Goal: Task Accomplishment & Management: Manage account settings

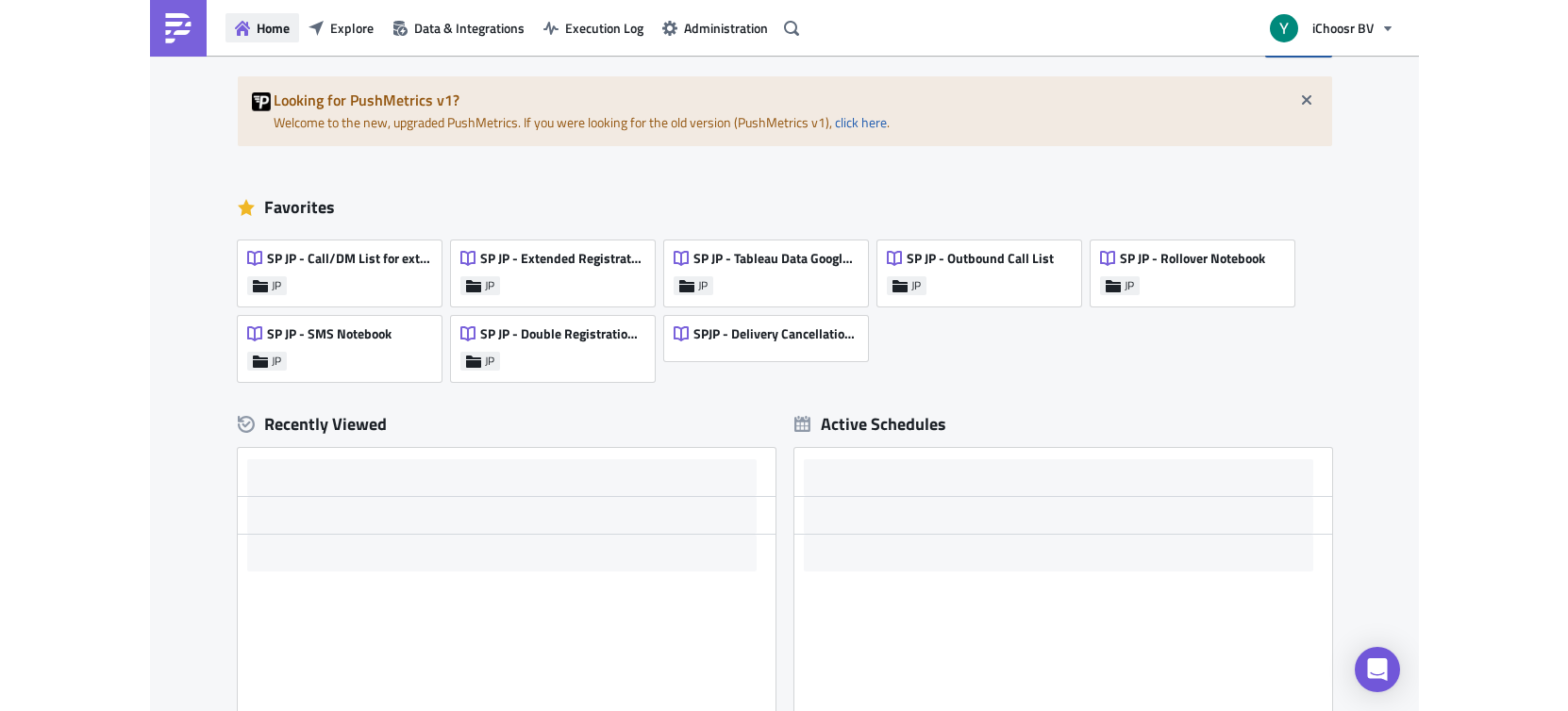
scroll to position [63, 0]
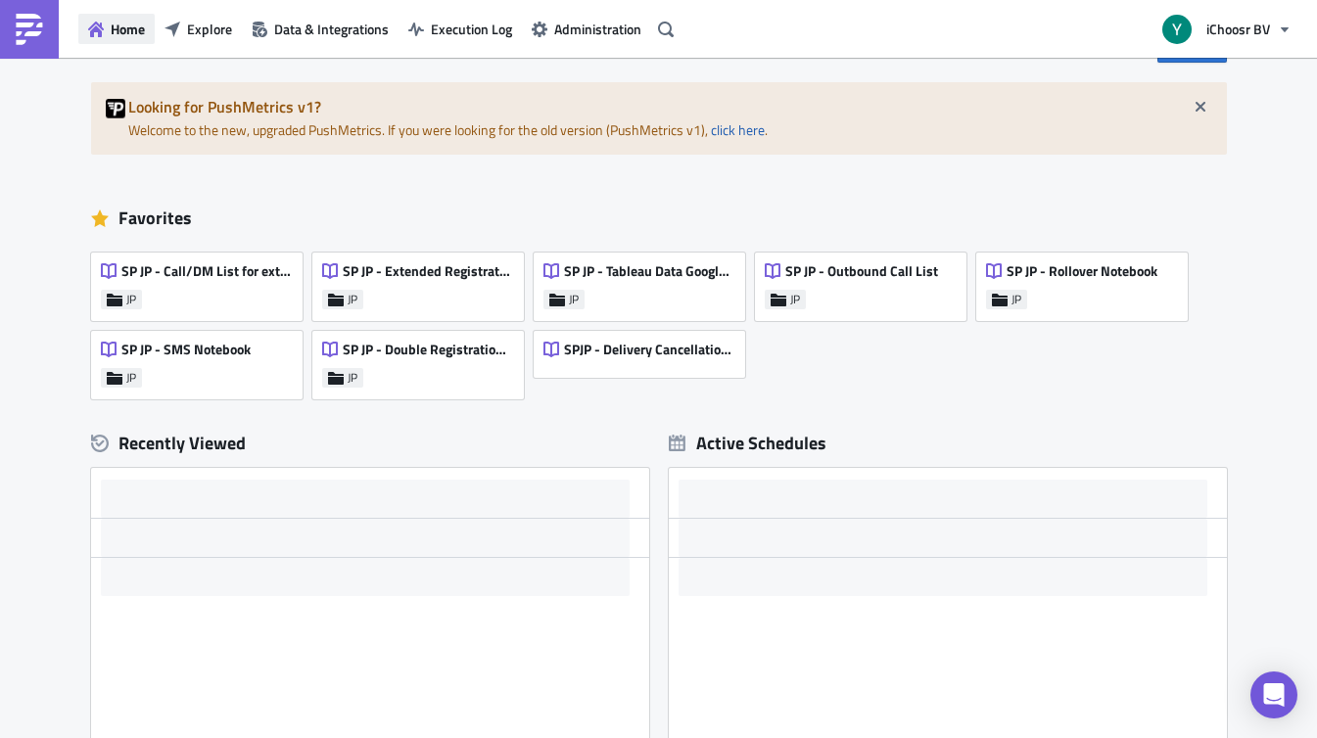
click at [124, 27] on span "Home" at bounding box center [128, 29] width 34 height 21
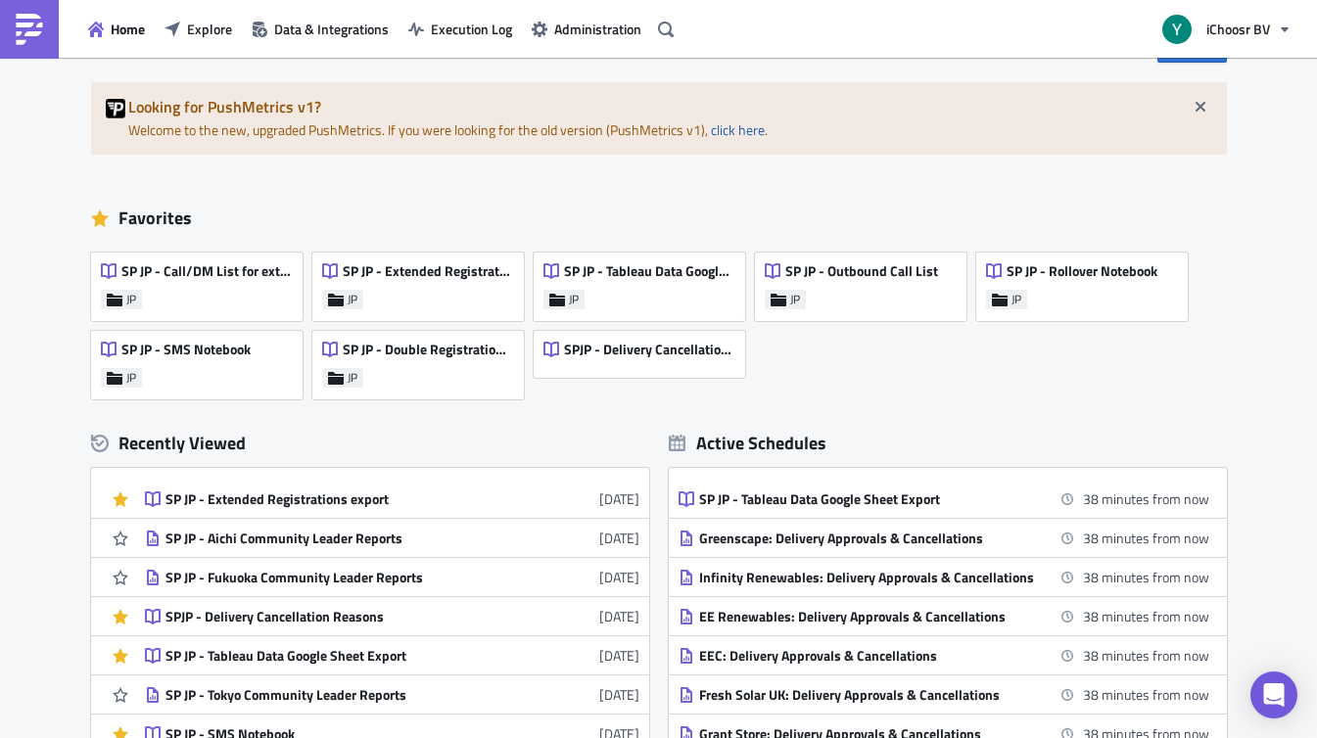
click at [24, 116] on div "New Looking for PushMetrics v1? Welcome to the new, upgraded PushMetrics. If yo…" at bounding box center [658, 476] width 1317 height 967
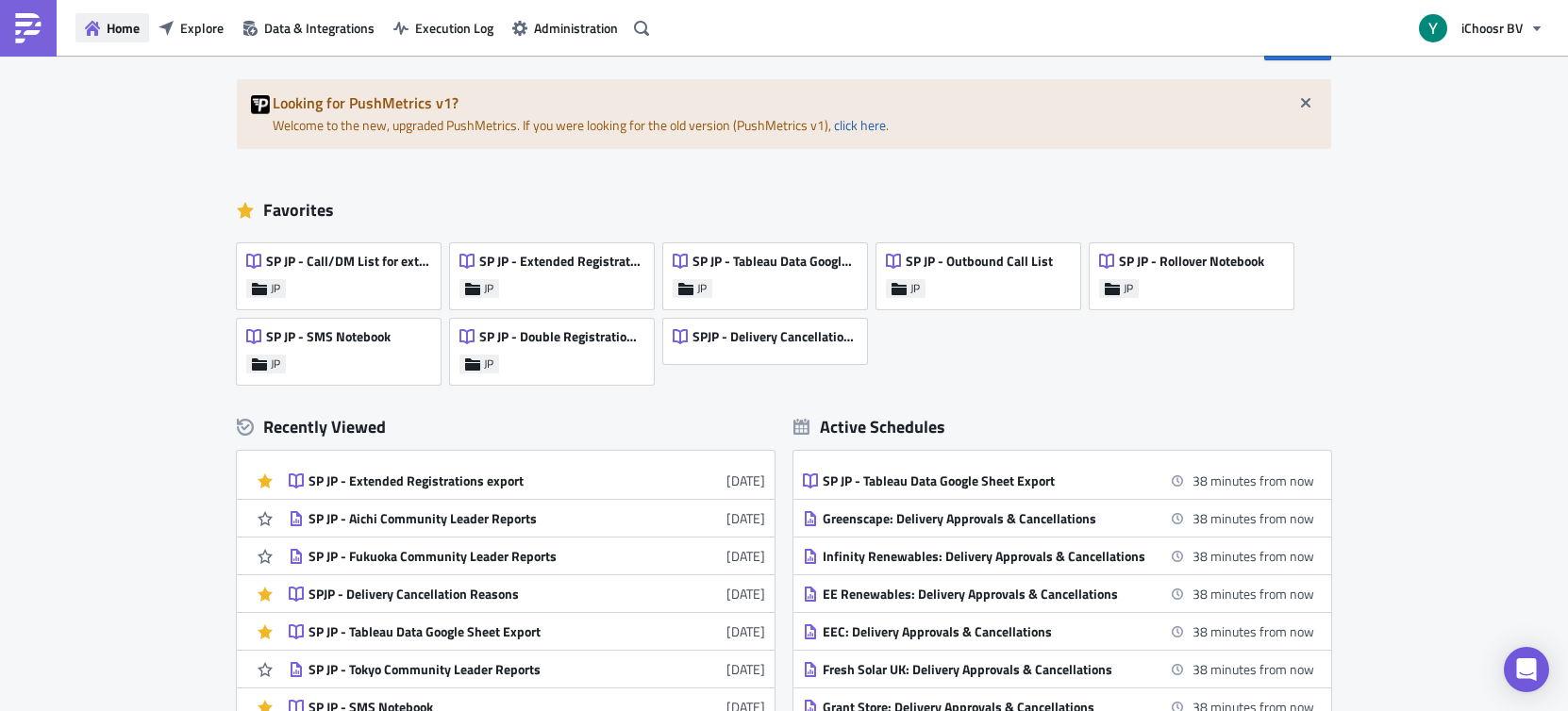
click at [124, 32] on span "Home" at bounding box center [123, 28] width 33 height 20
click at [192, 21] on span "Explore" at bounding box center [201, 28] width 43 height 20
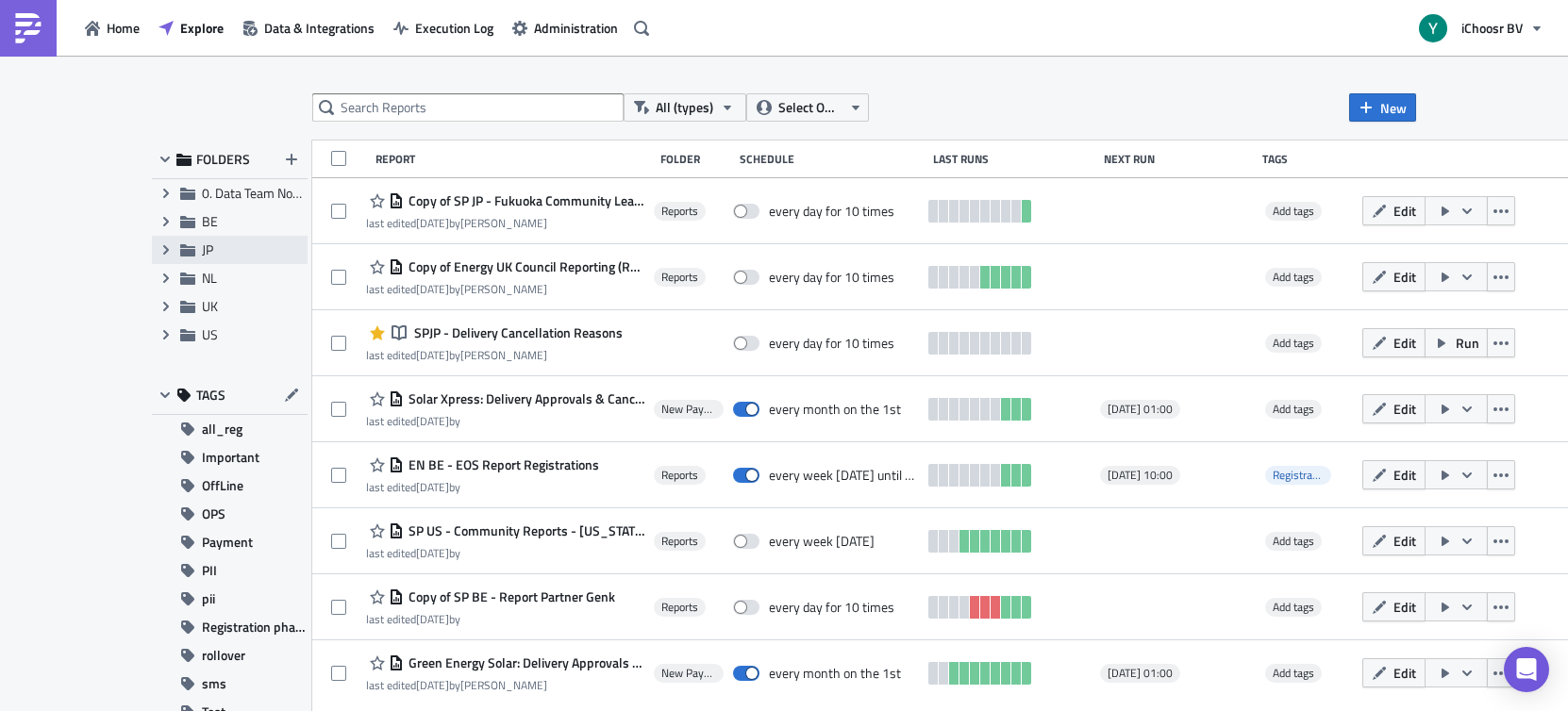
click at [201, 255] on span "JP" at bounding box center [207, 250] width 12 height 20
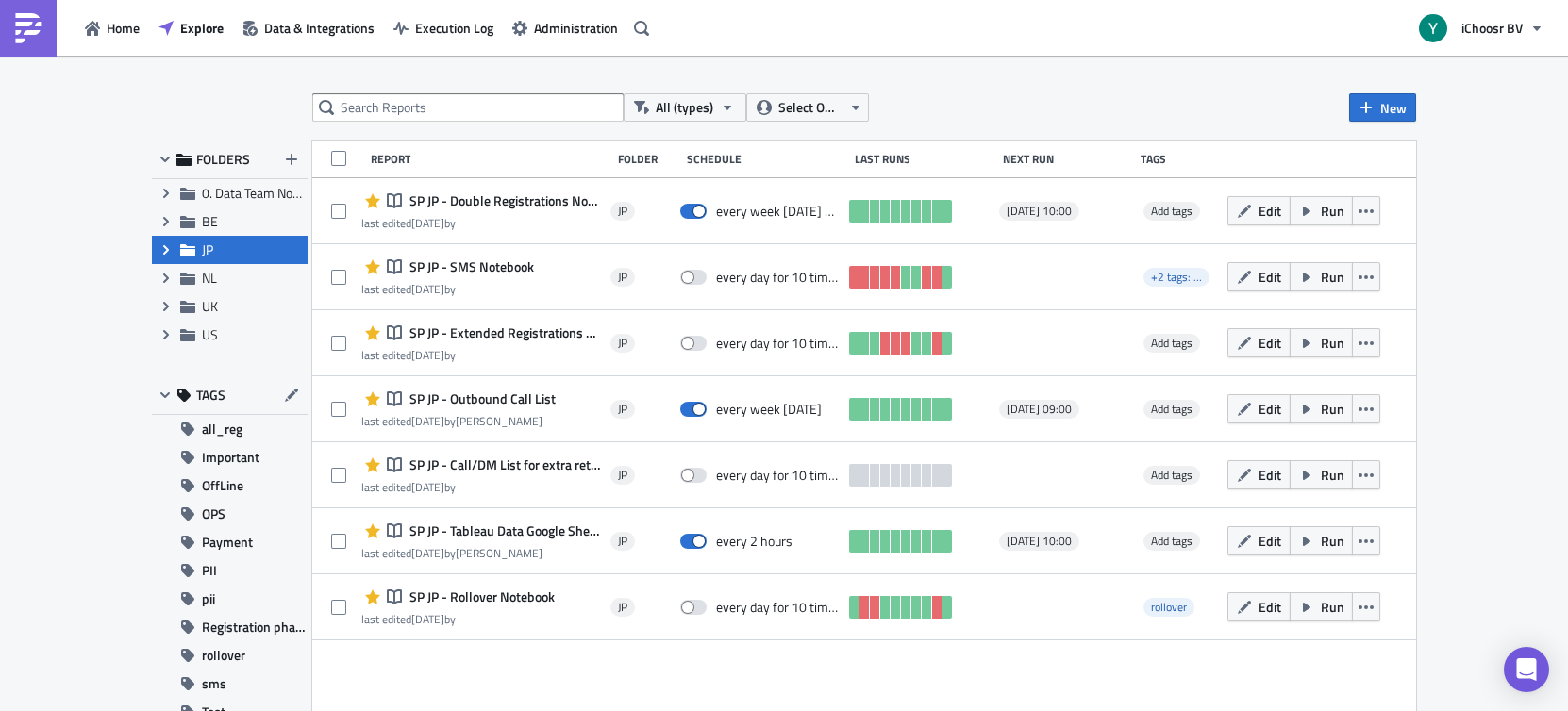
click at [163, 247] on icon "Expand group" at bounding box center [166, 250] width 15 height 15
click at [258, 277] on span "Reports" at bounding box center [246, 277] width 44 height 20
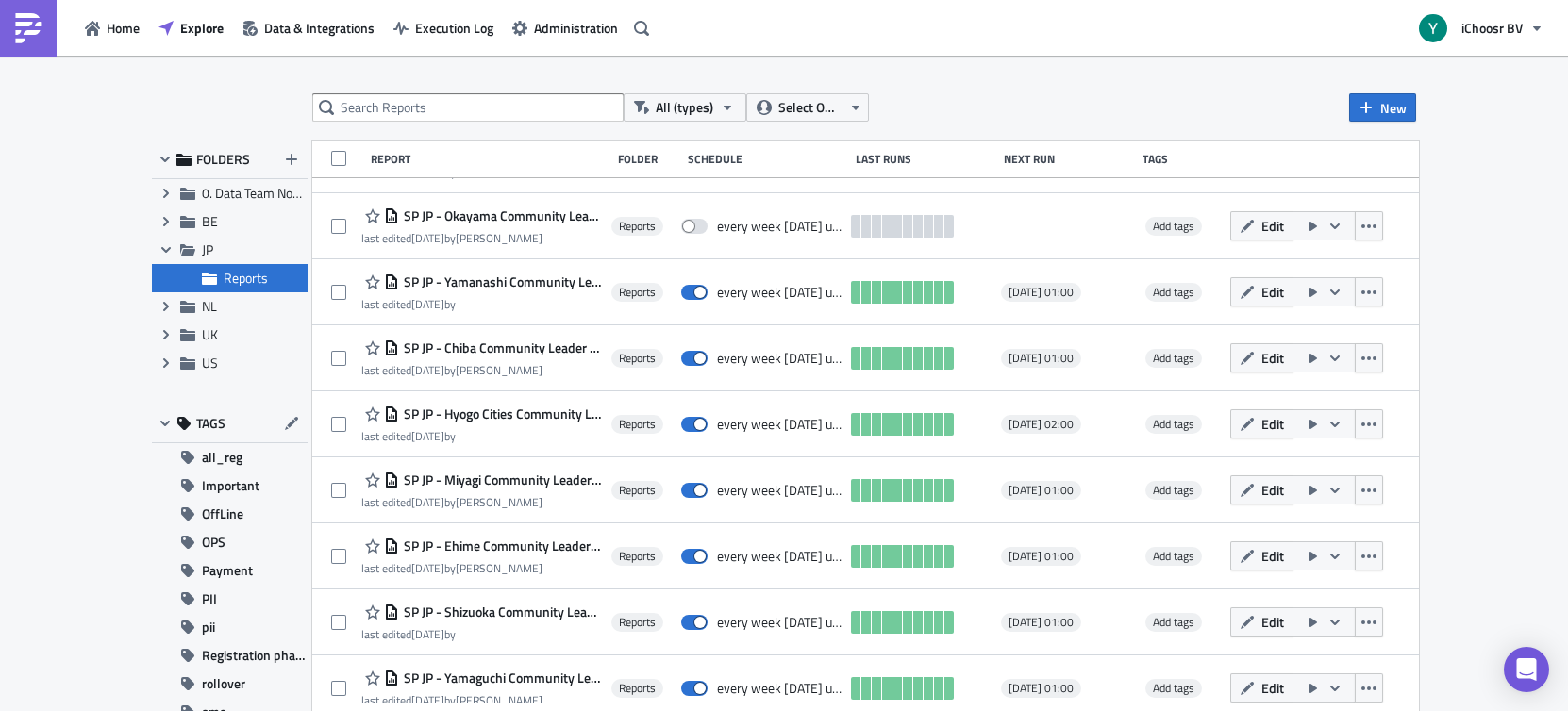
scroll to position [1258, 0]
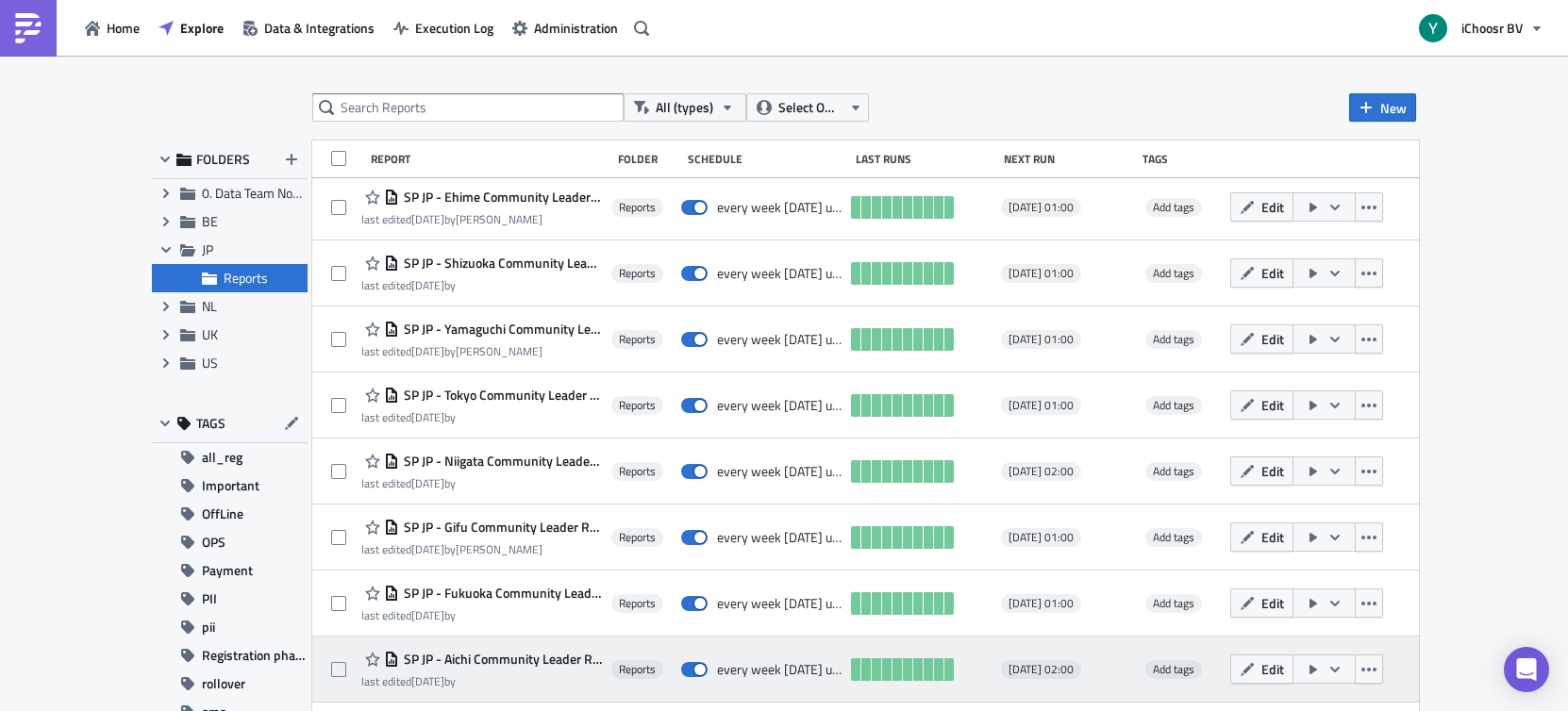
click at [584, 659] on span "SP JP - Aichi Community Leader Reports" at bounding box center [500, 659] width 202 height 17
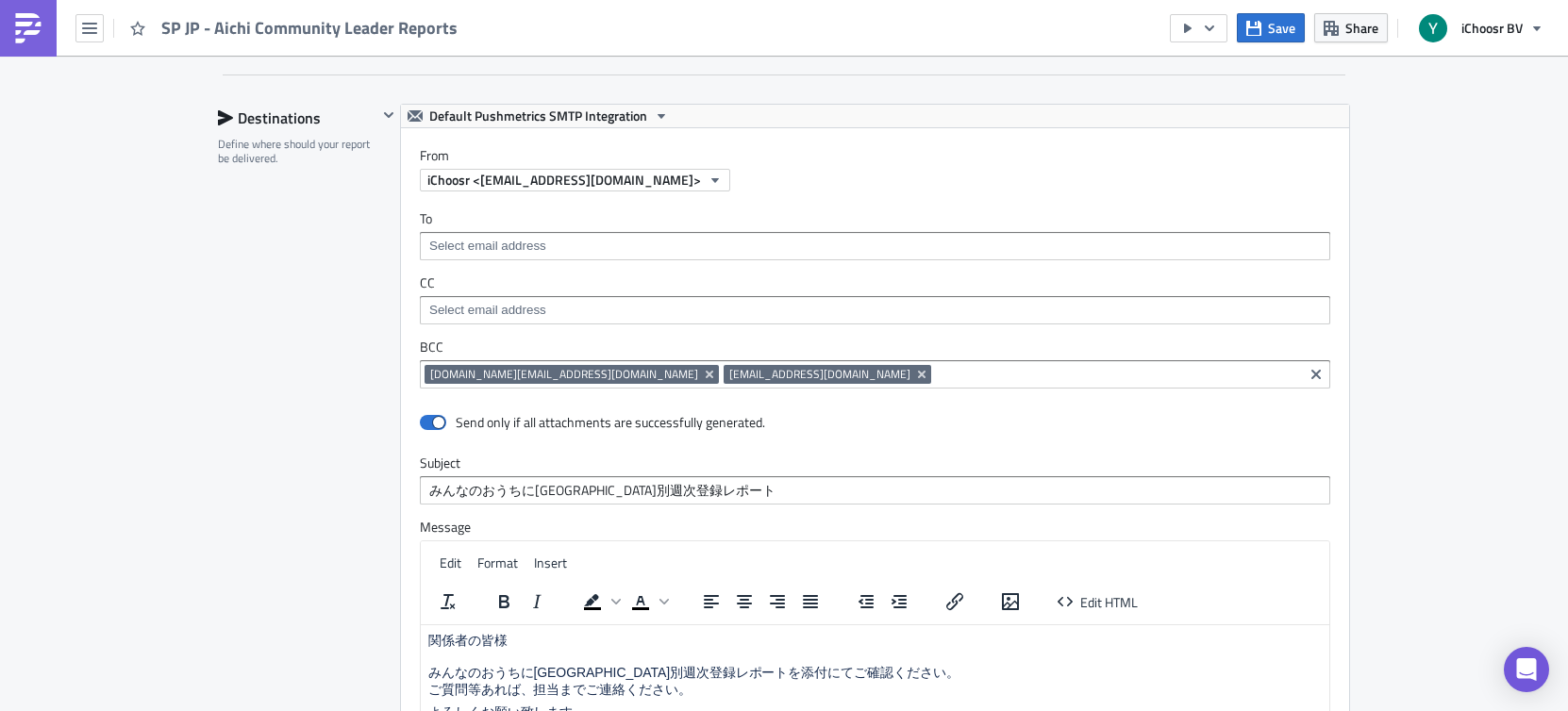
scroll to position [1251, 0]
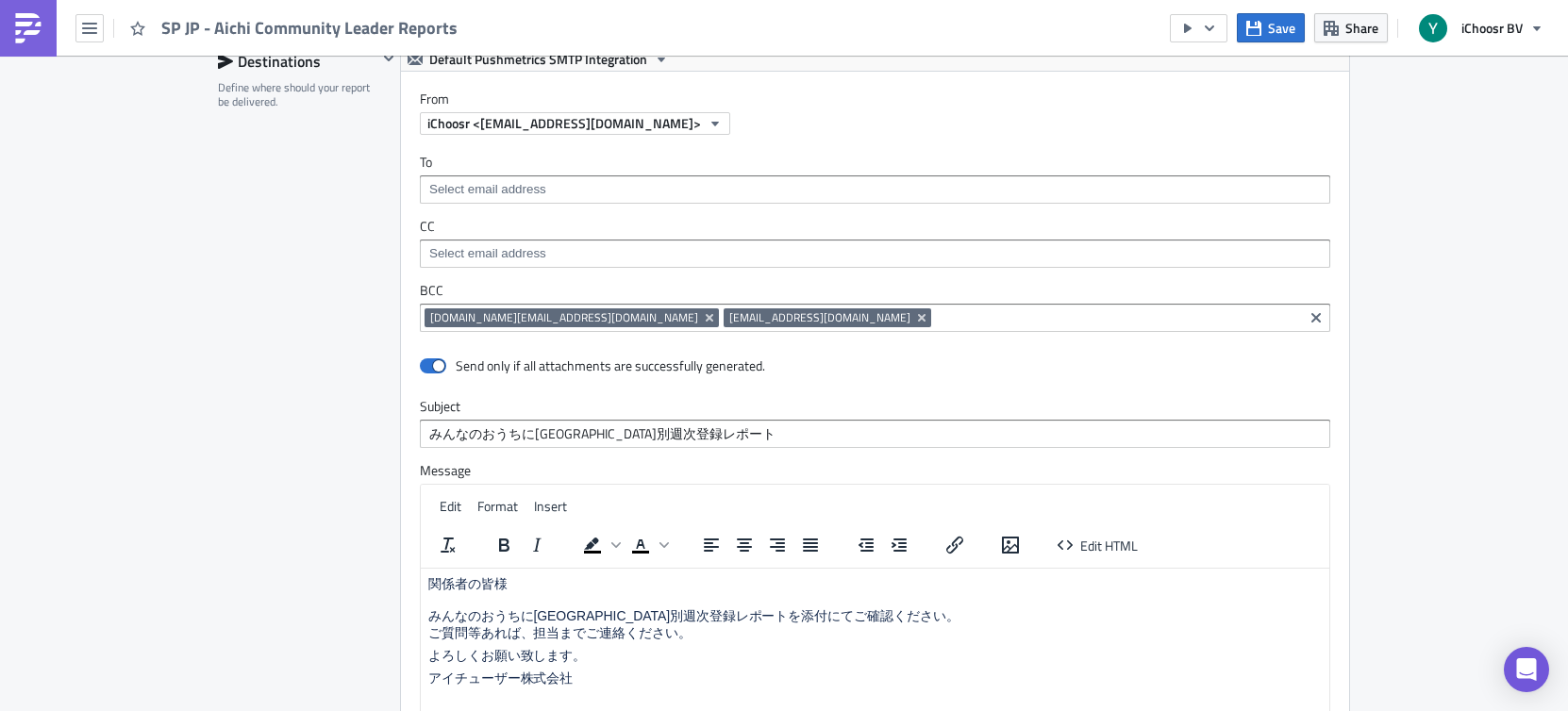
click at [516, 193] on input at bounding box center [873, 190] width 899 height 19
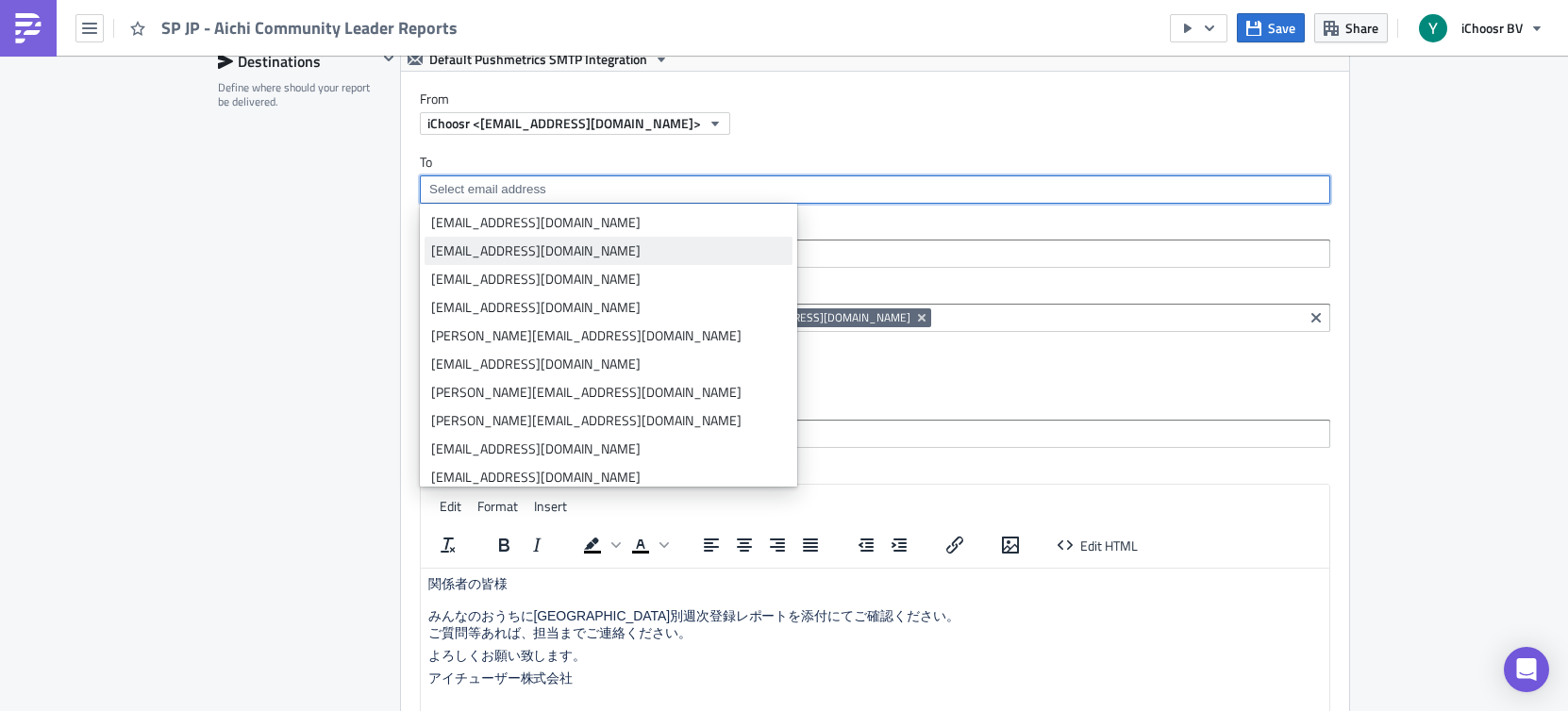
type input "z"
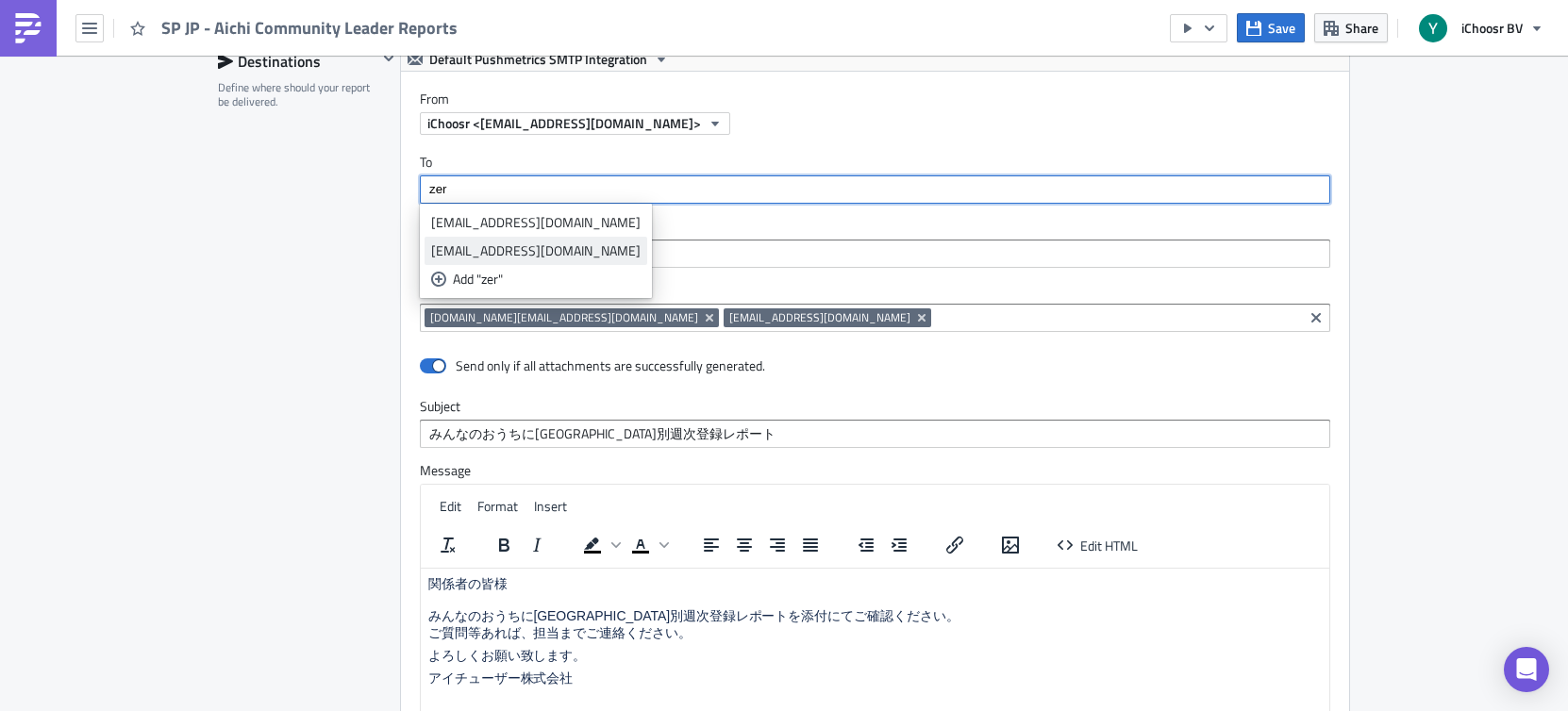
type input "zer"
click at [607, 247] on div "[EMAIL_ADDRESS][DOMAIN_NAME]" at bounding box center [535, 251] width 209 height 19
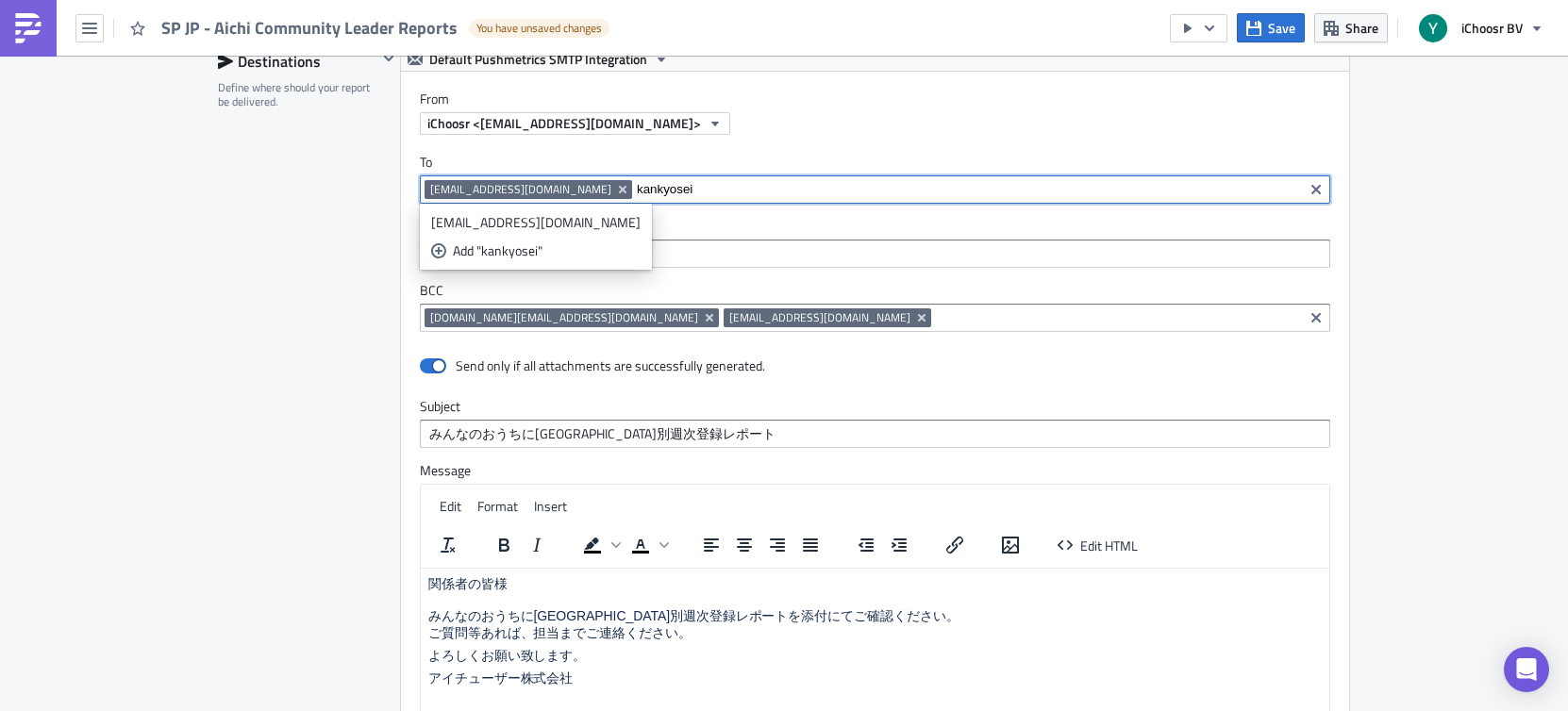
scroll to position [1244, 0]
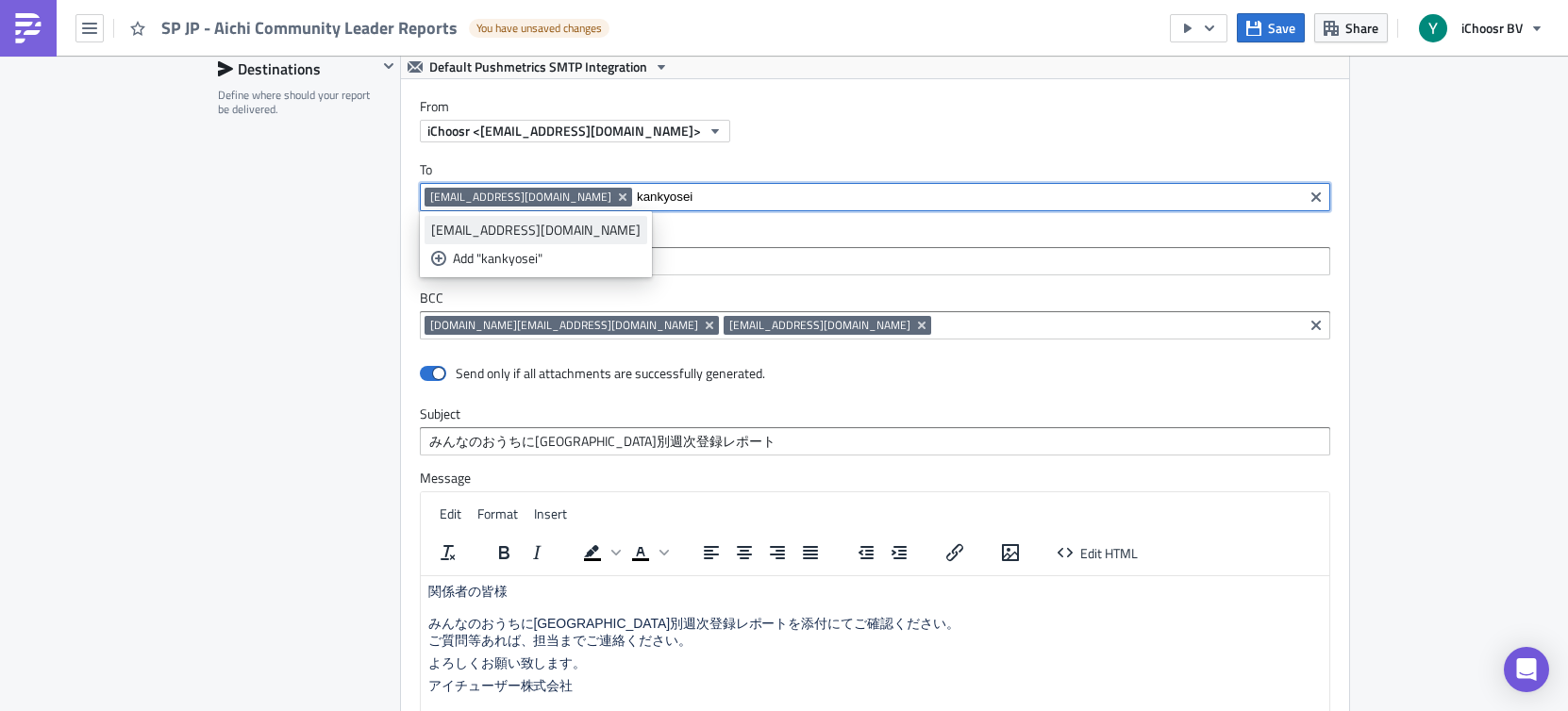
type input "kankyosei"
click at [562, 225] on div "[EMAIL_ADDRESS][DOMAIN_NAME]" at bounding box center [535, 230] width 209 height 19
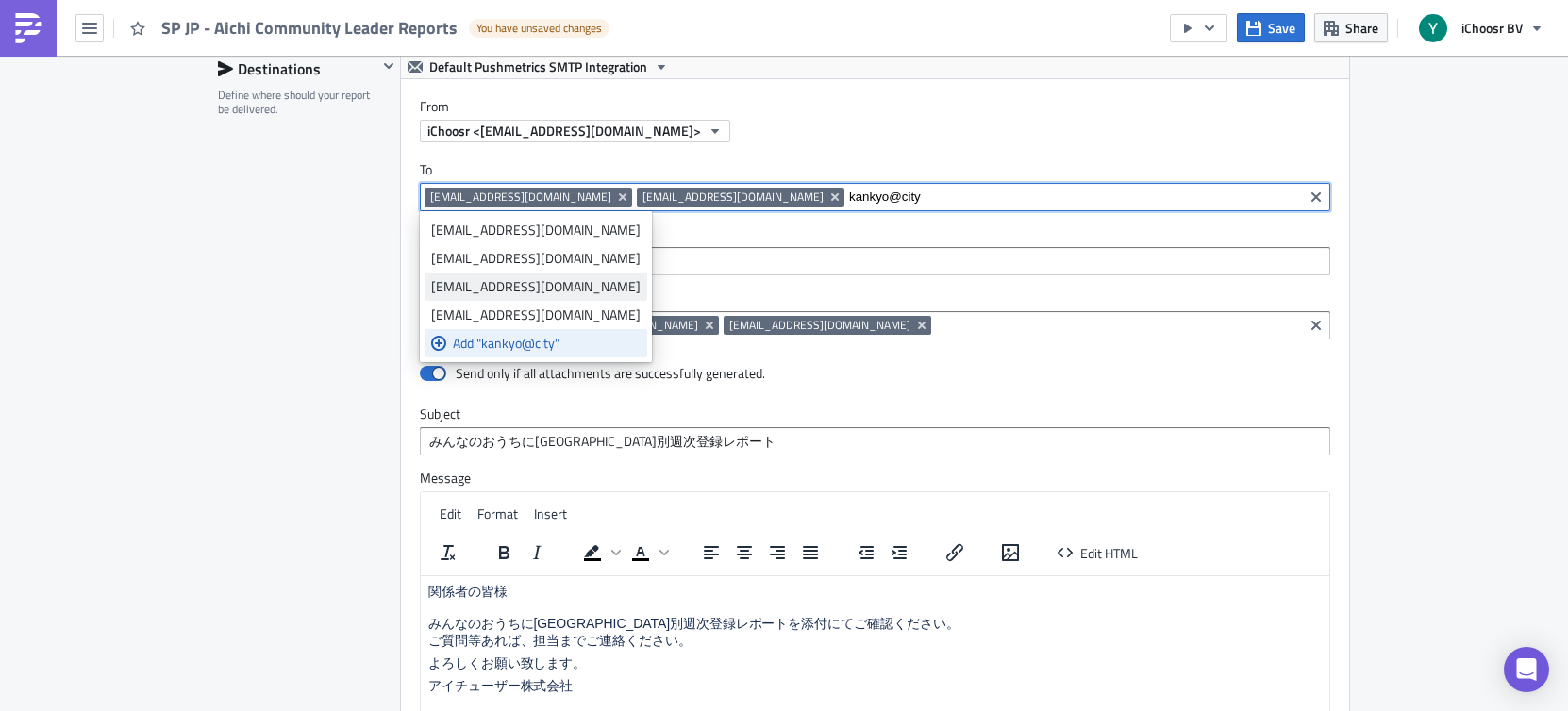
type input "kankyo@city"
click at [495, 290] on div "[EMAIL_ADDRESS][DOMAIN_NAME]" at bounding box center [535, 287] width 209 height 19
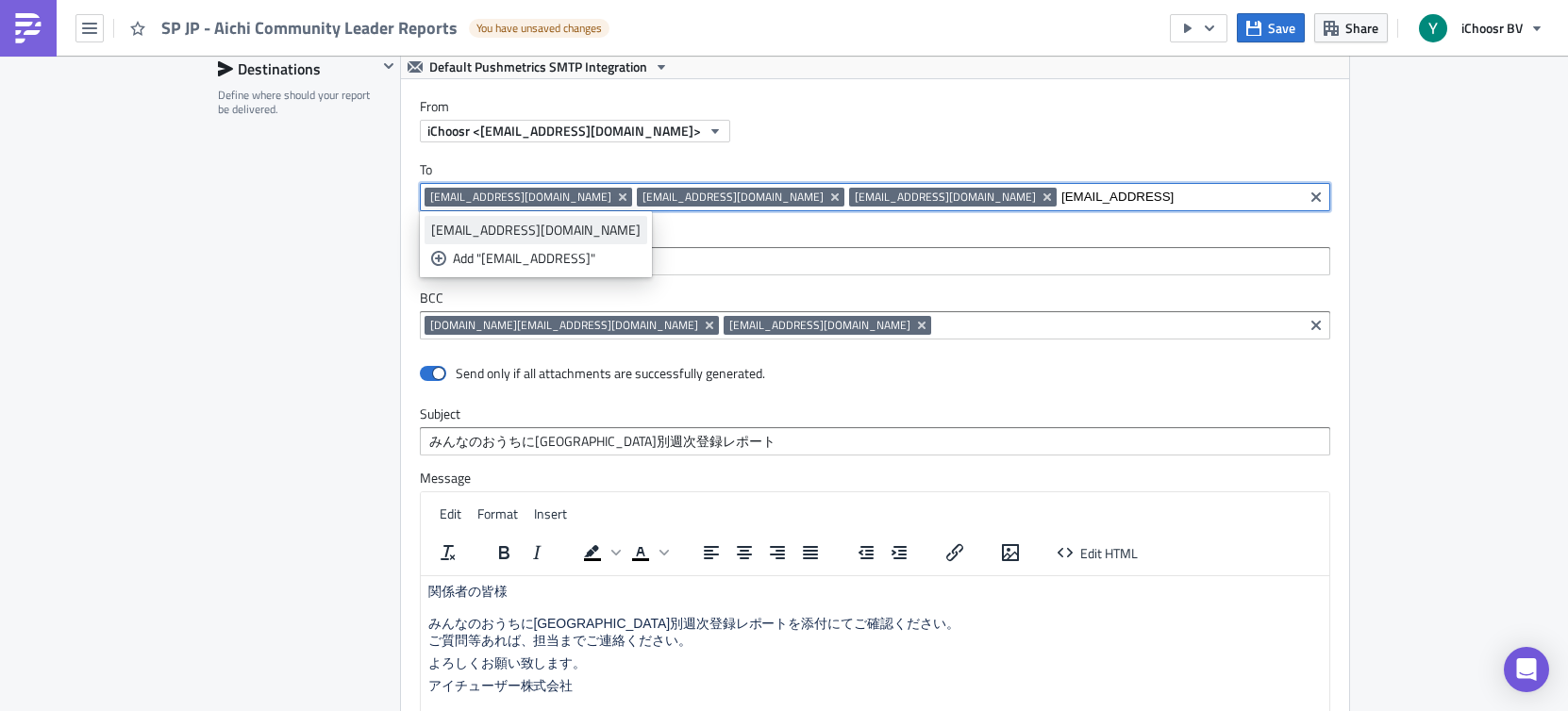
type input "[EMAIL_ADDRESS]"
click at [507, 224] on div "[EMAIL_ADDRESS][DOMAIN_NAME]" at bounding box center [535, 230] width 209 height 19
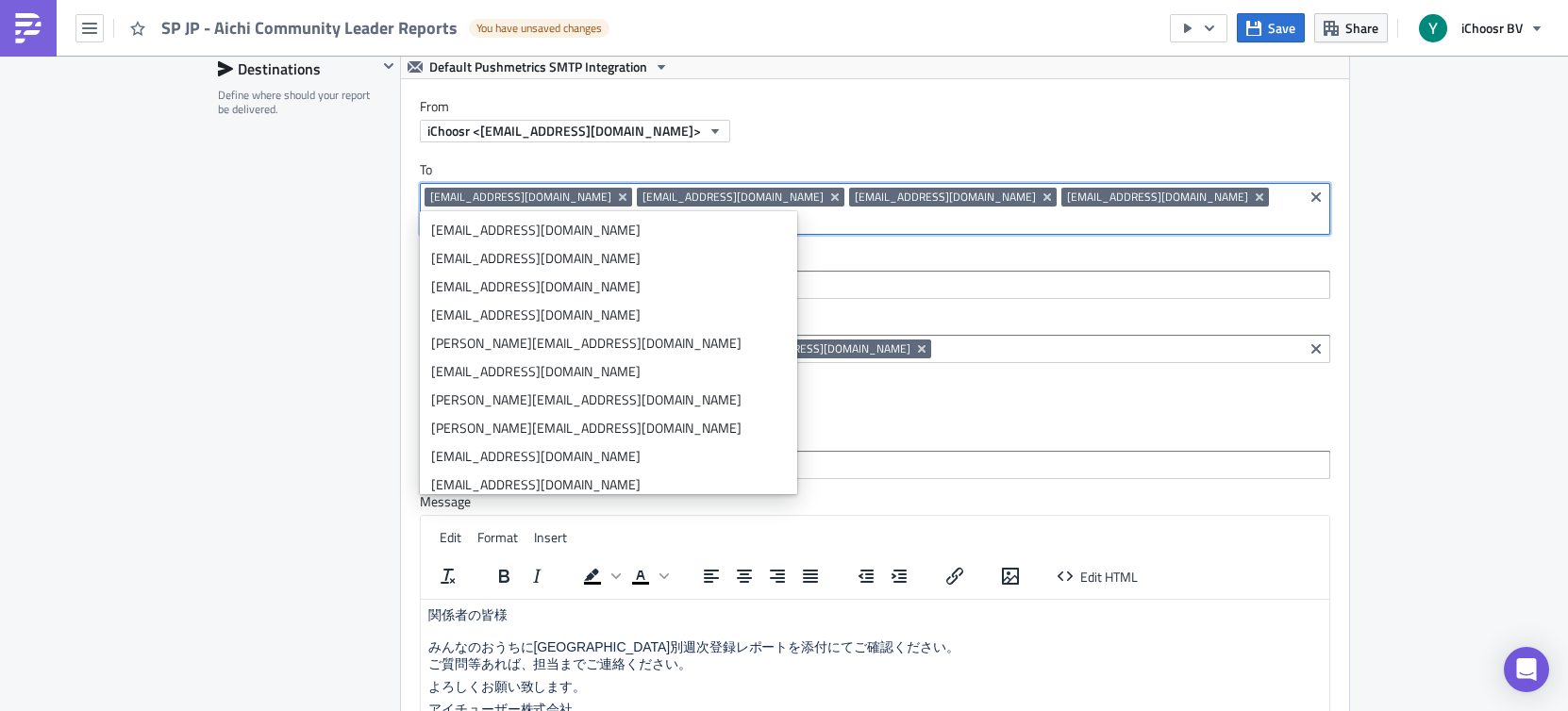
type input "k"
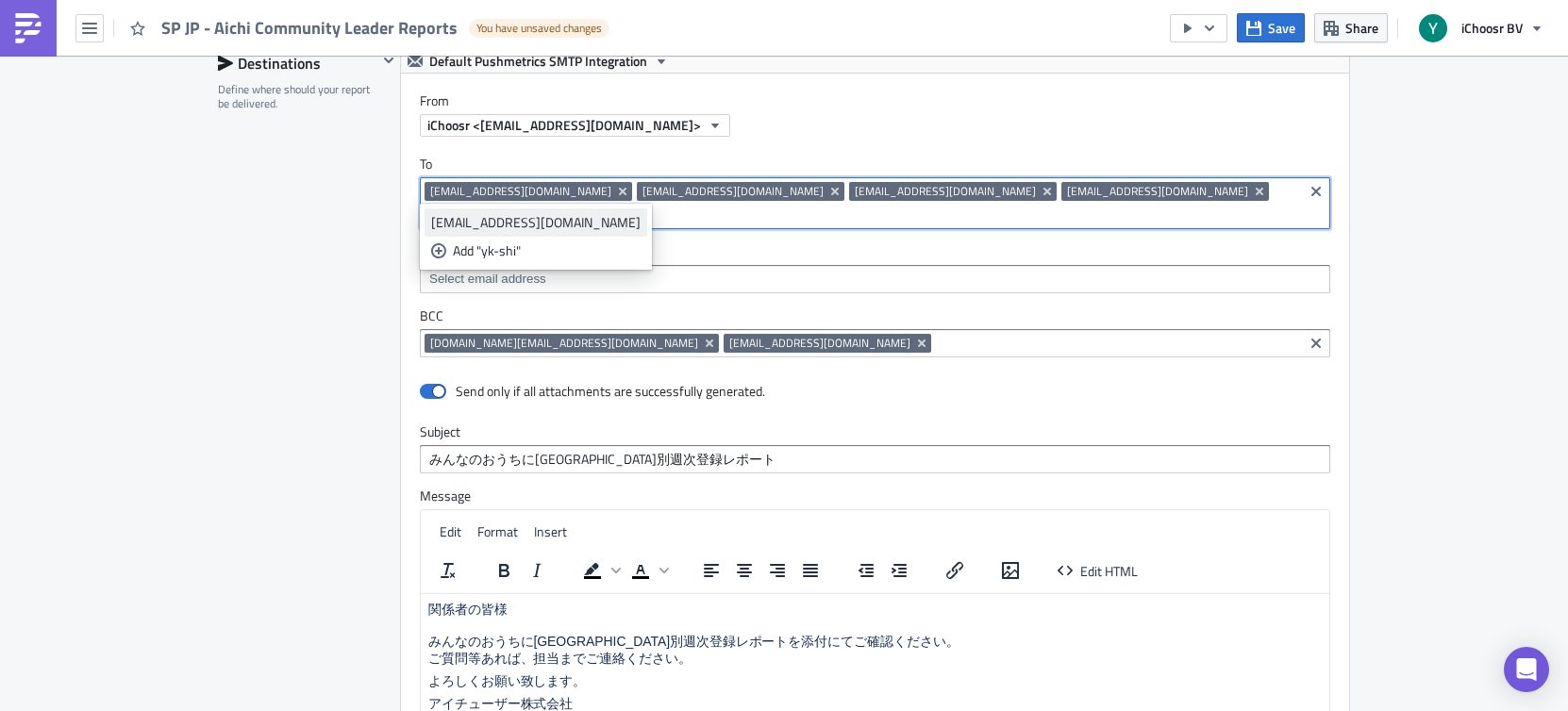
scroll to position [1251, 0]
type input "yk-shi"
click at [555, 224] on div "[EMAIL_ADDRESS][DOMAIN_NAME]" at bounding box center [535, 224] width 209 height 19
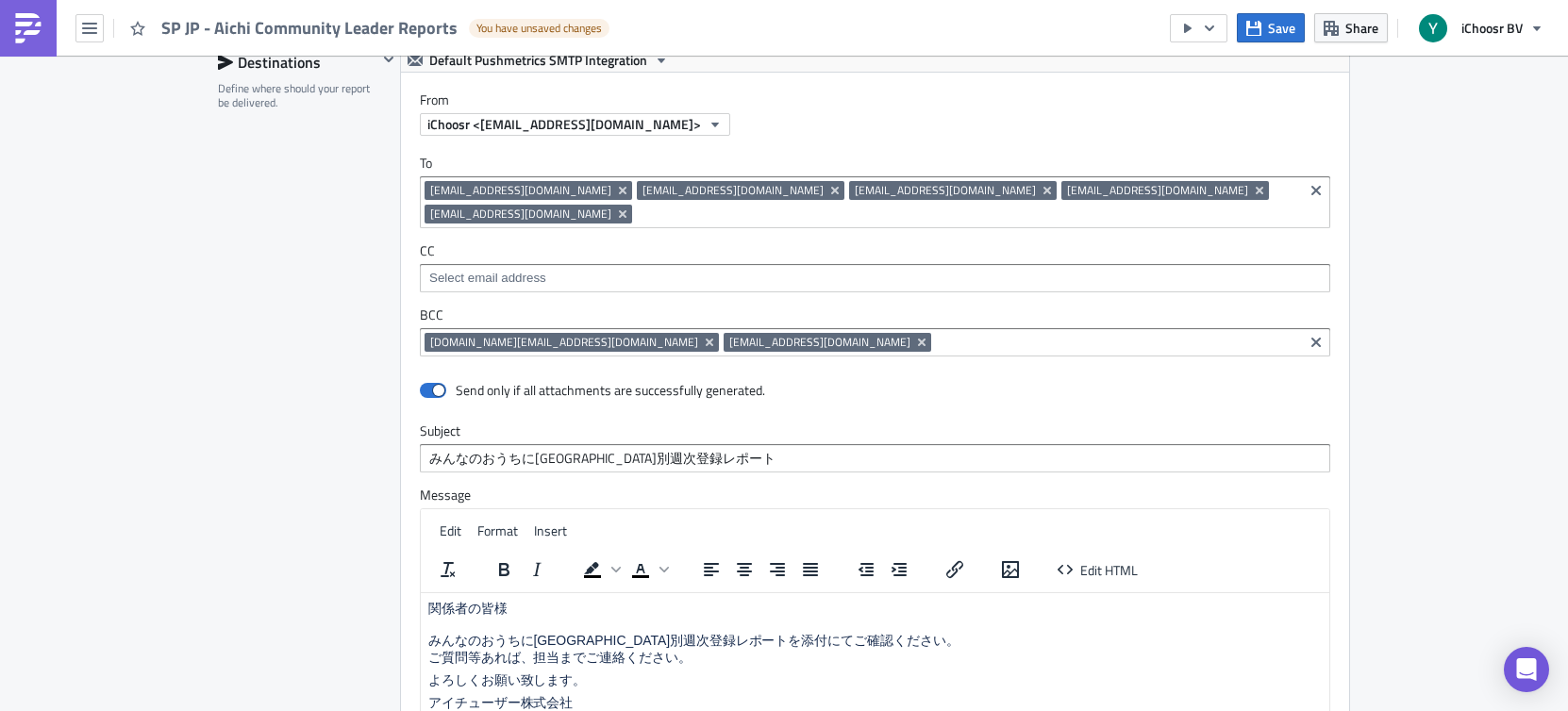
click at [1268, 231] on div "Reports Execution Log Edit " SP JP - Aichi Community Leader Reports " Draft Set…" at bounding box center [784, 28] width 1568 height 2446
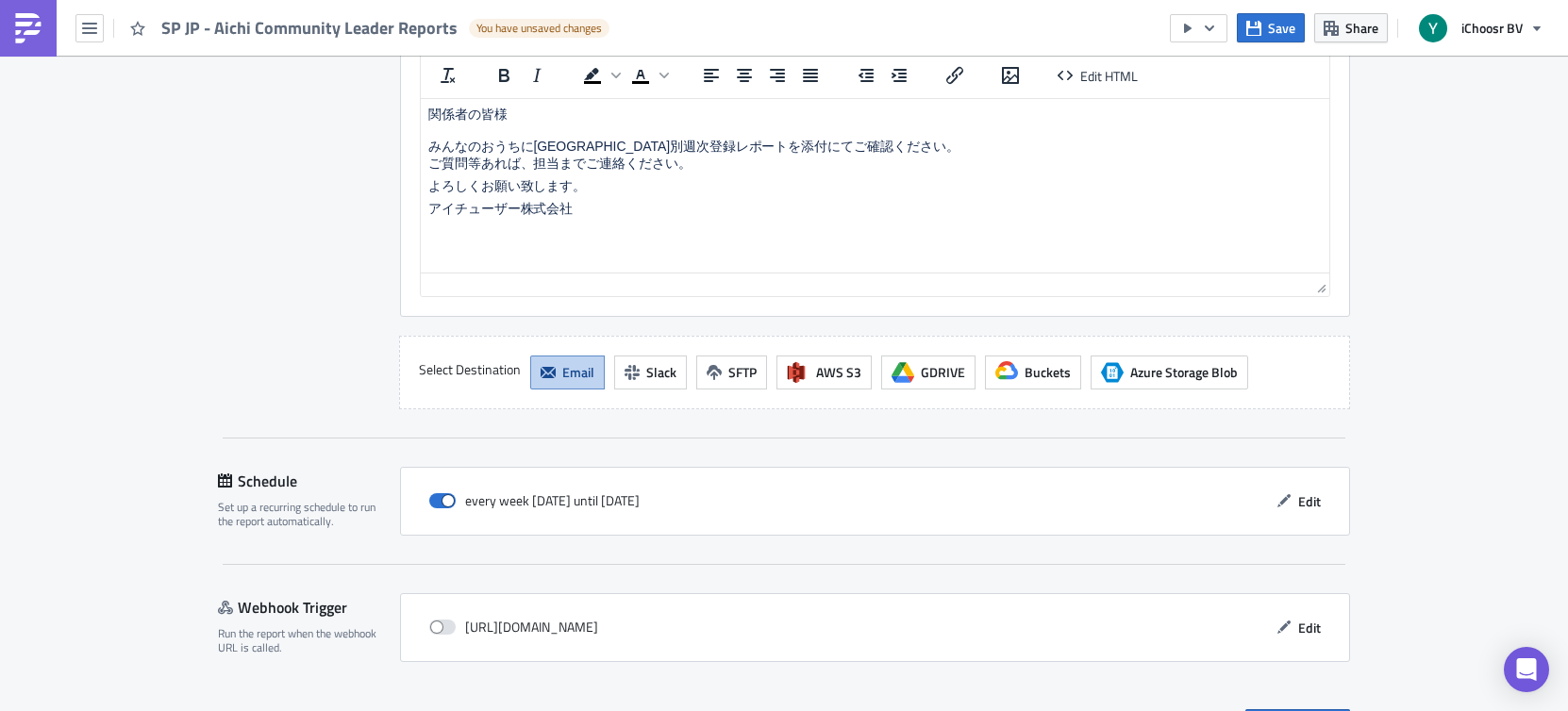
scroll to position [1788, 0]
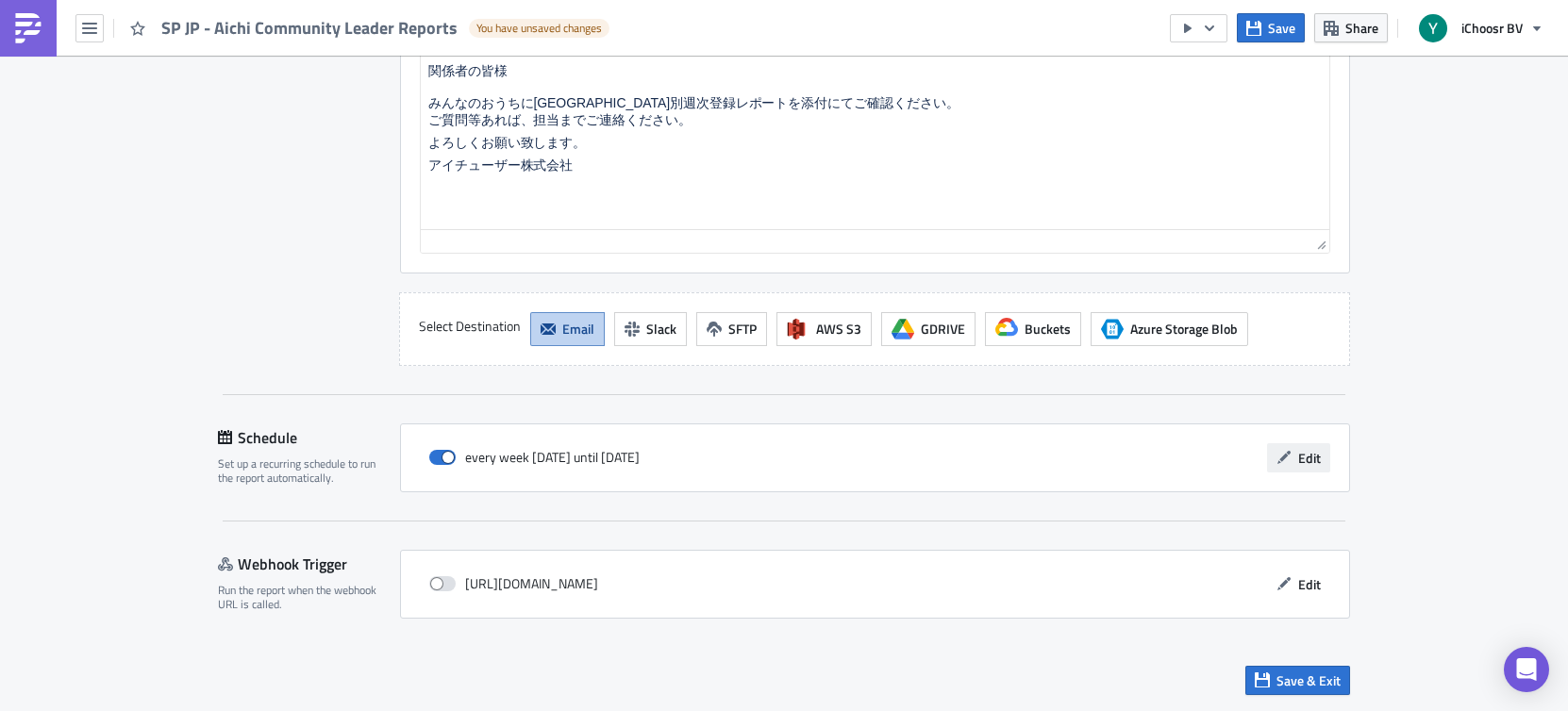
click at [1268, 454] on span "Edit" at bounding box center [1309, 458] width 22 height 20
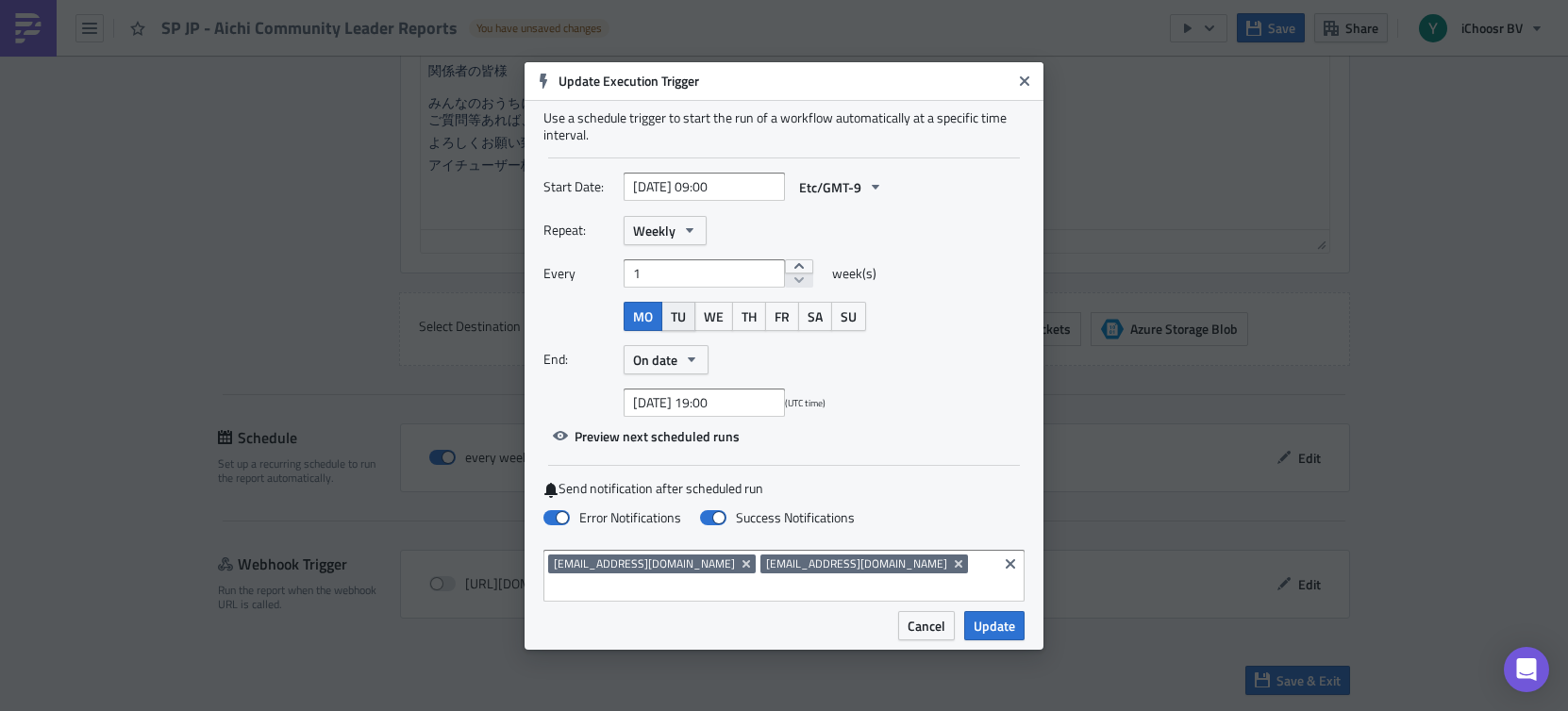
click at [678, 325] on span "TU" at bounding box center [678, 316] width 15 height 20
click at [641, 323] on span "MO" at bounding box center [643, 316] width 20 height 20
click at [955, 566] on icon "Remove Tag" at bounding box center [959, 563] width 8 height 8
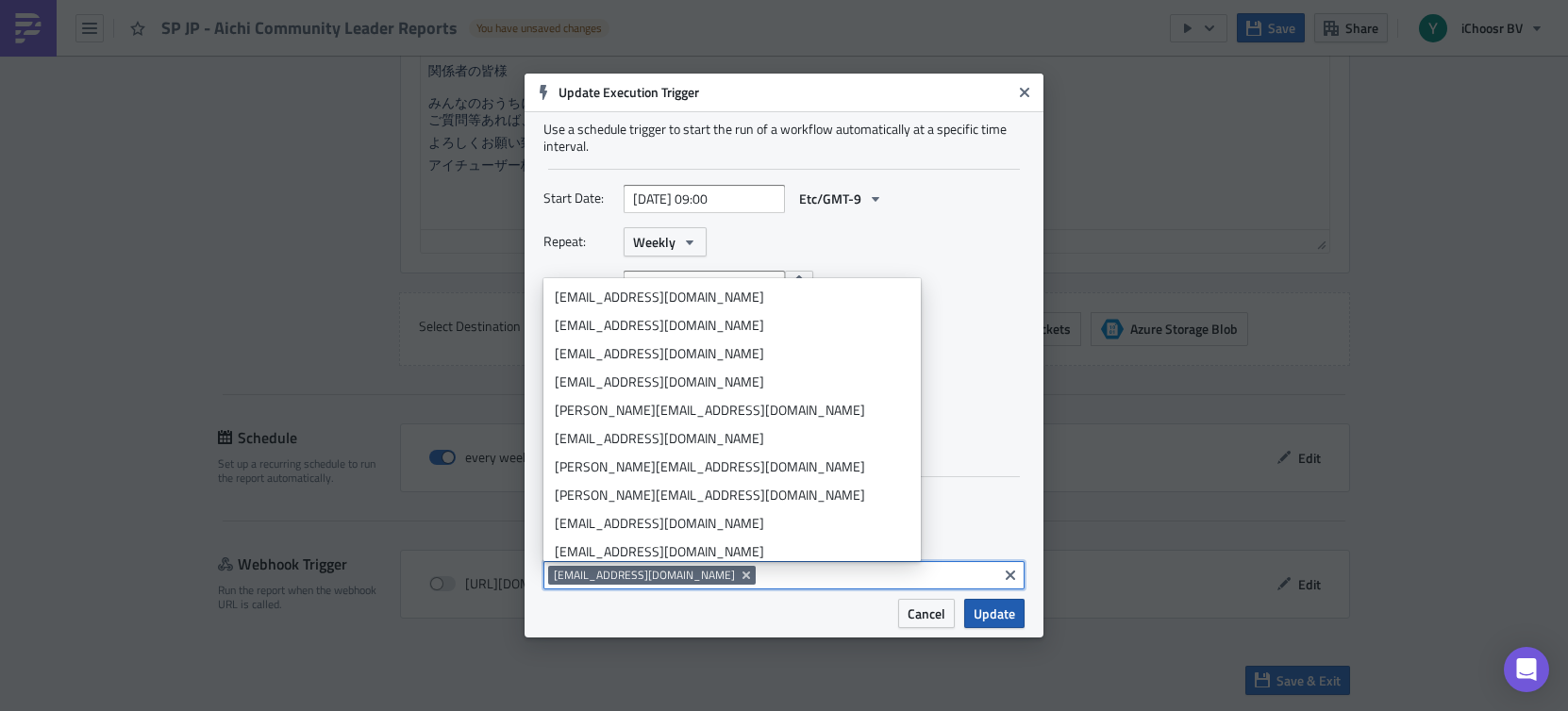
click at [1002, 614] on span "Update" at bounding box center [994, 613] width 41 height 20
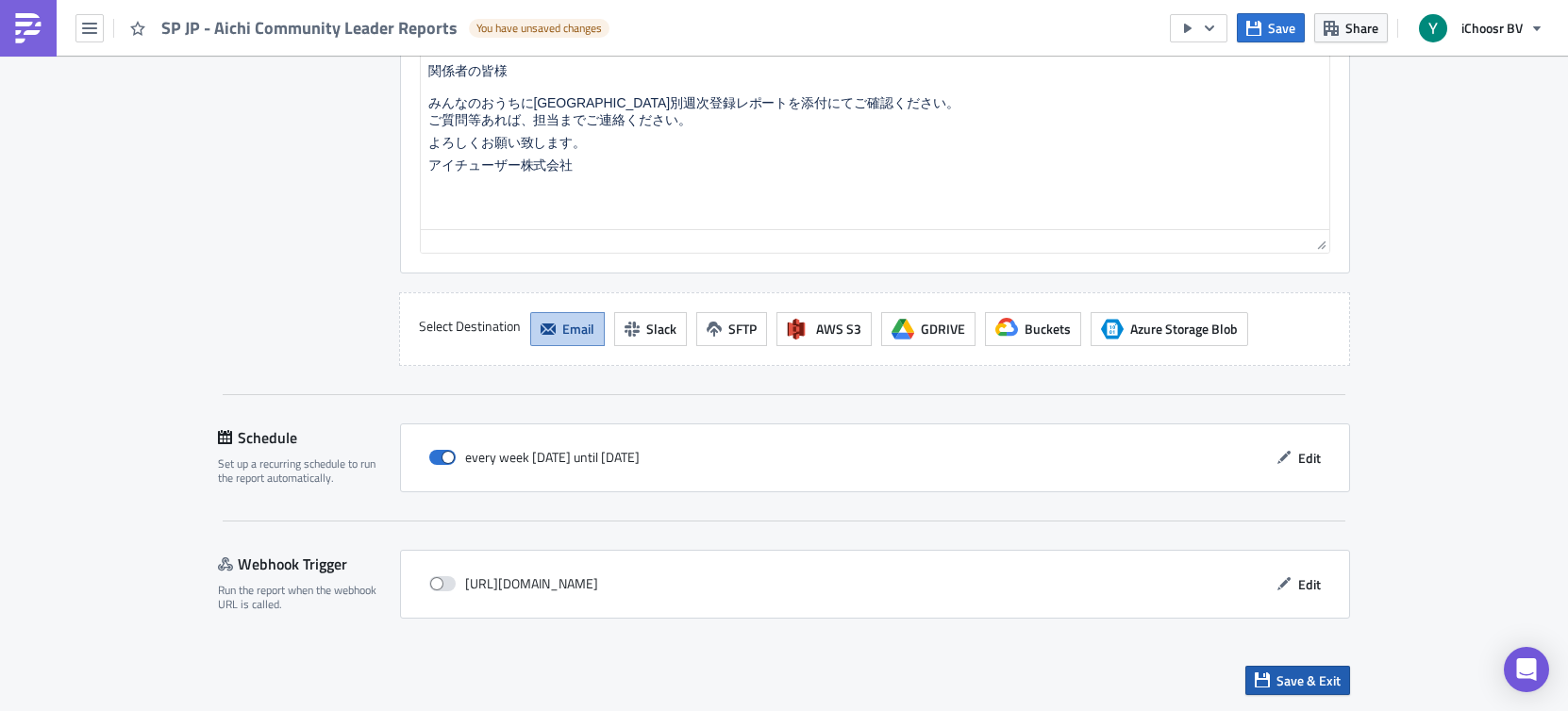
click at [1268, 684] on span "Save & Exit" at bounding box center [1308, 680] width 65 height 20
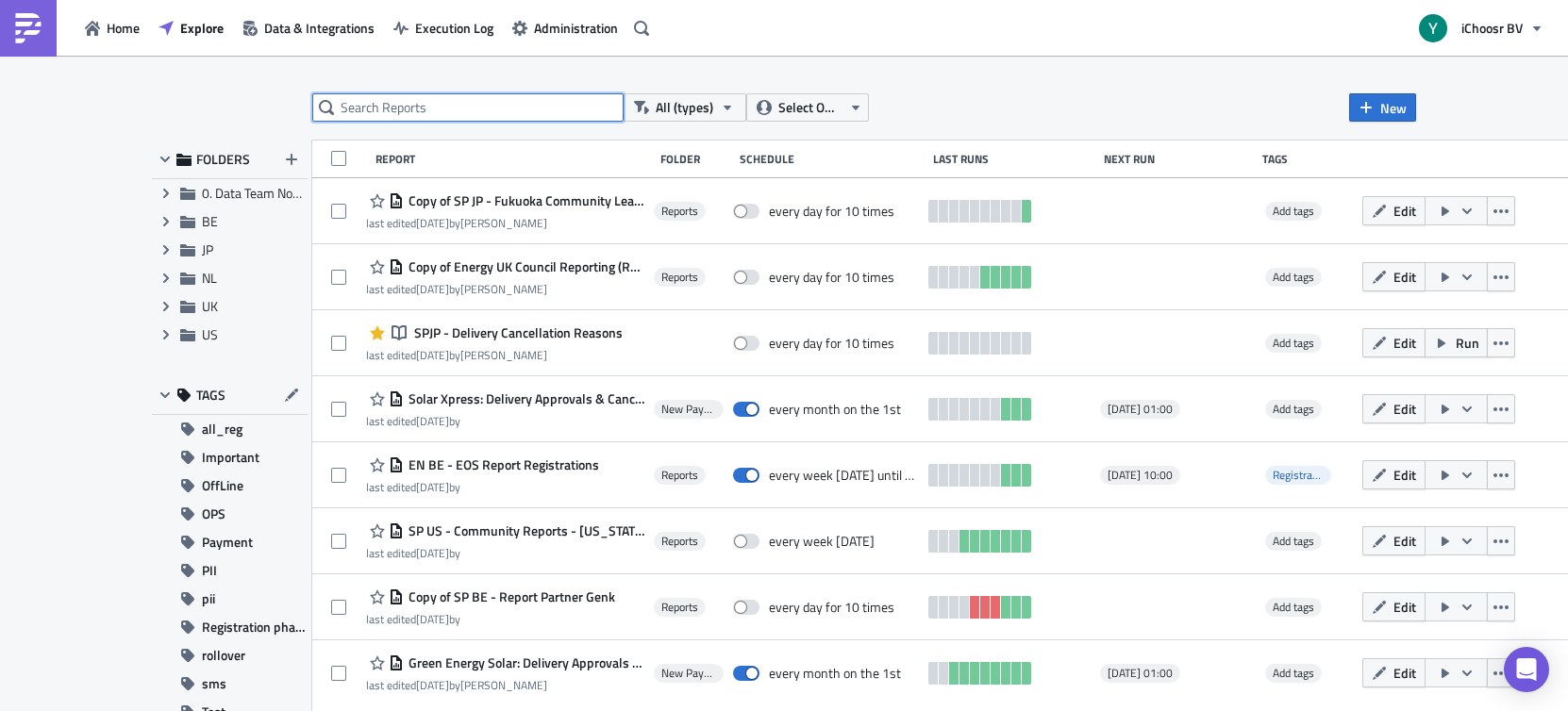
click at [449, 106] on input "text" at bounding box center [467, 107] width 311 height 28
type input "[GEOGRAPHIC_DATA]"
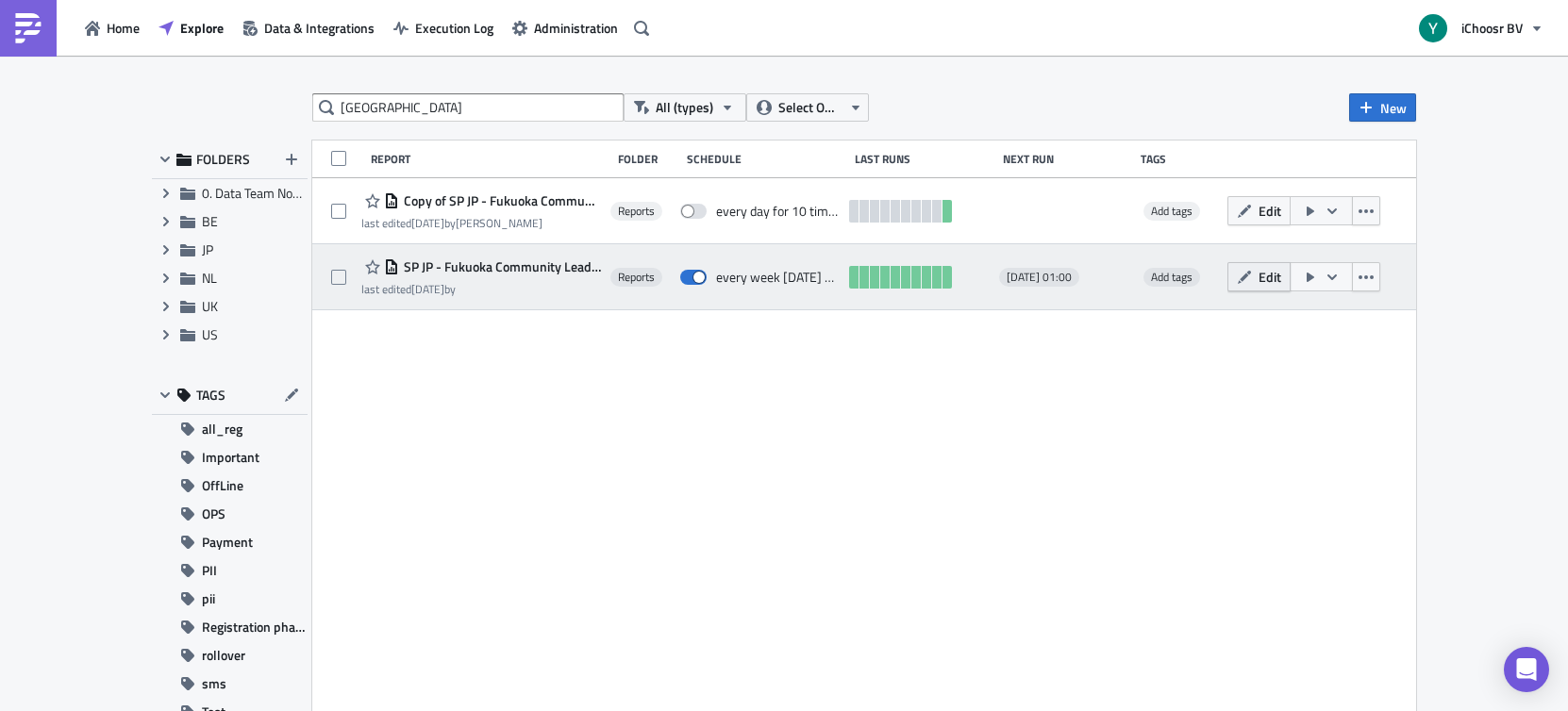
click at [1268, 275] on span "Edit" at bounding box center [1269, 276] width 22 height 20
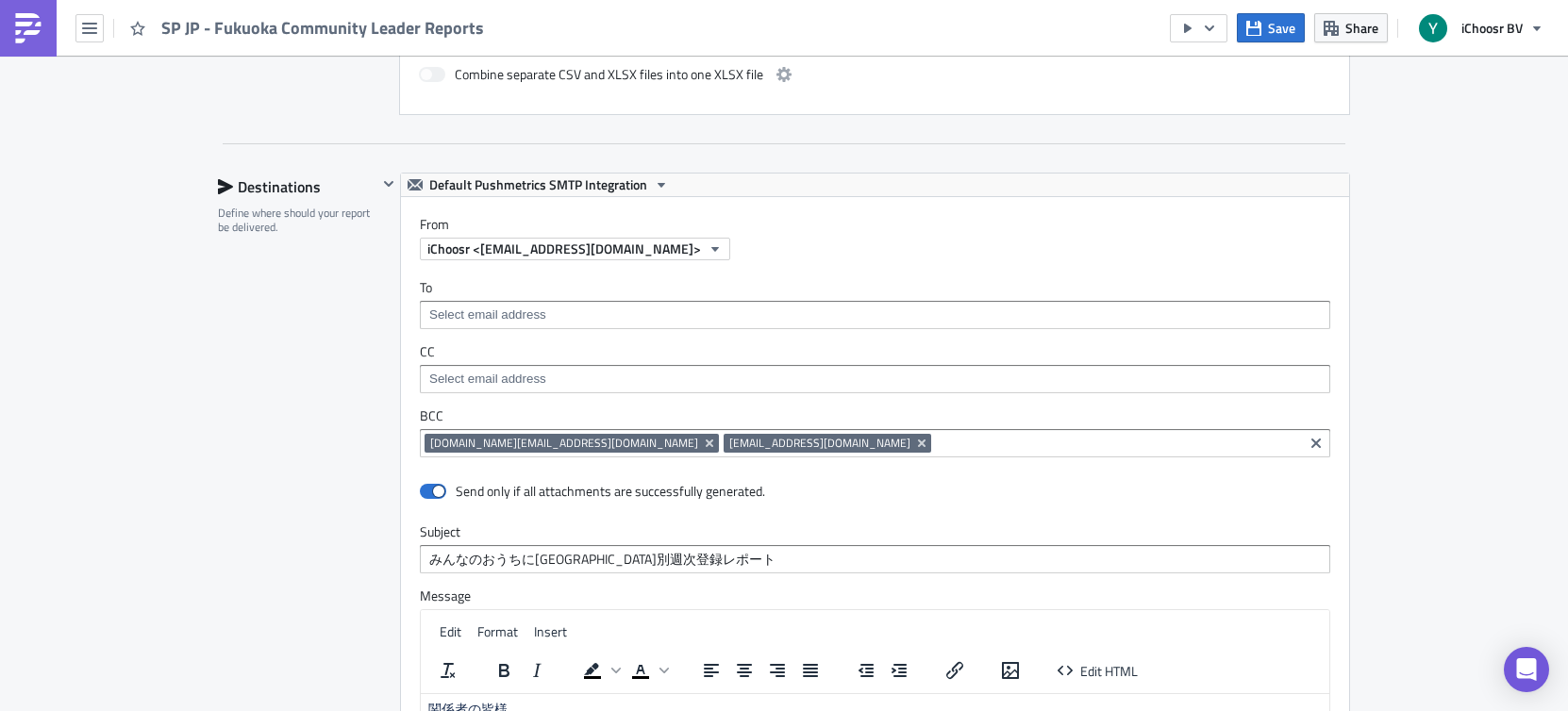
scroll to position [1137, 0]
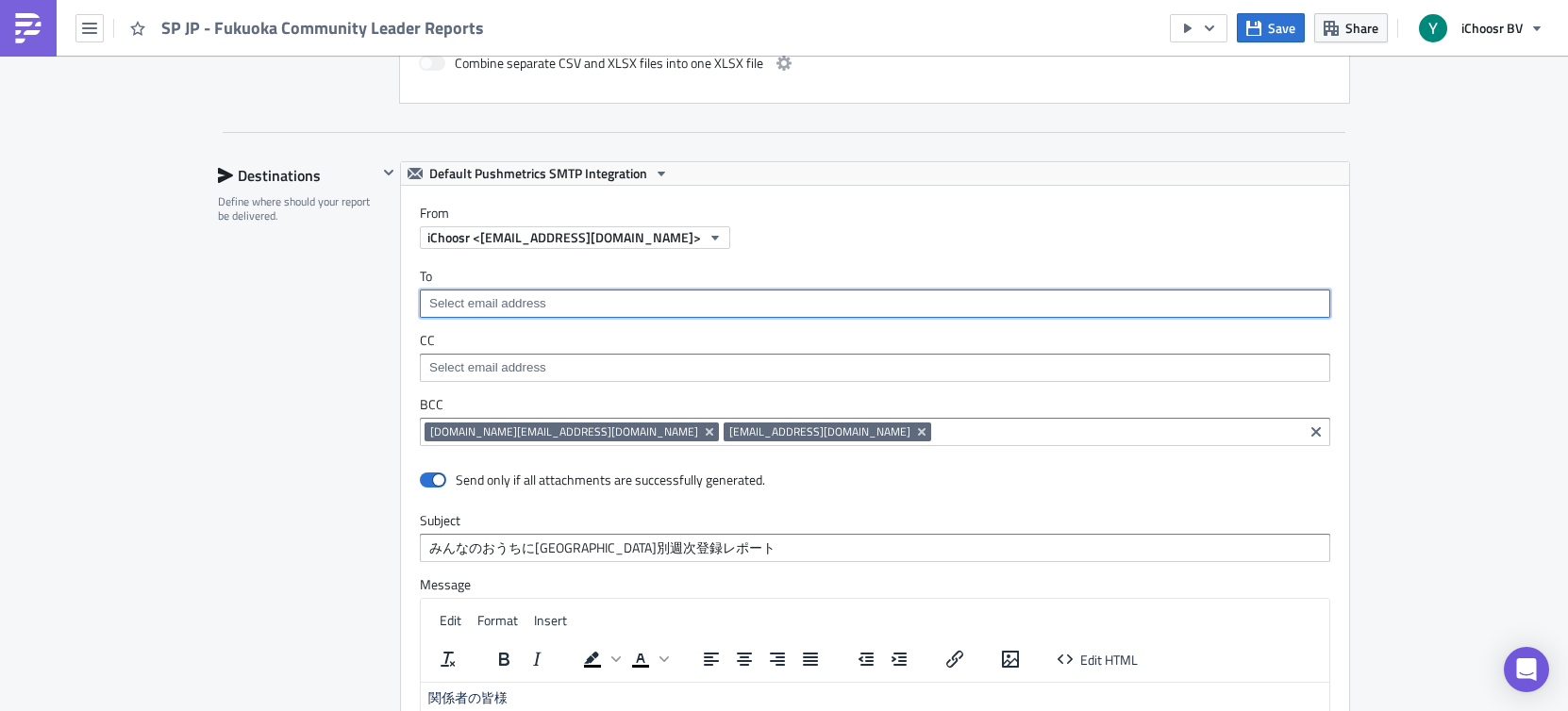
click at [542, 296] on input at bounding box center [873, 303] width 899 height 19
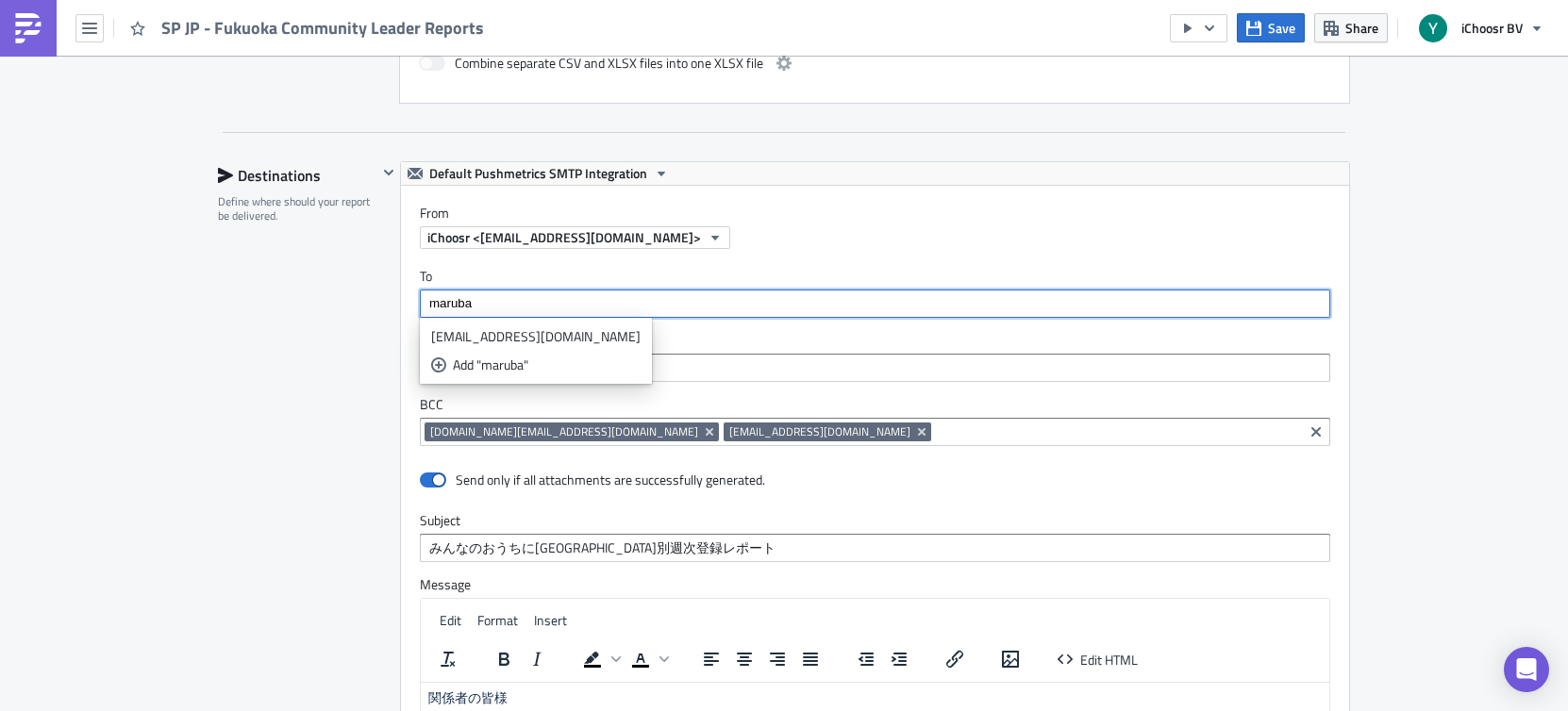
scroll to position [1165, 0]
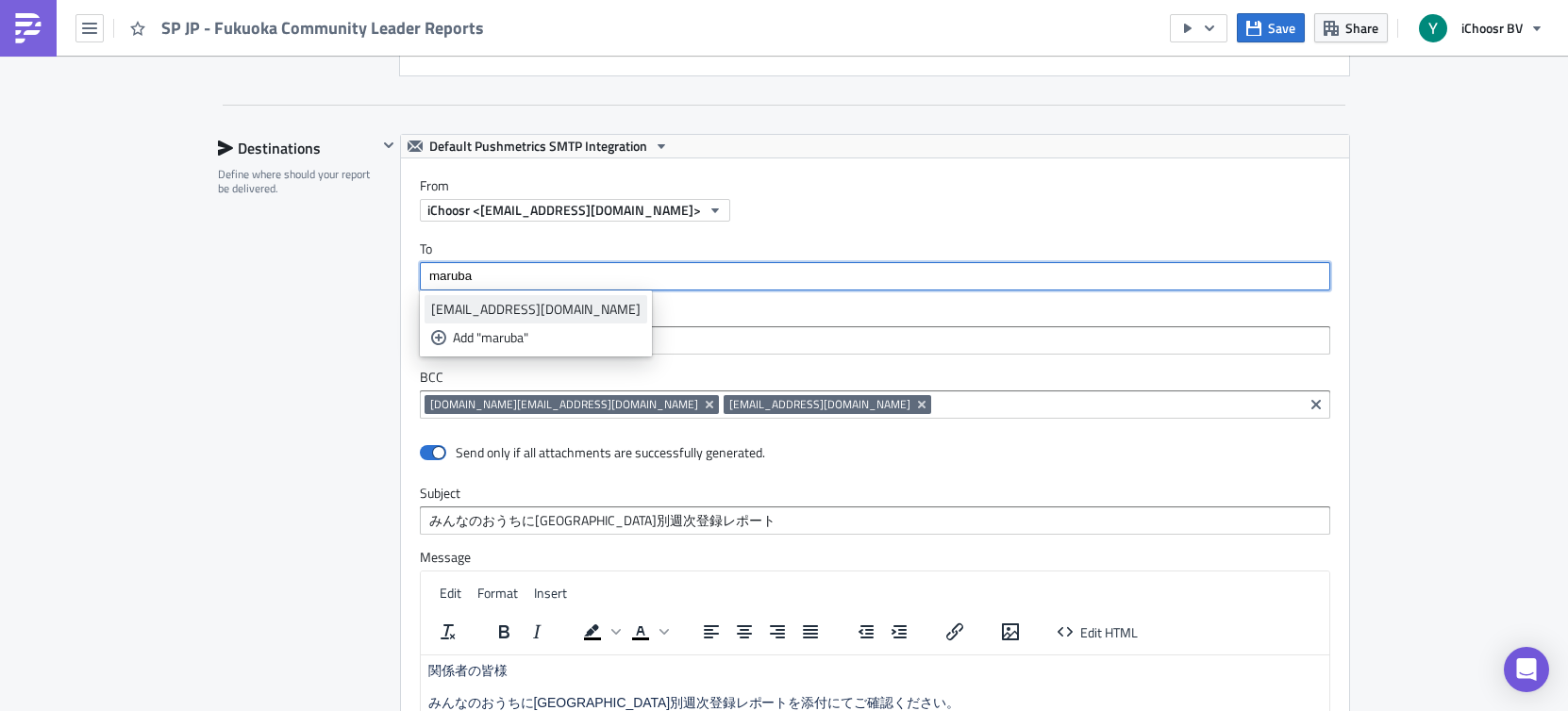
type input "maruba"
click at [549, 303] on div "[EMAIL_ADDRESS][DOMAIN_NAME]" at bounding box center [535, 309] width 209 height 19
type input "hisama"
click at [570, 304] on div "[EMAIL_ADDRESS][DOMAIN_NAME]" at bounding box center [535, 309] width 209 height 19
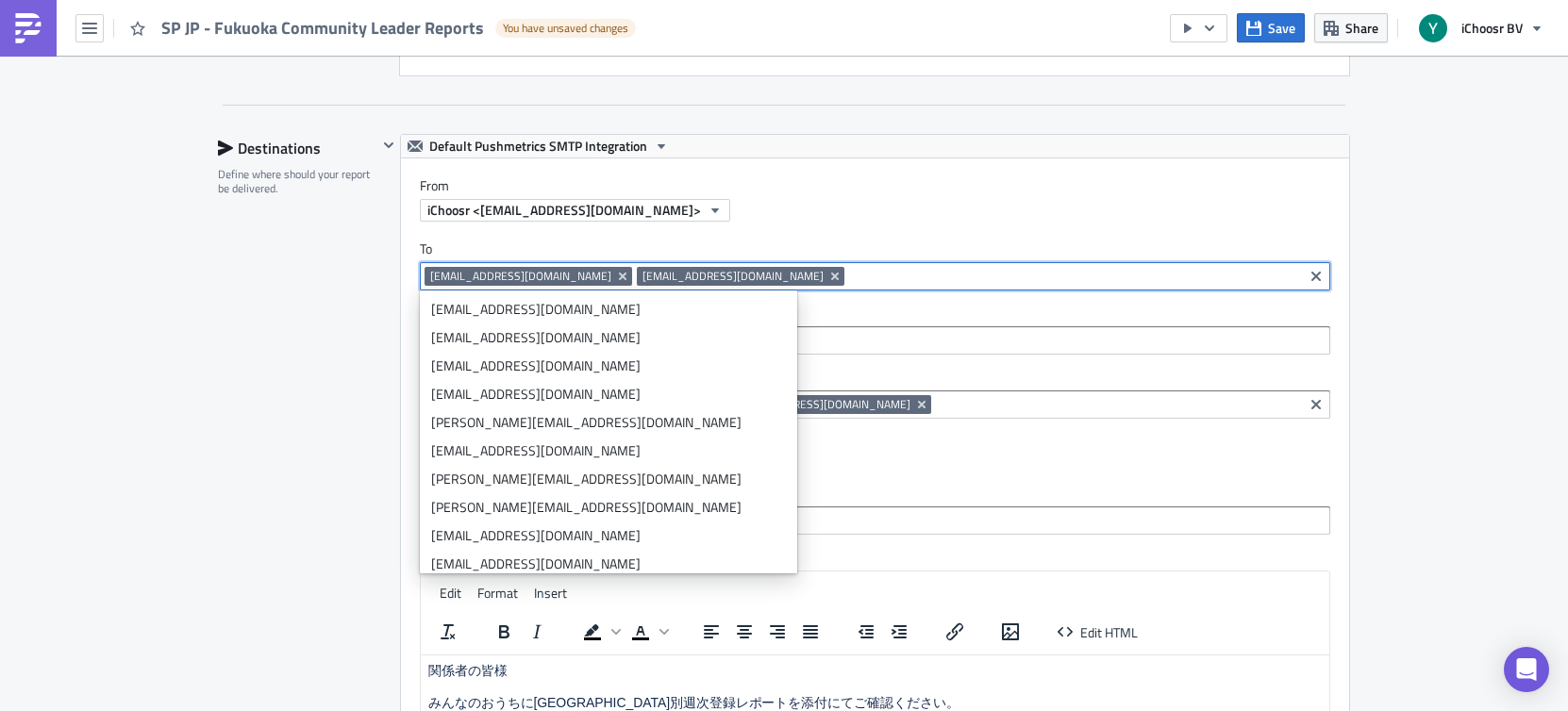
click at [1268, 382] on div "Reports Execution Log Edit " SP JP - Fukuoka Community Leader Reports " Draft S…" at bounding box center [784, 102] width 1568 height 2423
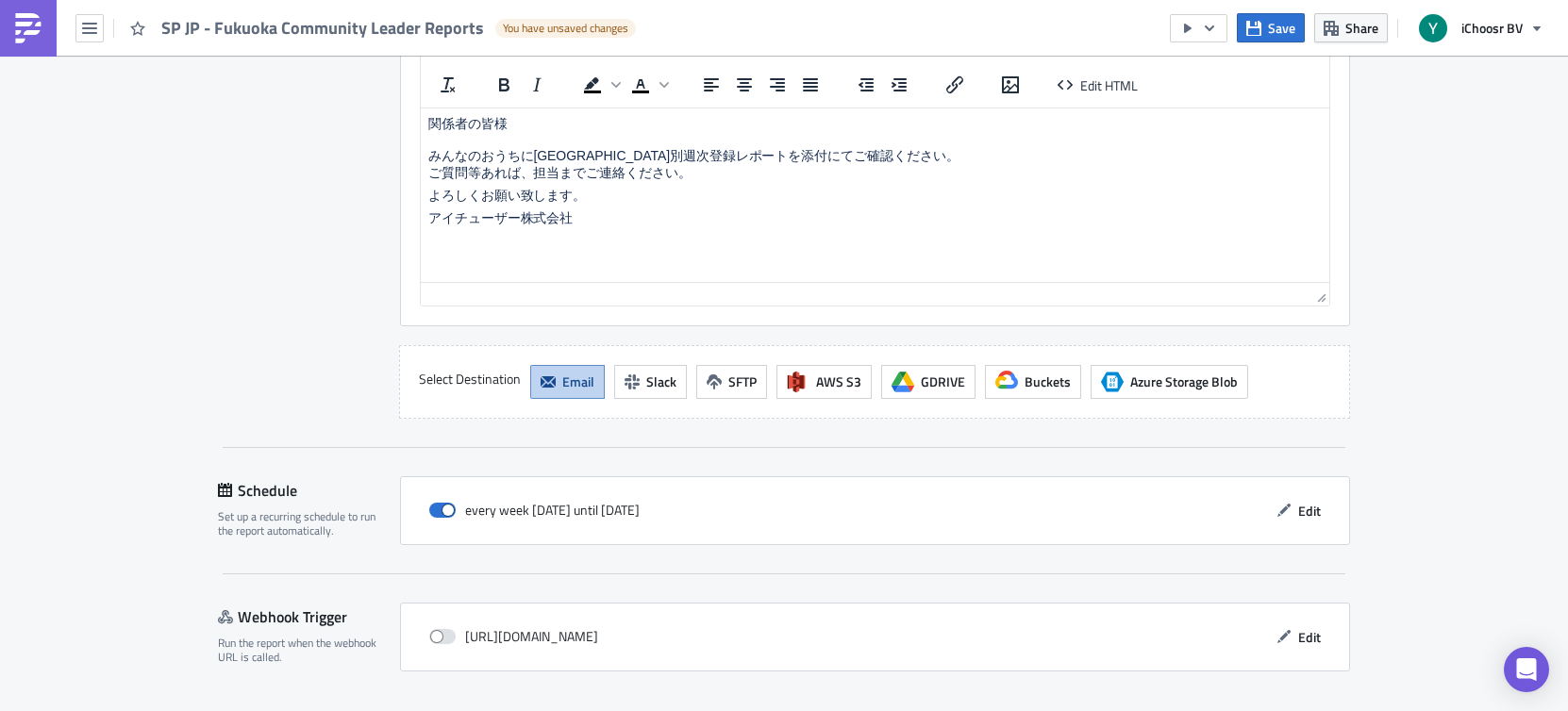
scroll to position [1764, 0]
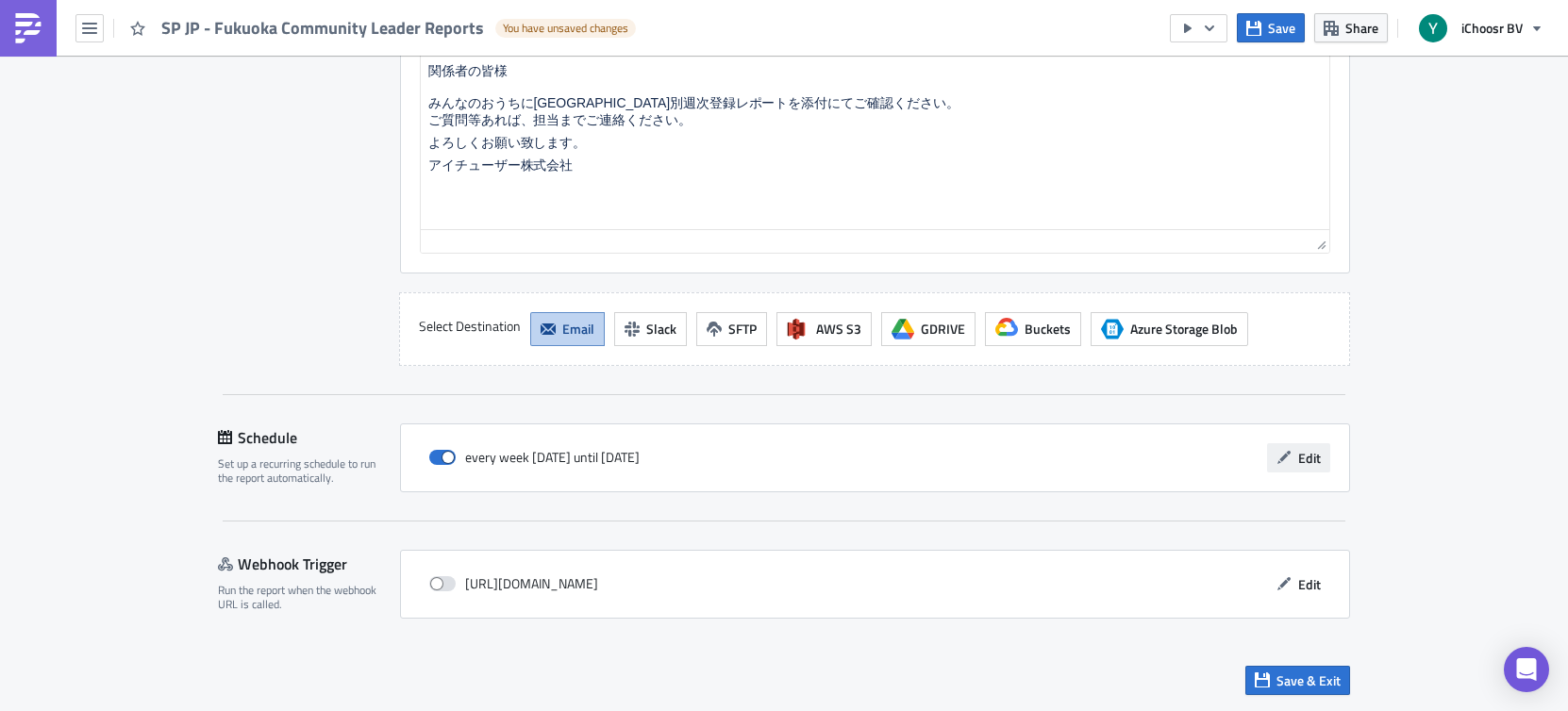
click at [1268, 450] on span "Edit" at bounding box center [1309, 458] width 22 height 20
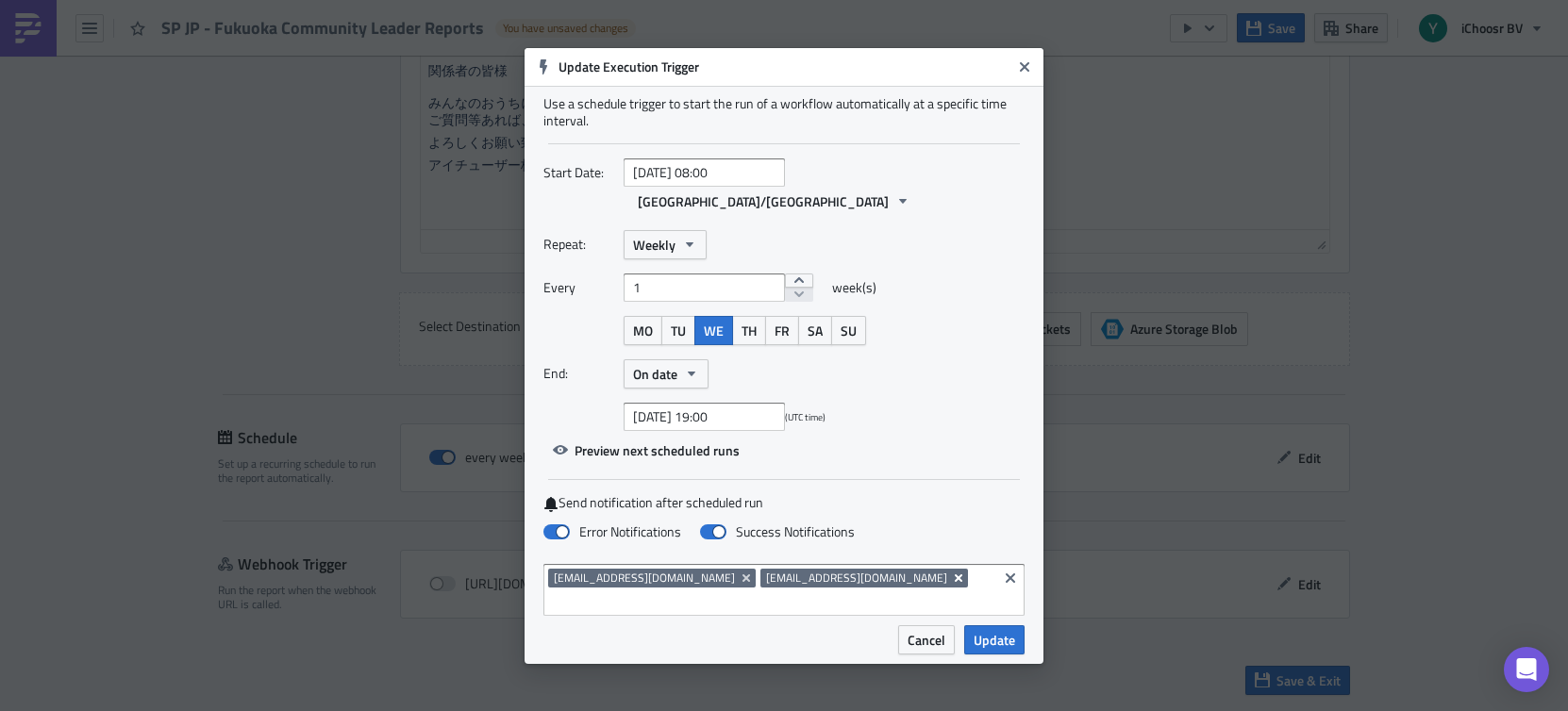
click at [955, 576] on icon "Remove Tag" at bounding box center [959, 577] width 8 height 8
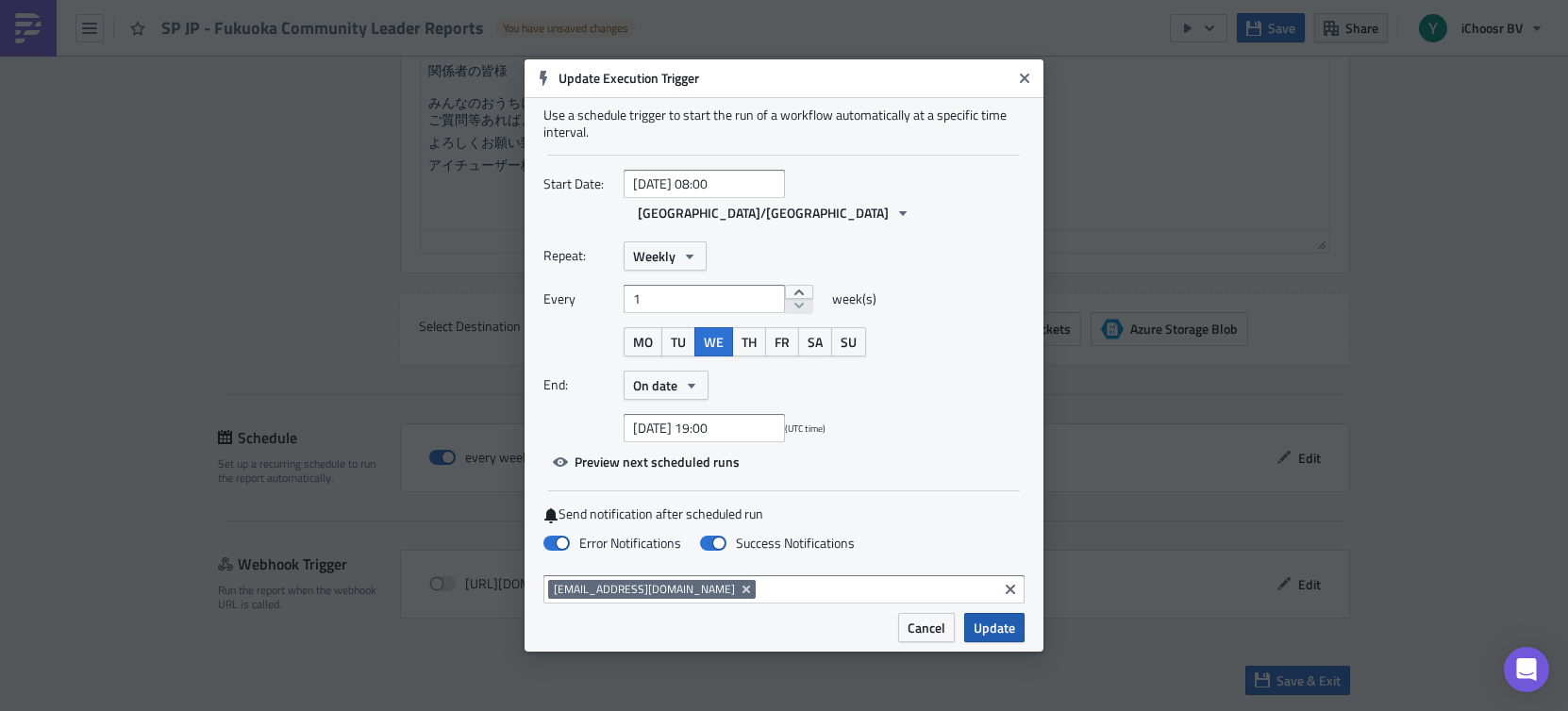
click at [991, 618] on span "Update" at bounding box center [994, 627] width 41 height 20
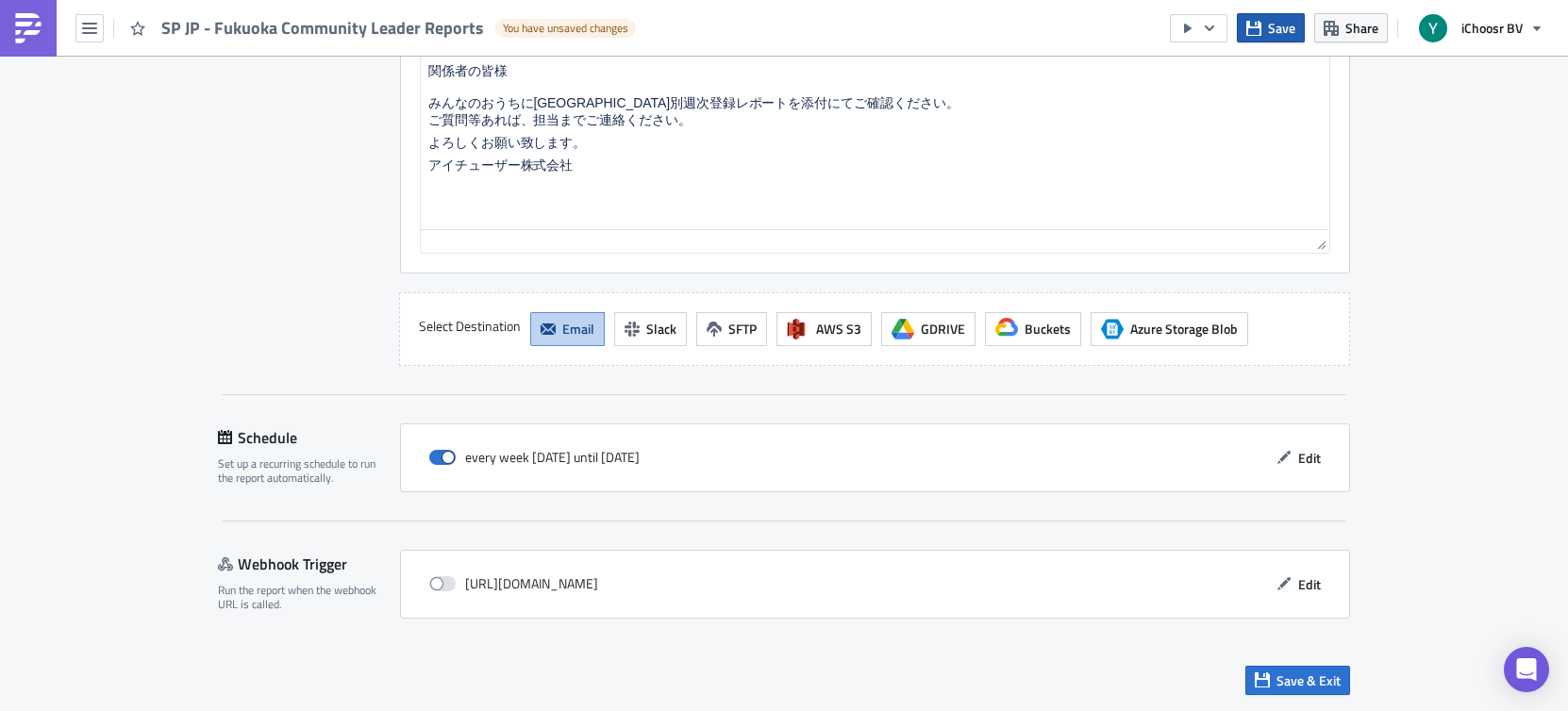
click at [1268, 25] on span "Save" at bounding box center [1282, 28] width 27 height 20
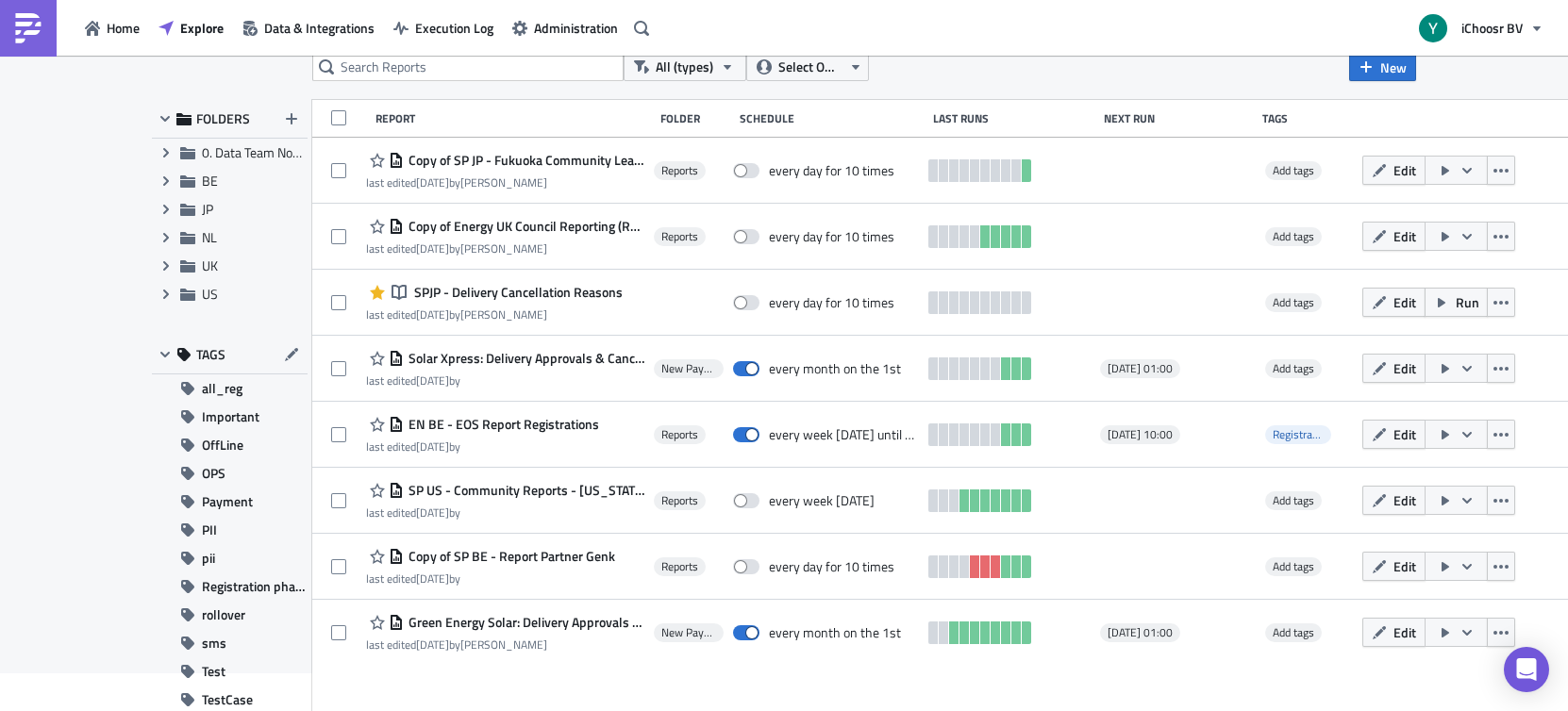
scroll to position [40, 0]
click at [359, 66] on input "text" at bounding box center [467, 67] width 311 height 28
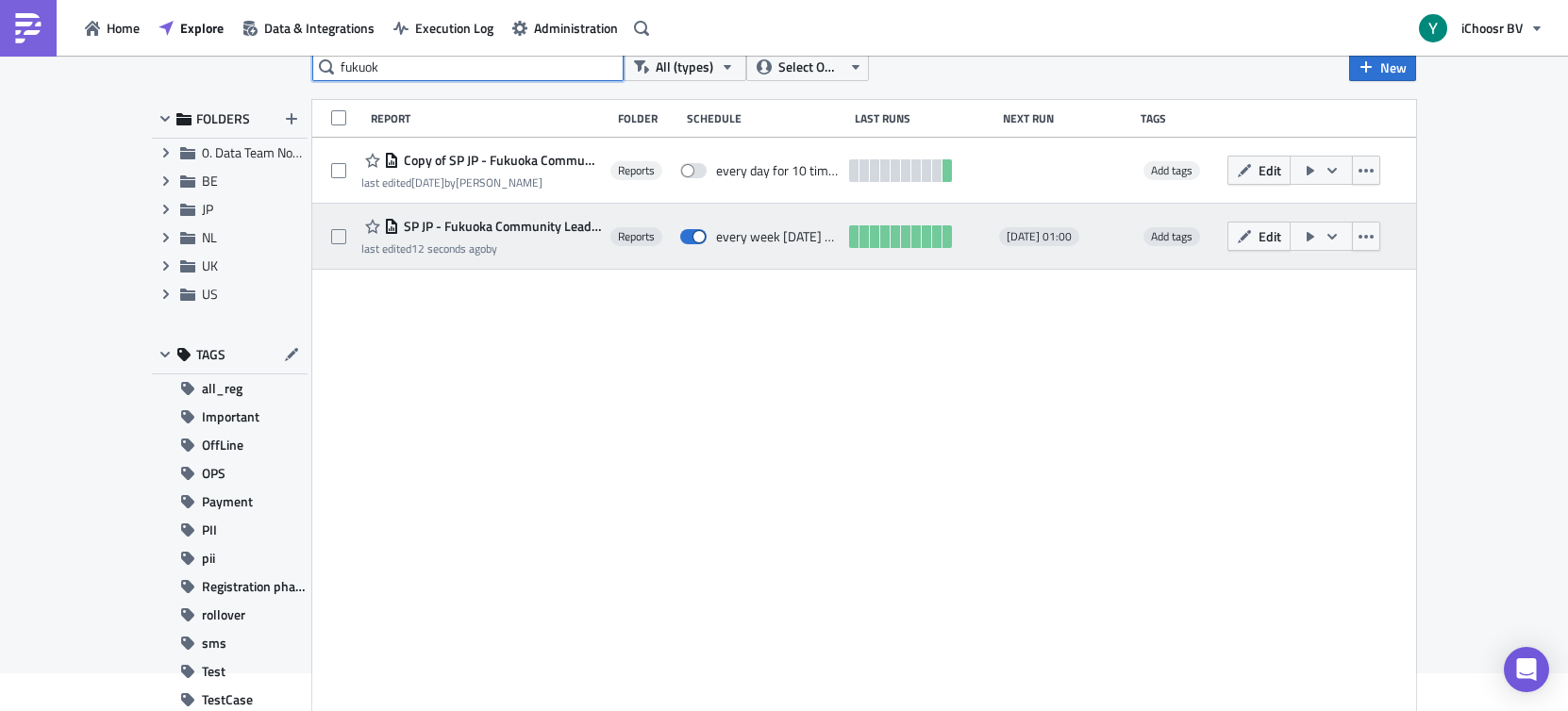
type input "fukuok"
click at [488, 237] on div "SP JP - Fukuoka Community Leader Reports" at bounding box center [481, 225] width 240 height 22
click at [496, 223] on span "SP JP - Fukuoka Community Leader Reports" at bounding box center [499, 226] width 201 height 17
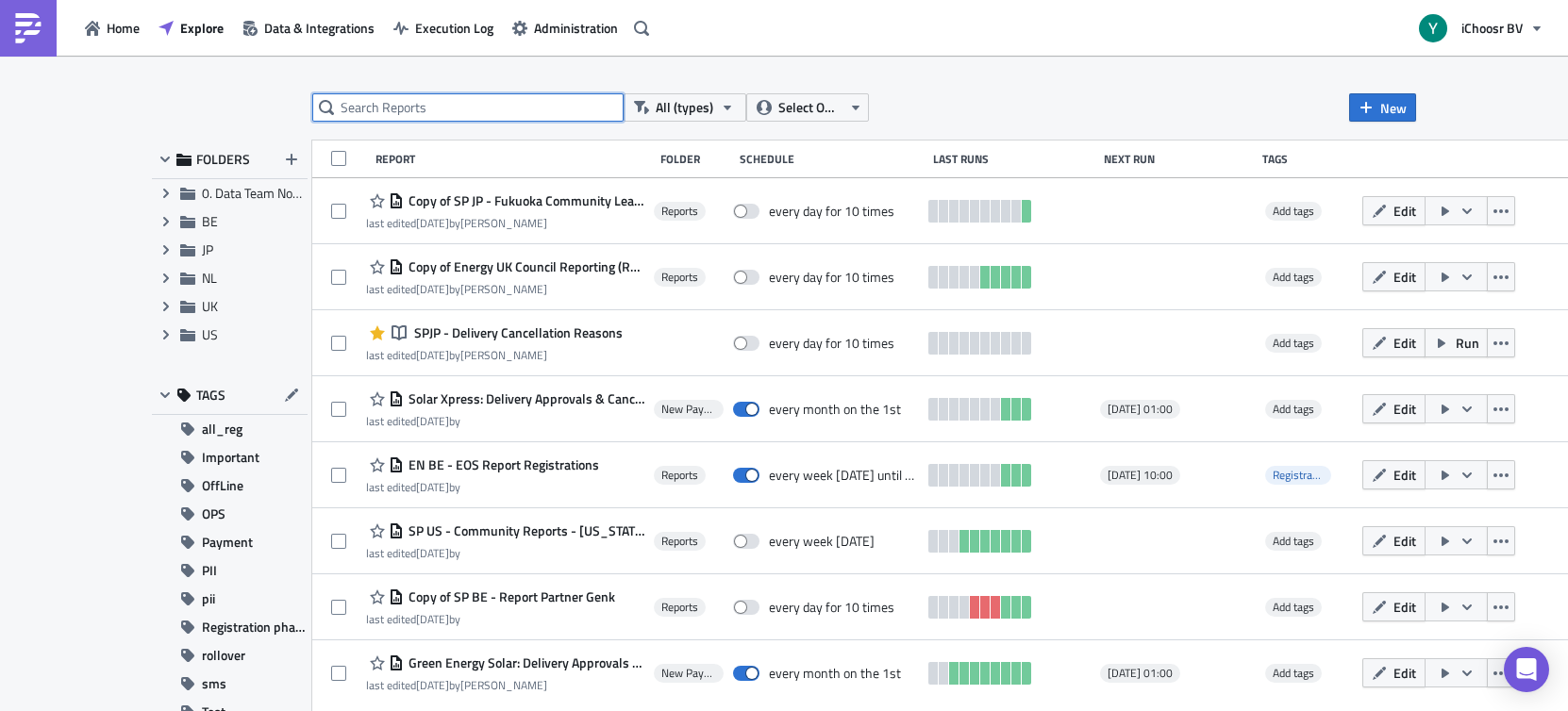
click at [511, 106] on input "text" at bounding box center [467, 107] width 311 height 28
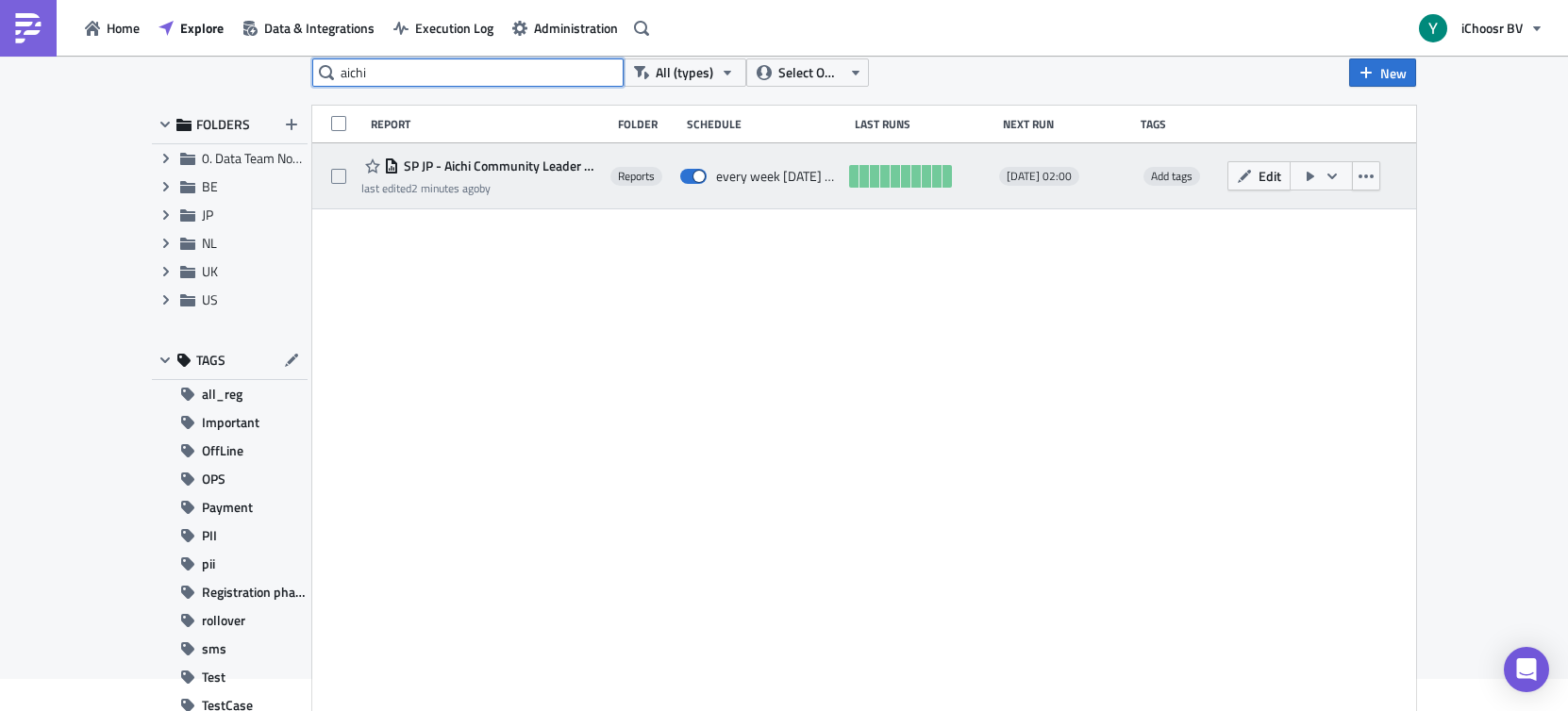
type input "aichi"
click at [553, 184] on div "last edited 2 minutes ago by" at bounding box center [481, 188] width 240 height 14
click at [555, 162] on span "SP JP - Aichi Community Leader Reports" at bounding box center [499, 166] width 201 height 17
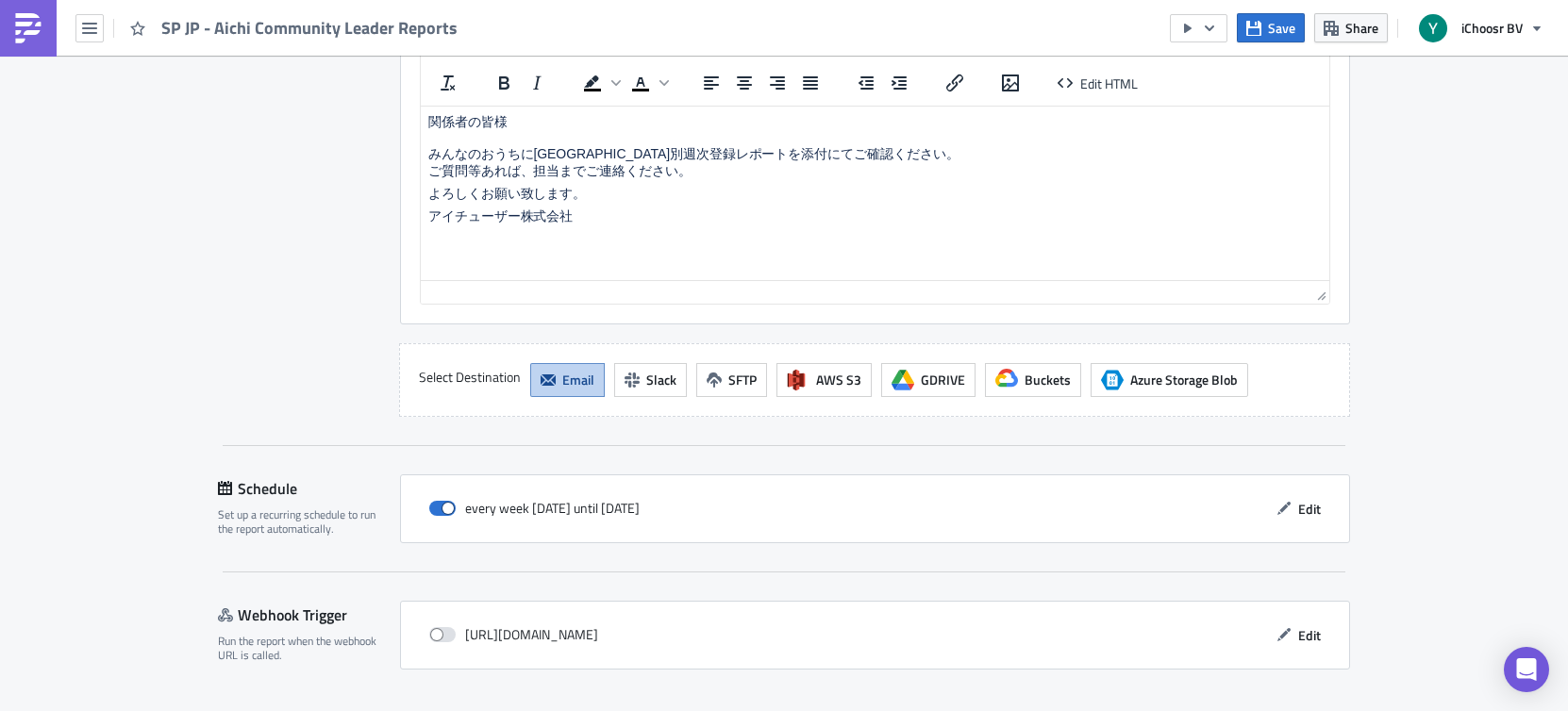
scroll to position [1788, 0]
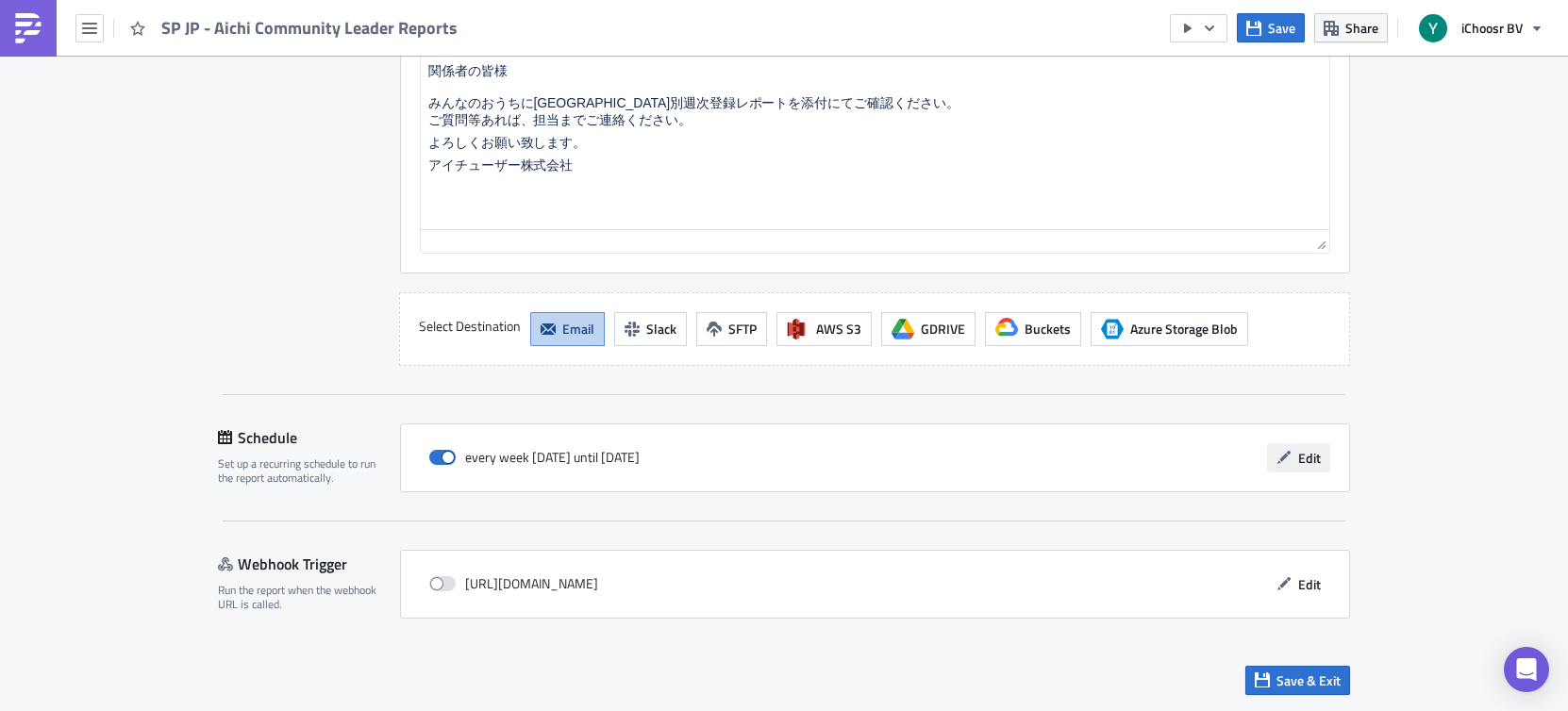
click at [1268, 456] on span "Edit" at bounding box center [1309, 458] width 22 height 20
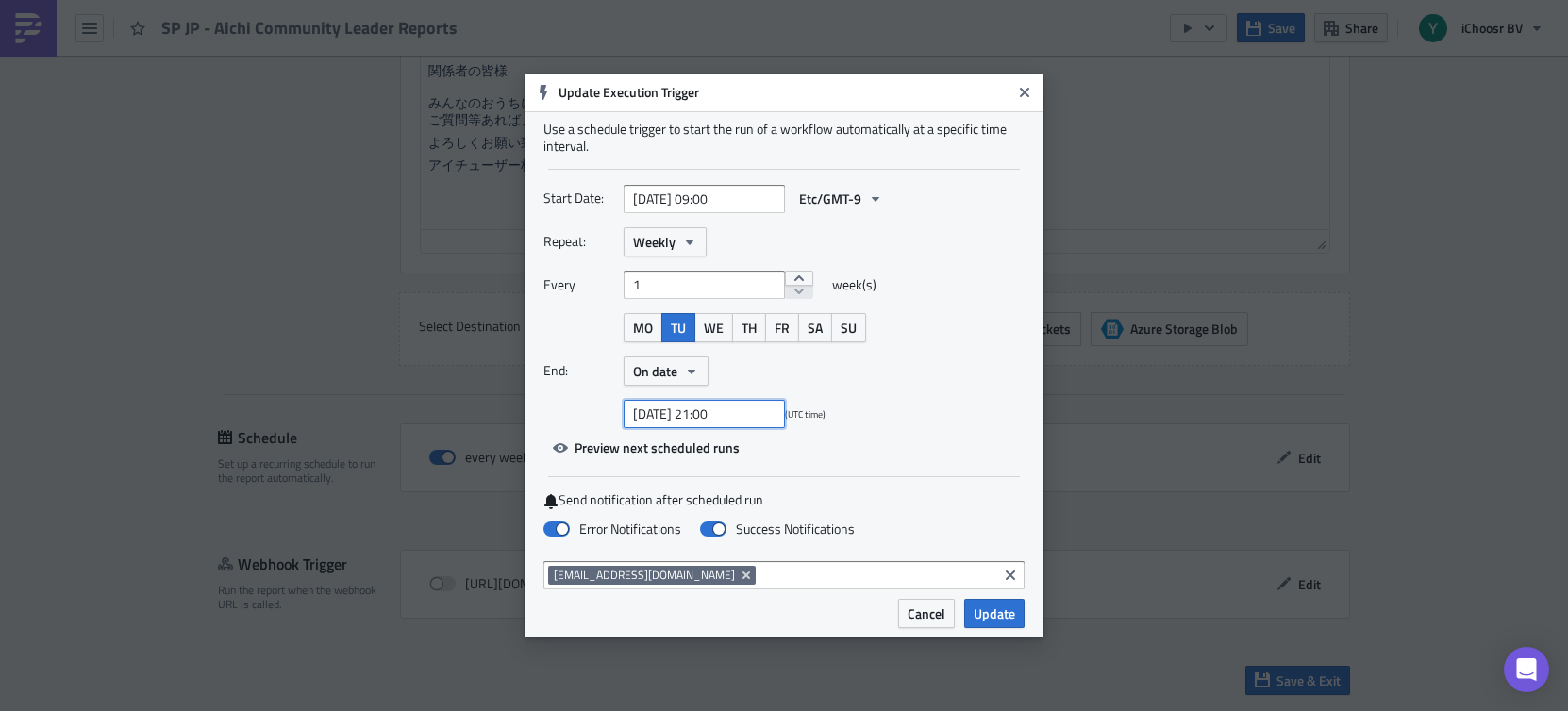
click at [707, 408] on input "[DATE] 21:00" at bounding box center [704, 413] width 161 height 28
select select "8"
select select "2025"
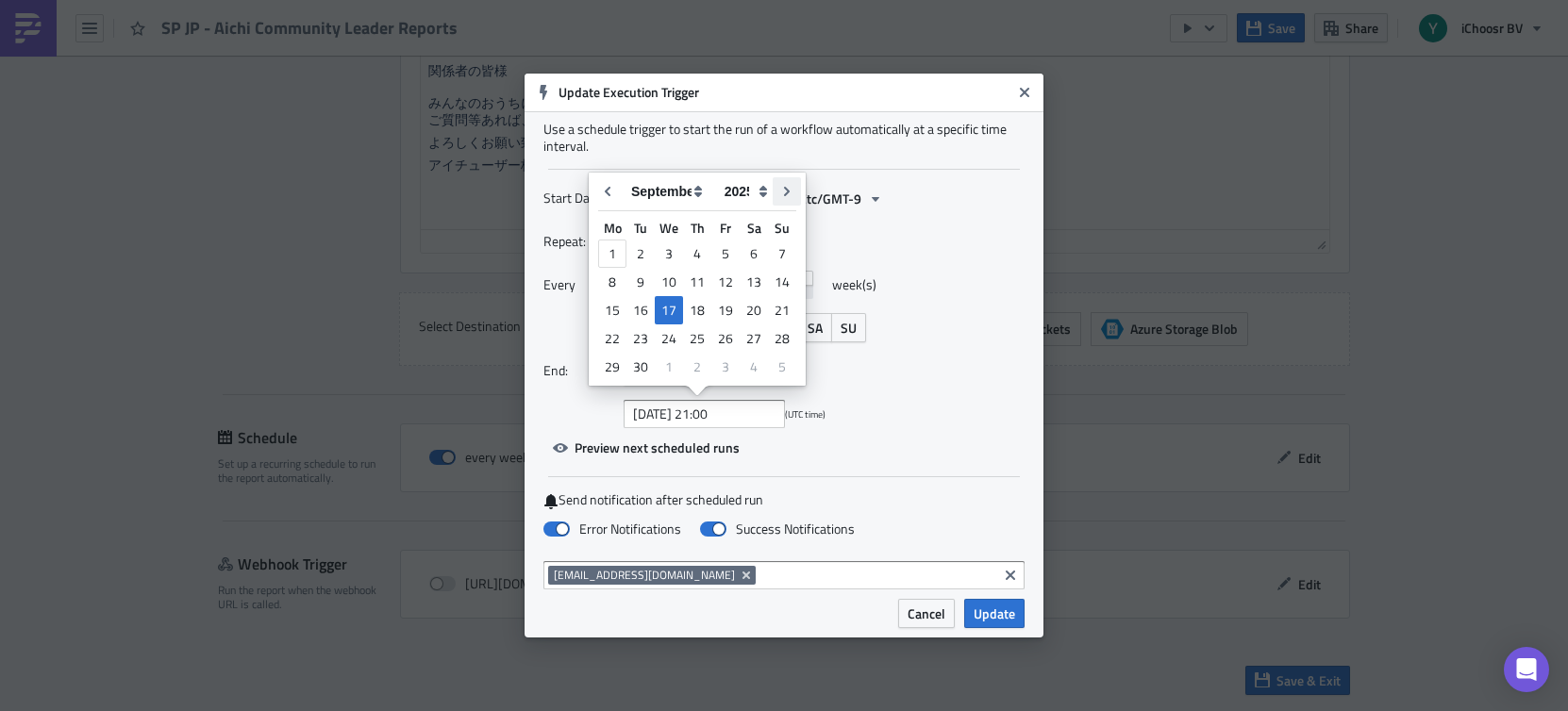
click at [785, 189] on icon "Go to next month" at bounding box center [786, 192] width 6 height 10
type input "[DATE] 21:00"
select select "9"
click at [785, 189] on icon "Go to next month" at bounding box center [786, 192] width 6 height 10
type input "[DATE] 21:00"
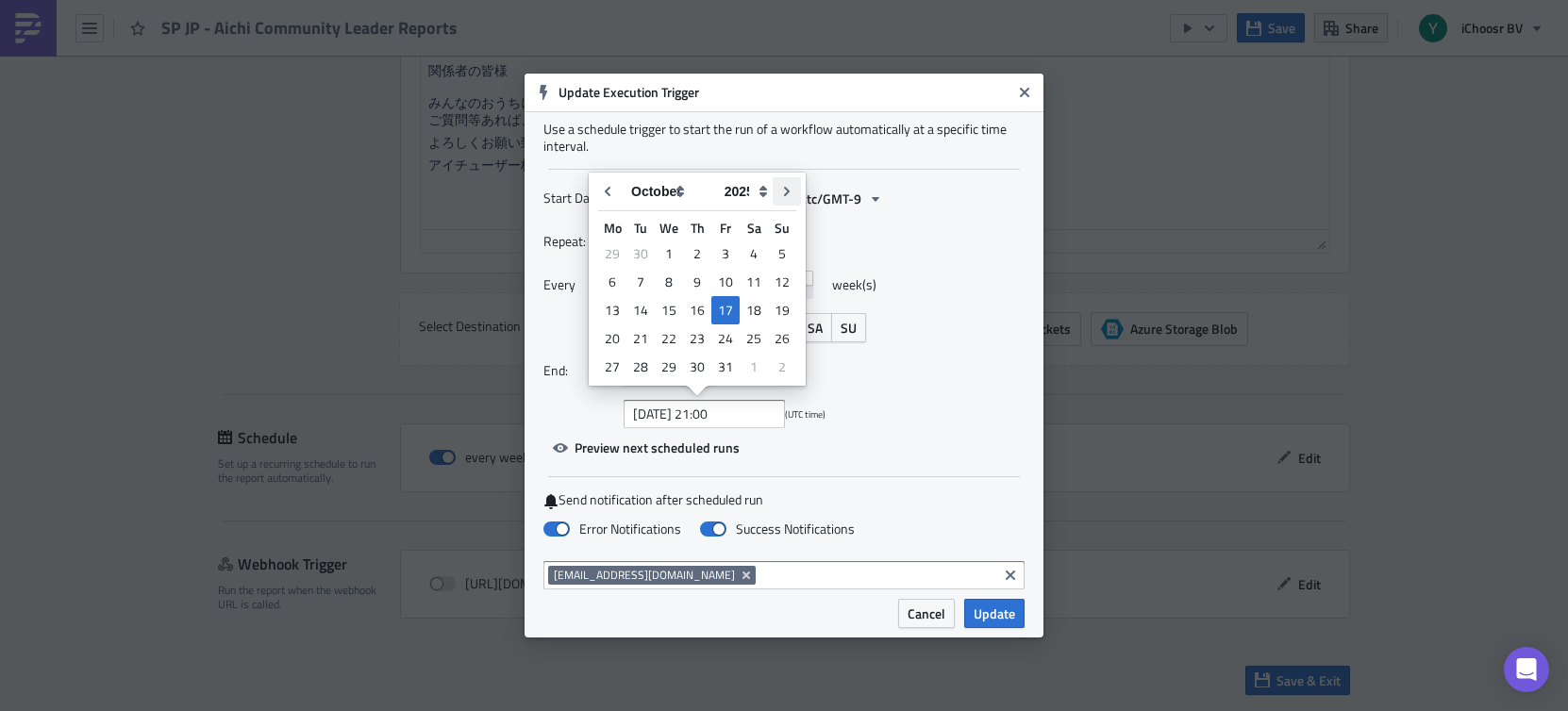
select select "10"
click at [785, 189] on icon "Go to next month" at bounding box center [786, 192] width 6 height 10
type input "[DATE] 21:00"
select select "11"
click at [647, 365] on div "30" at bounding box center [640, 366] width 28 height 26
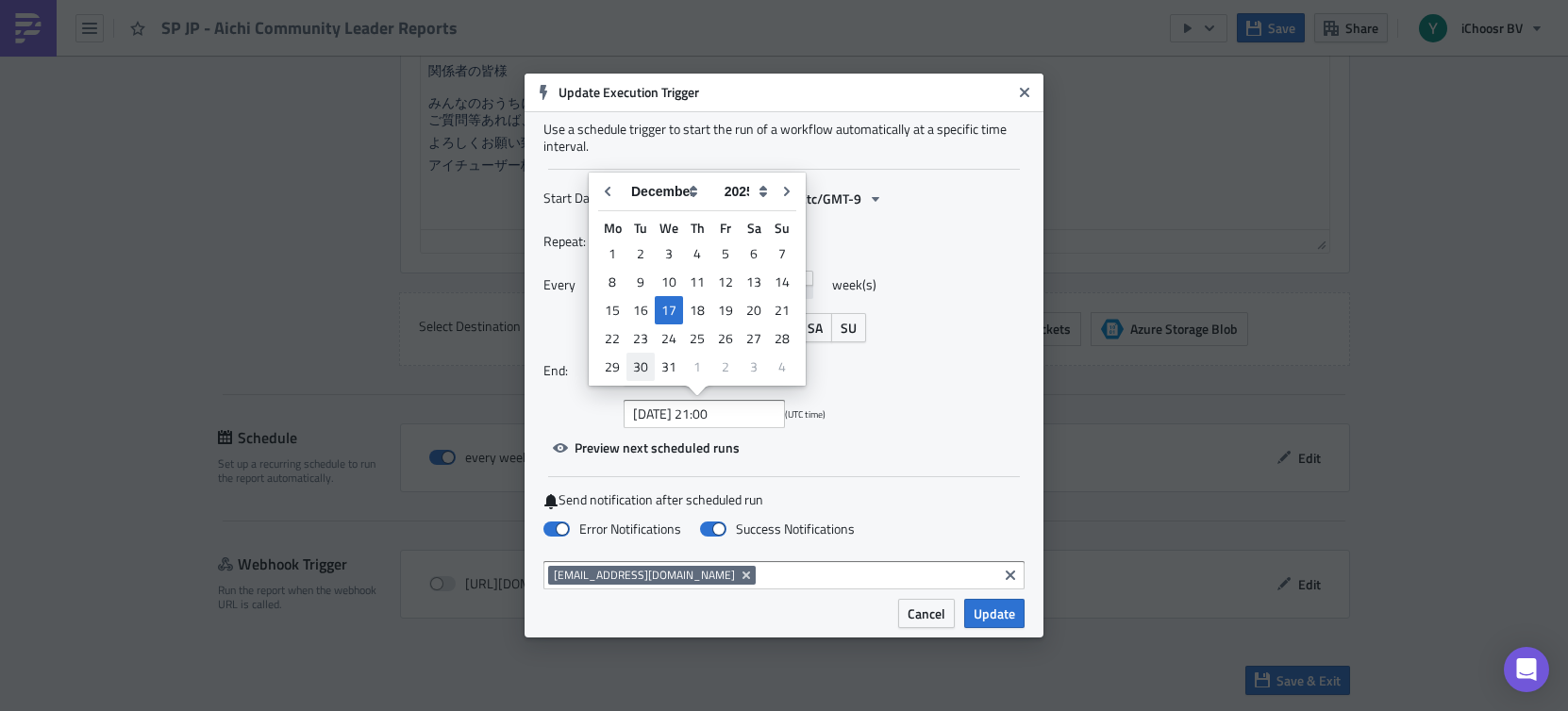
type input "[DATE] 21:00"
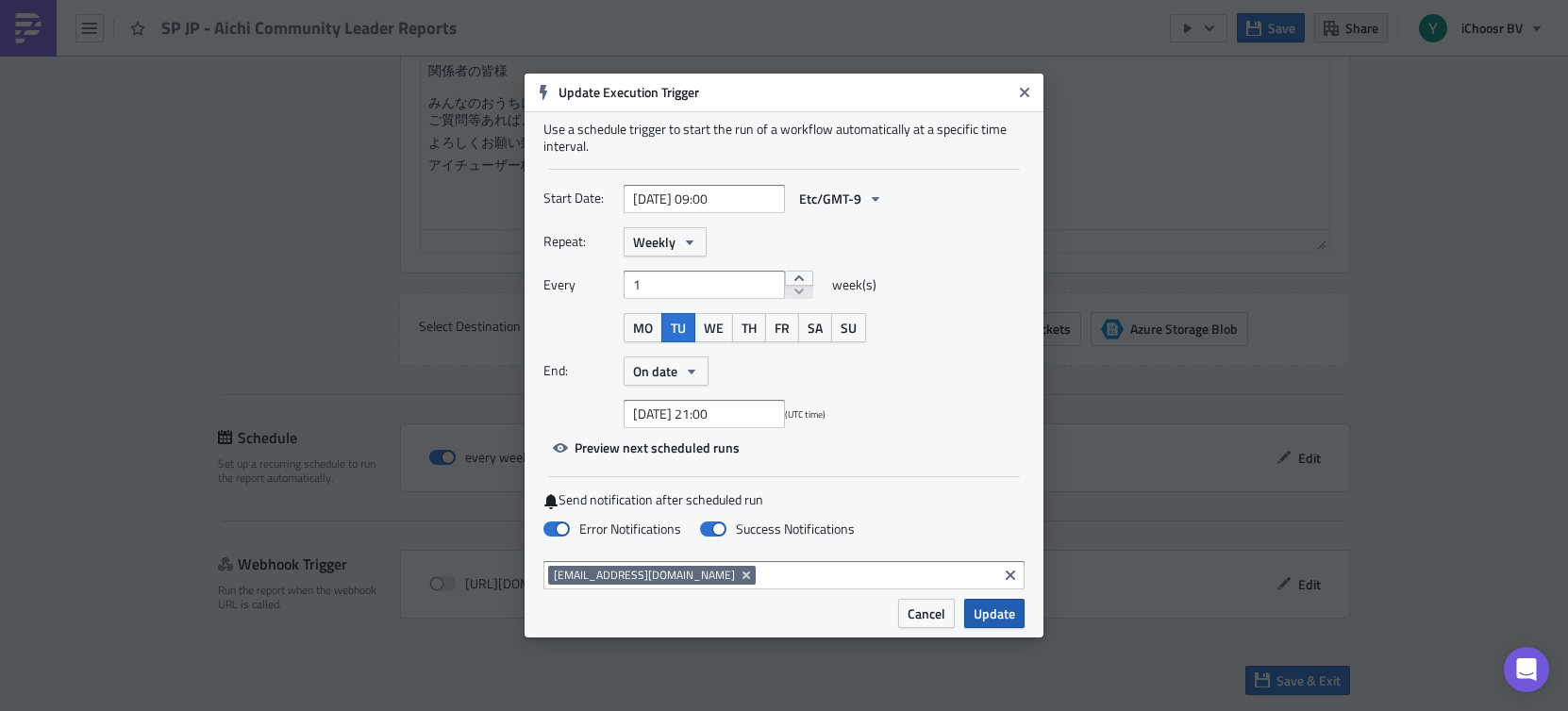
click at [997, 615] on span "Update" at bounding box center [994, 613] width 41 height 20
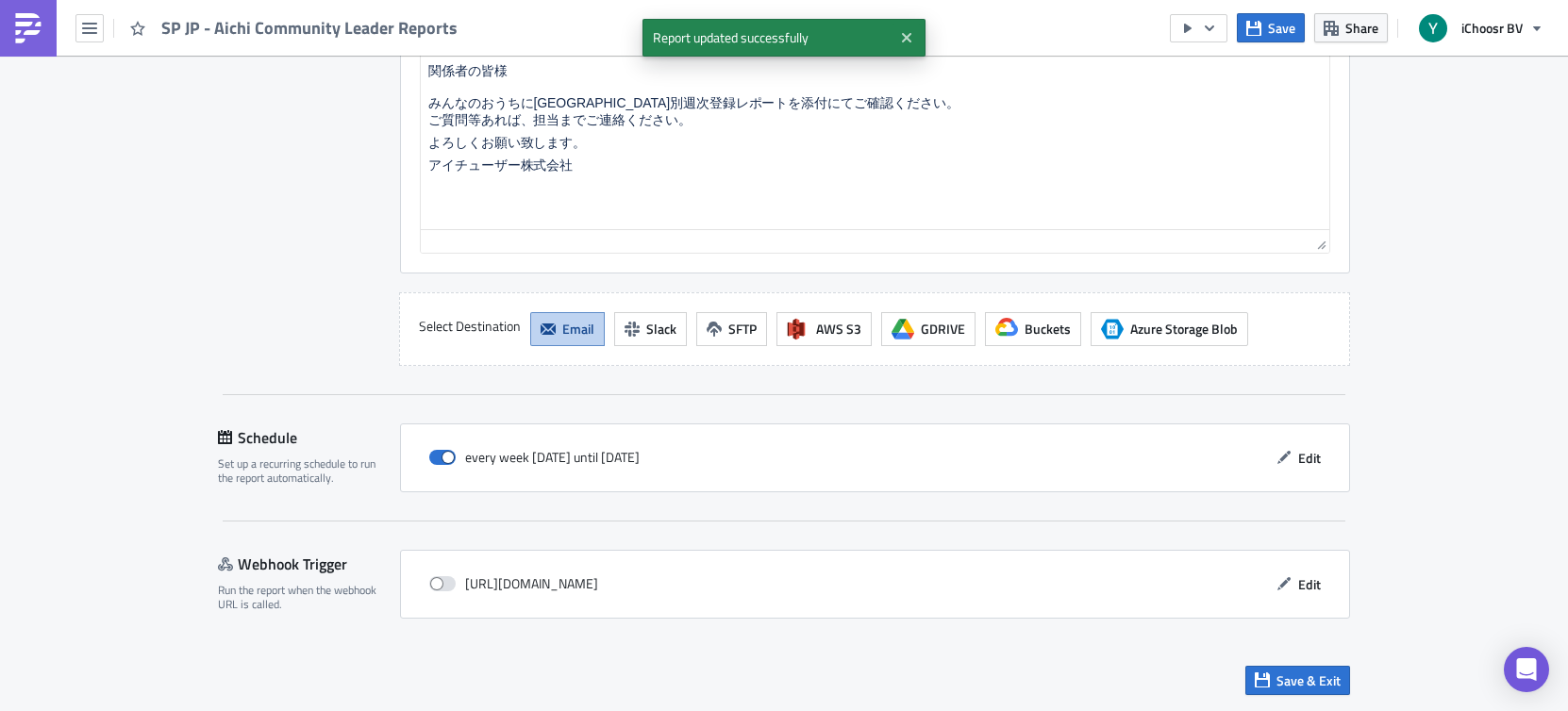
click at [997, 615] on div "[URL][DOMAIN_NAME] Edit" at bounding box center [875, 584] width 950 height 68
click at [1268, 461] on span "Edit" at bounding box center [1309, 458] width 22 height 20
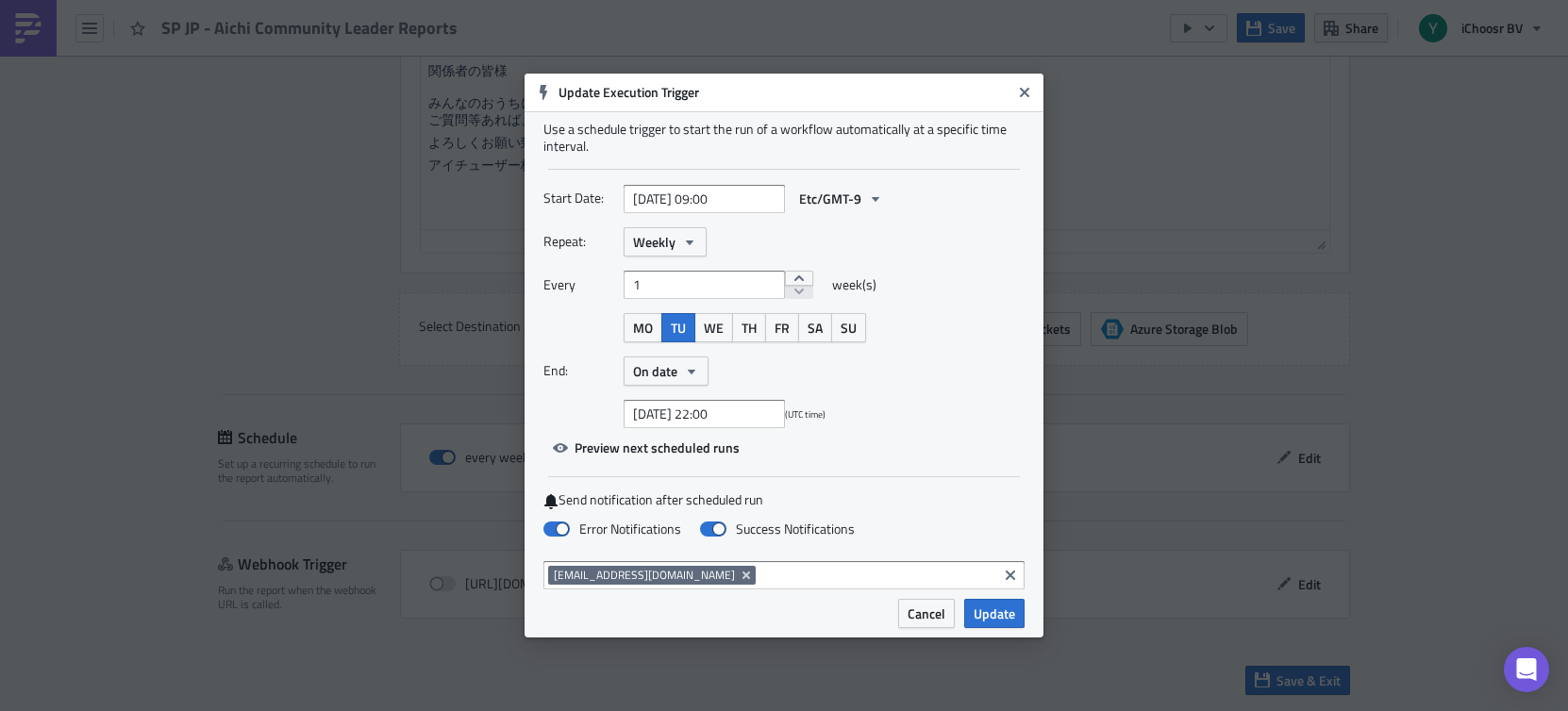
click at [810, 580] on input at bounding box center [876, 575] width 232 height 19
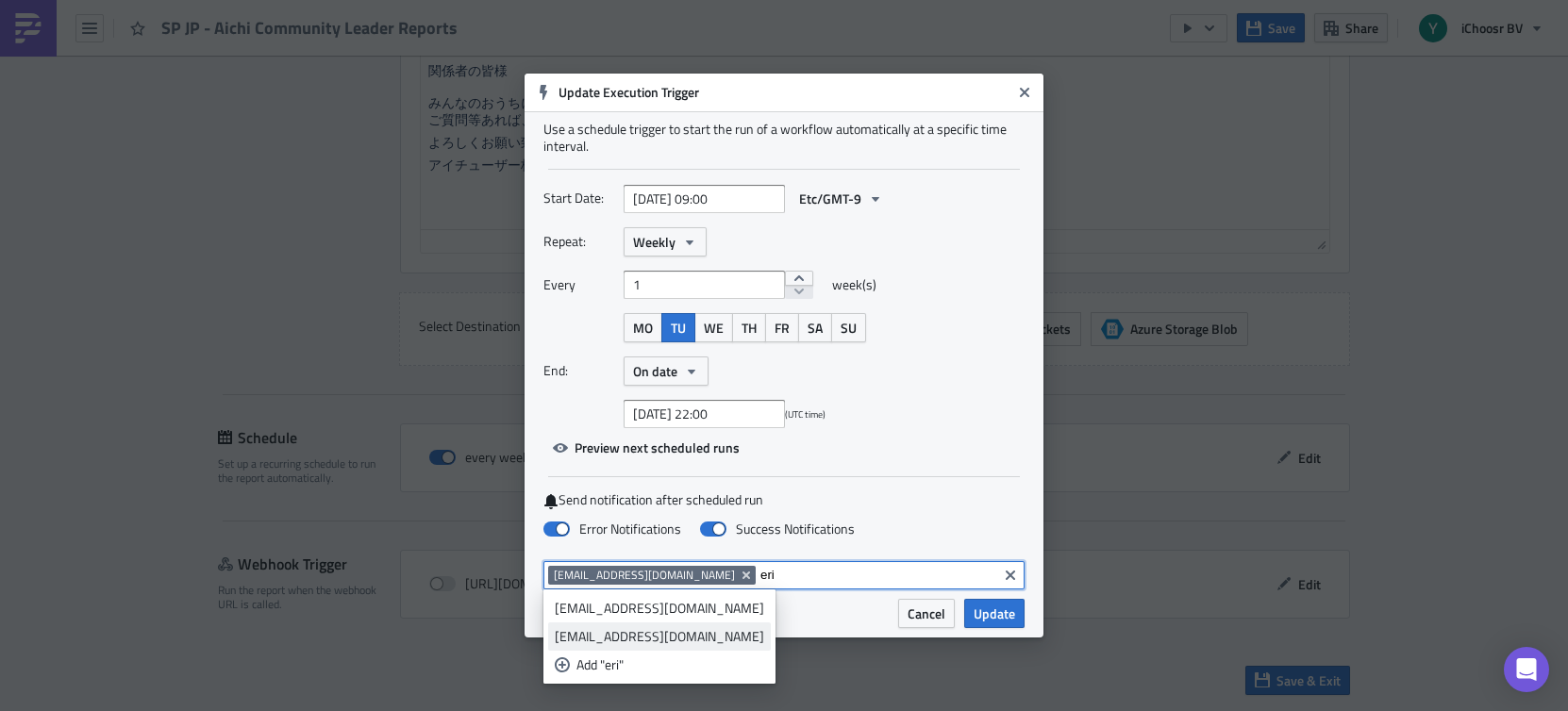
type input "eri"
click at [680, 642] on div "[EMAIL_ADDRESS][DOMAIN_NAME]" at bounding box center [659, 637] width 209 height 19
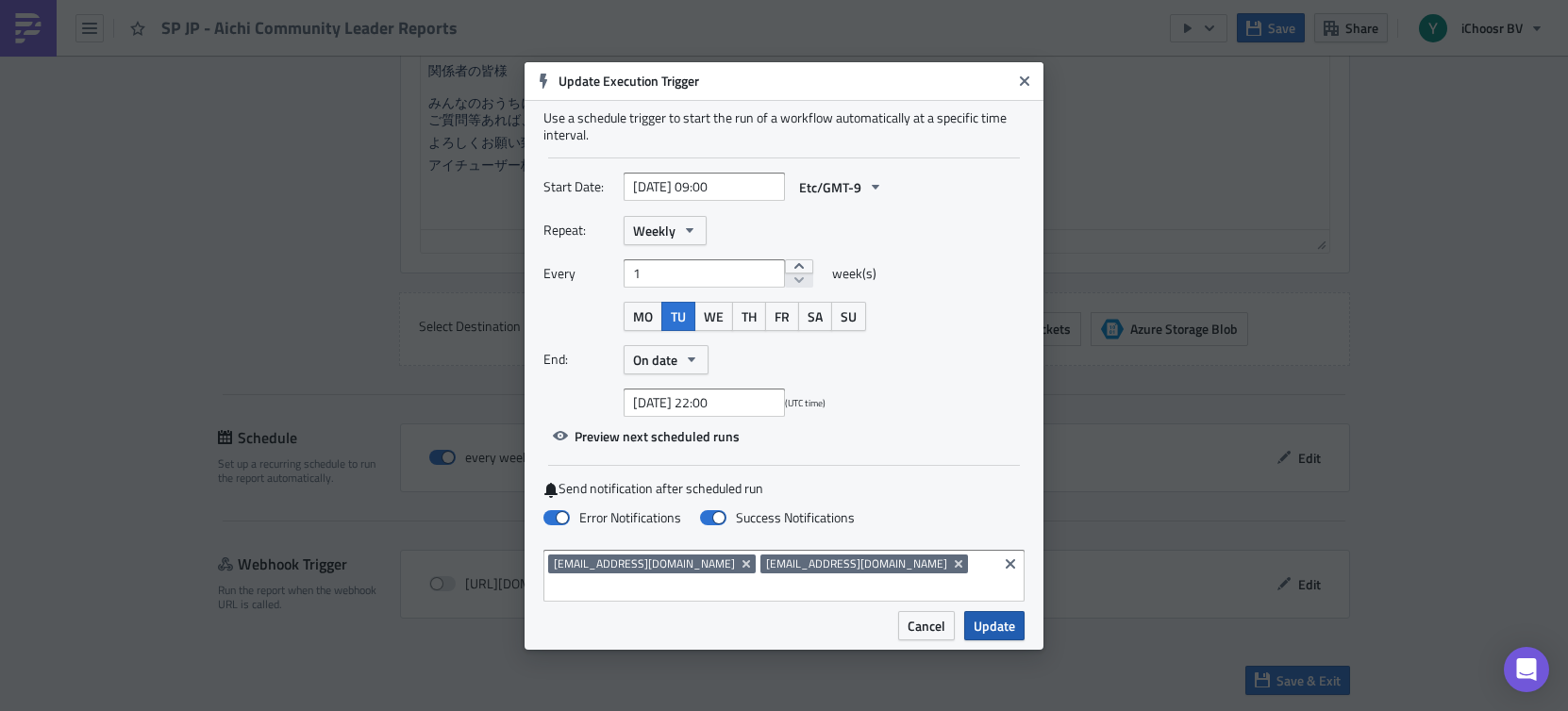
click at [1006, 616] on span "Update" at bounding box center [994, 625] width 41 height 20
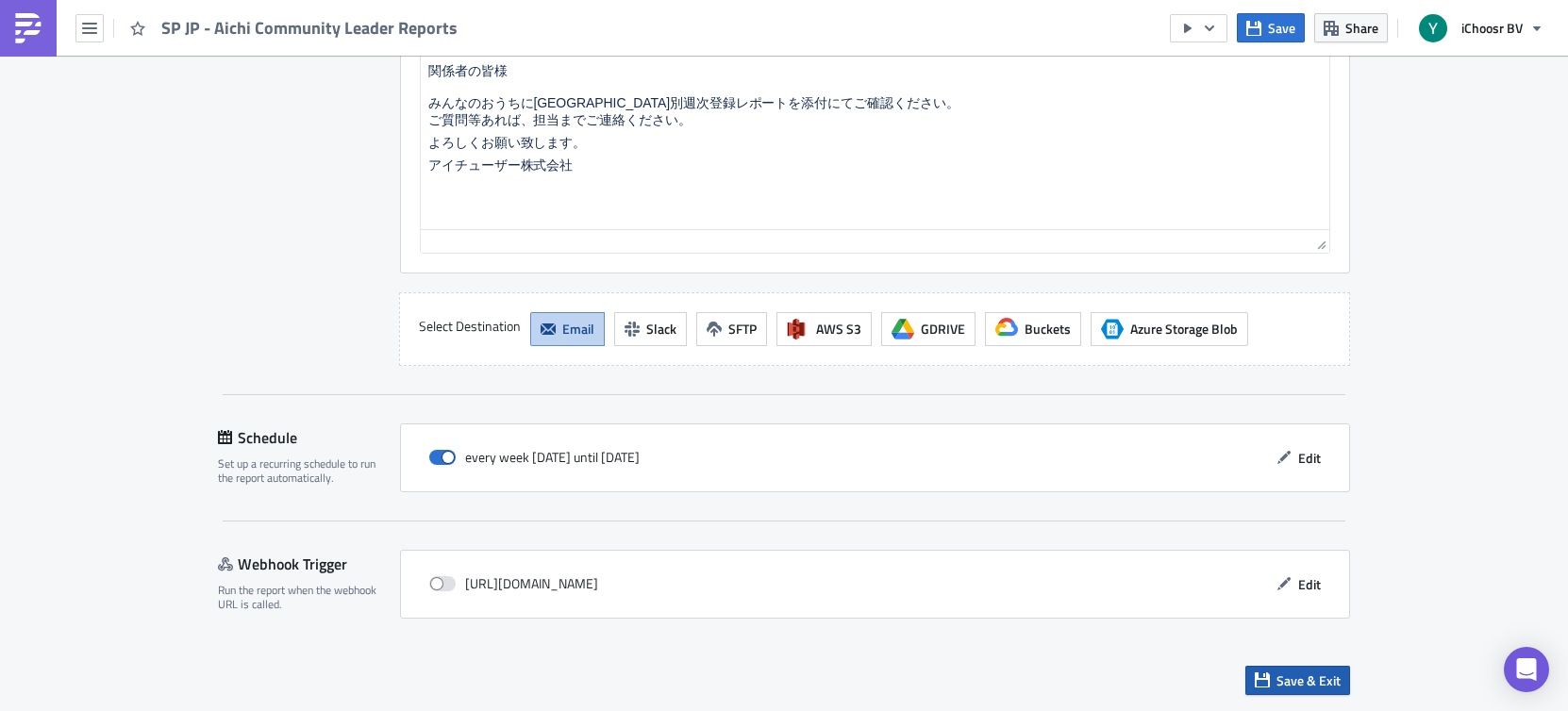
click at [1268, 682] on span "Save & Exit" at bounding box center [1308, 680] width 65 height 20
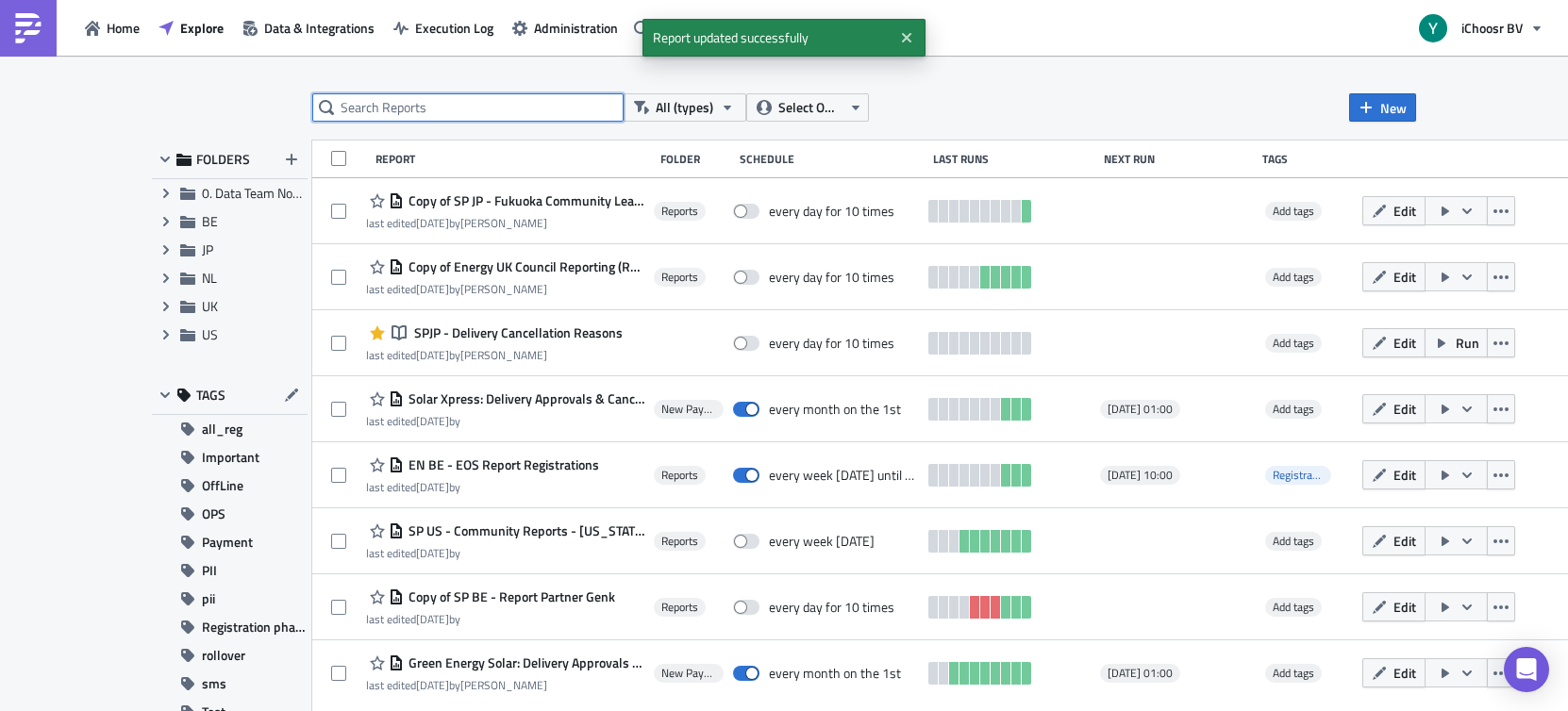
click at [458, 113] on input "text" at bounding box center [467, 107] width 311 height 28
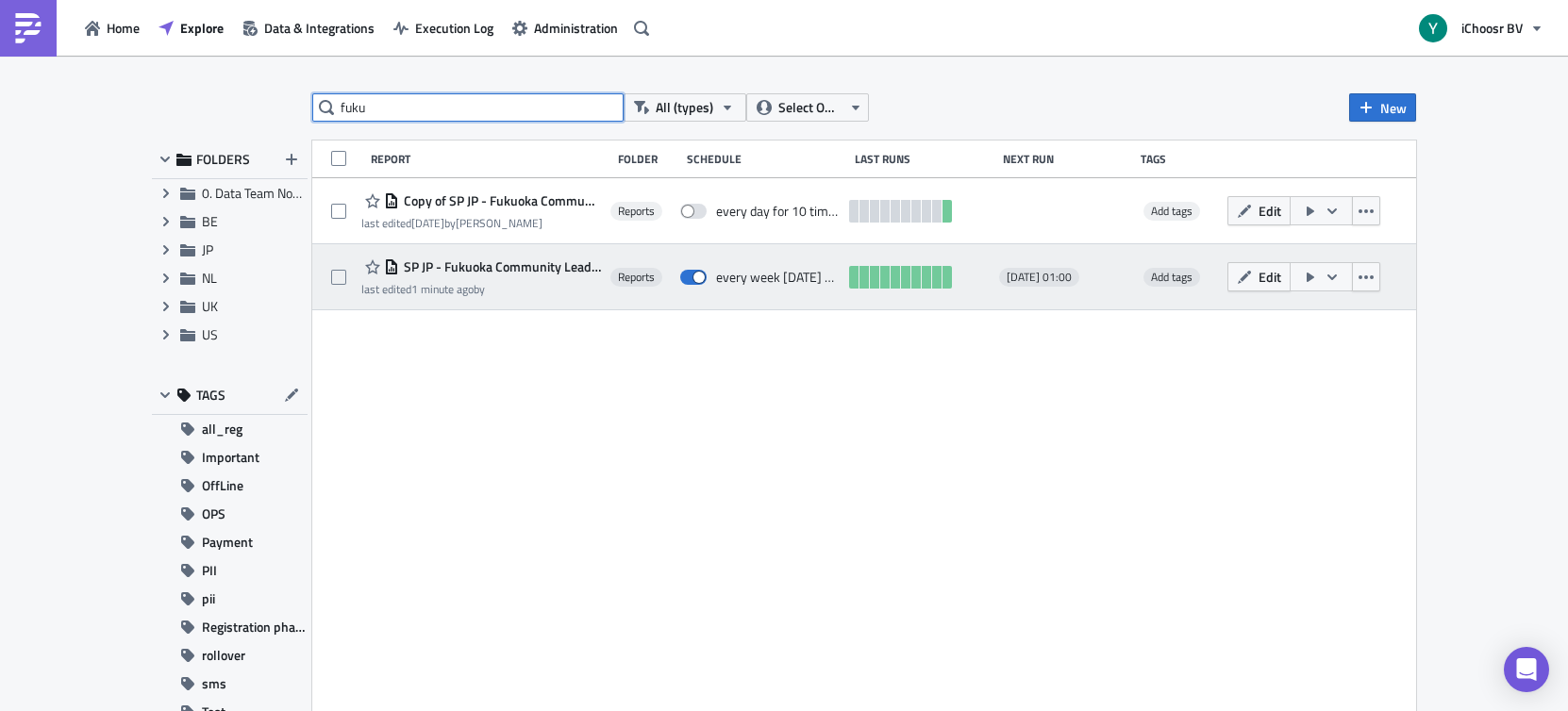
type input "fuku"
click at [578, 284] on div "last edited 1 minute ago by" at bounding box center [481, 289] width 240 height 14
click at [580, 263] on span "SP JP - Fukuoka Community Leader Reports" at bounding box center [499, 267] width 201 height 17
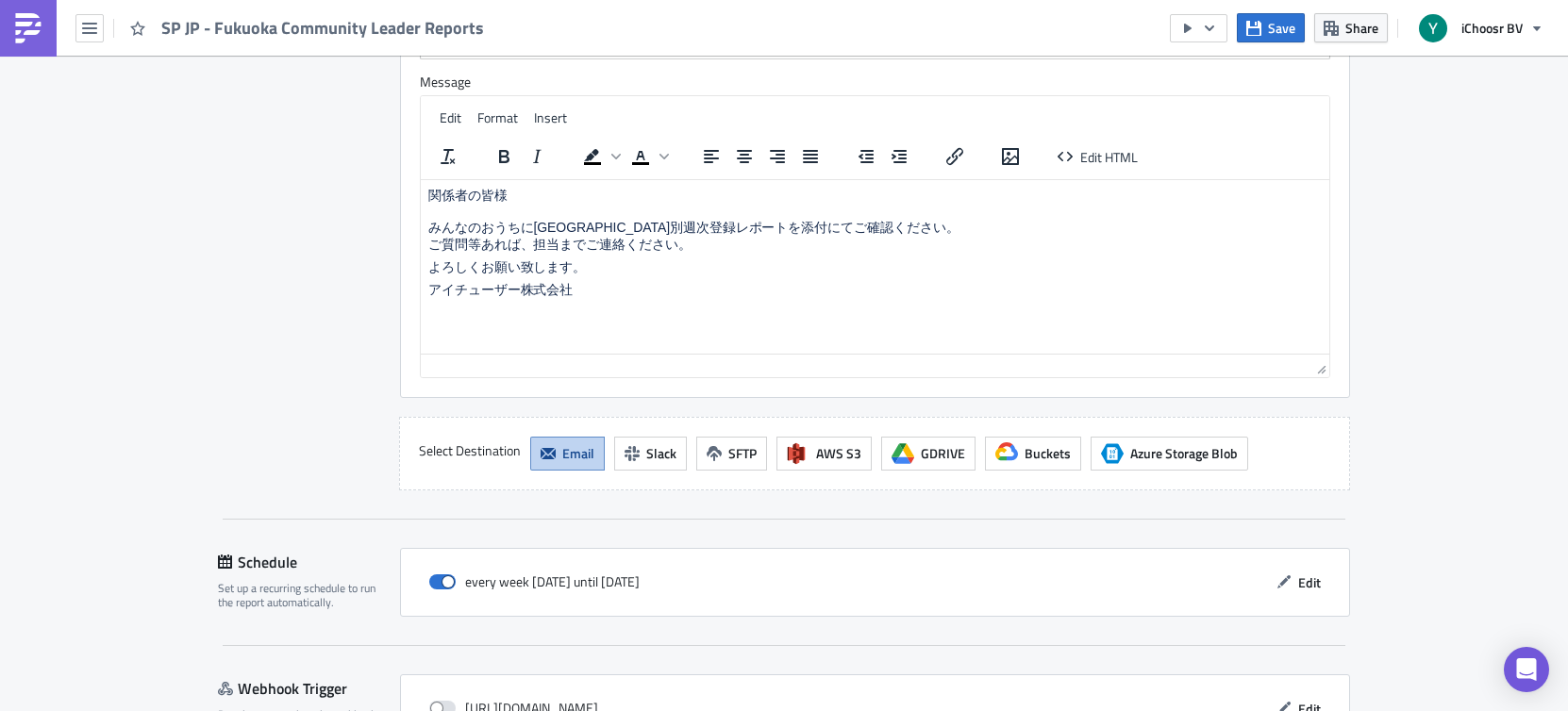
scroll to position [1764, 0]
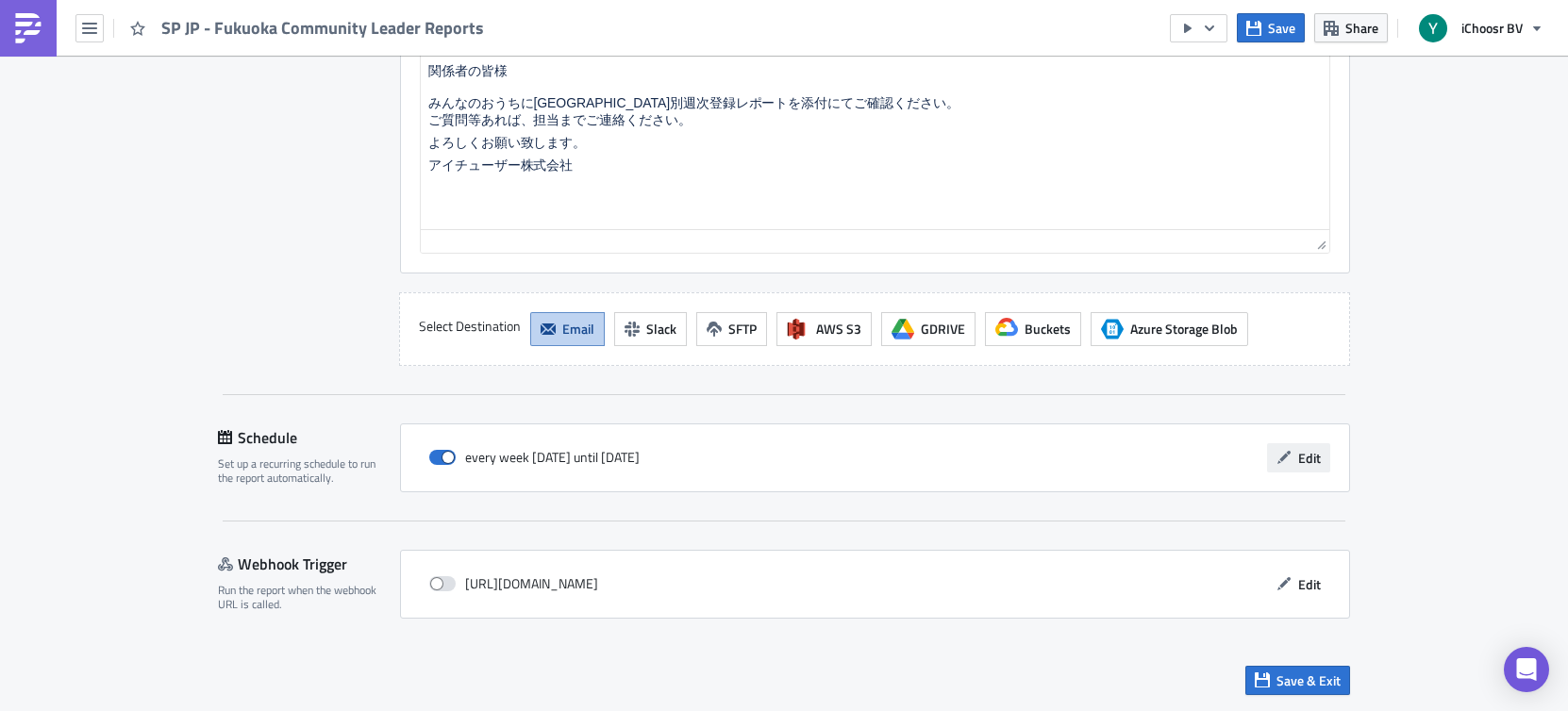
click at [1268, 449] on span "Edit" at bounding box center [1309, 458] width 22 height 20
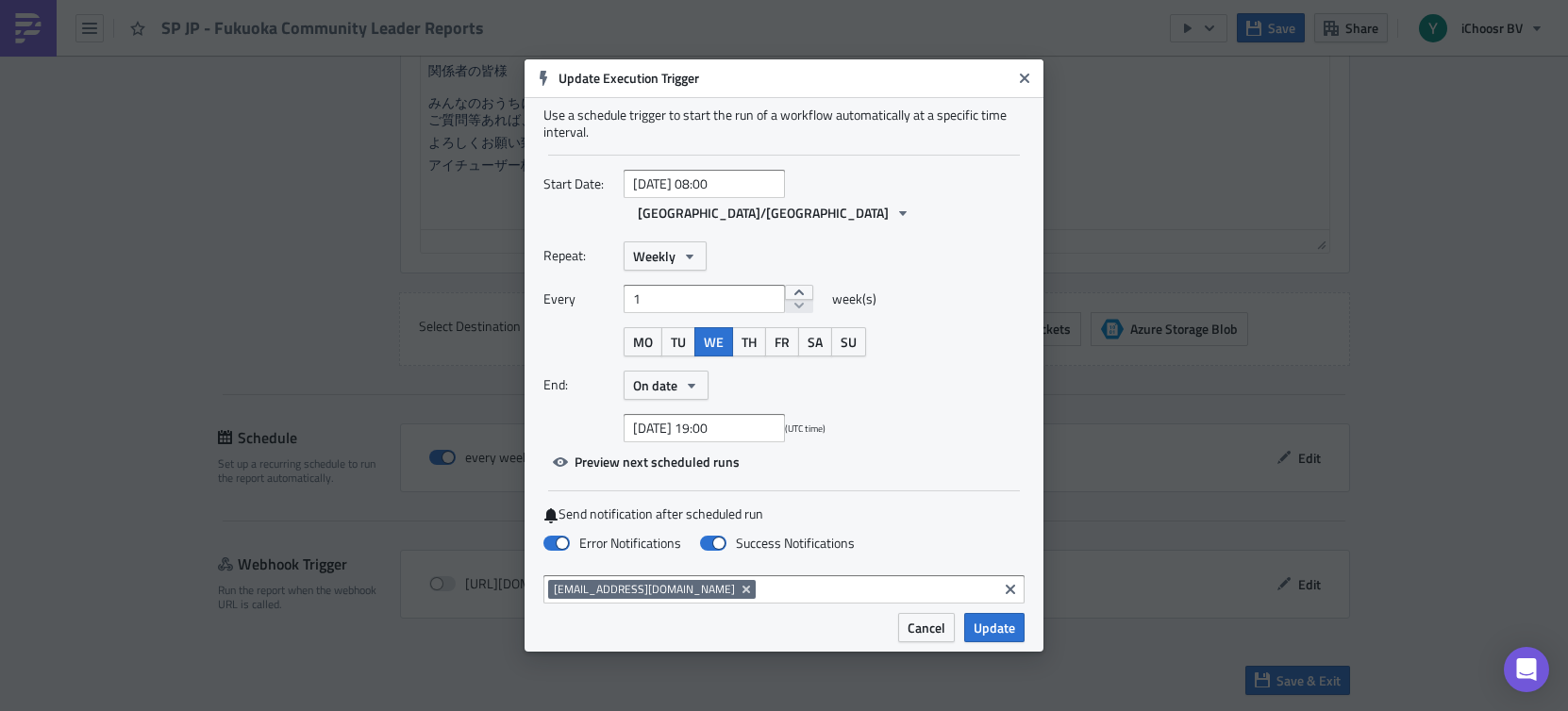
click at [787, 580] on input at bounding box center [876, 590] width 232 height 19
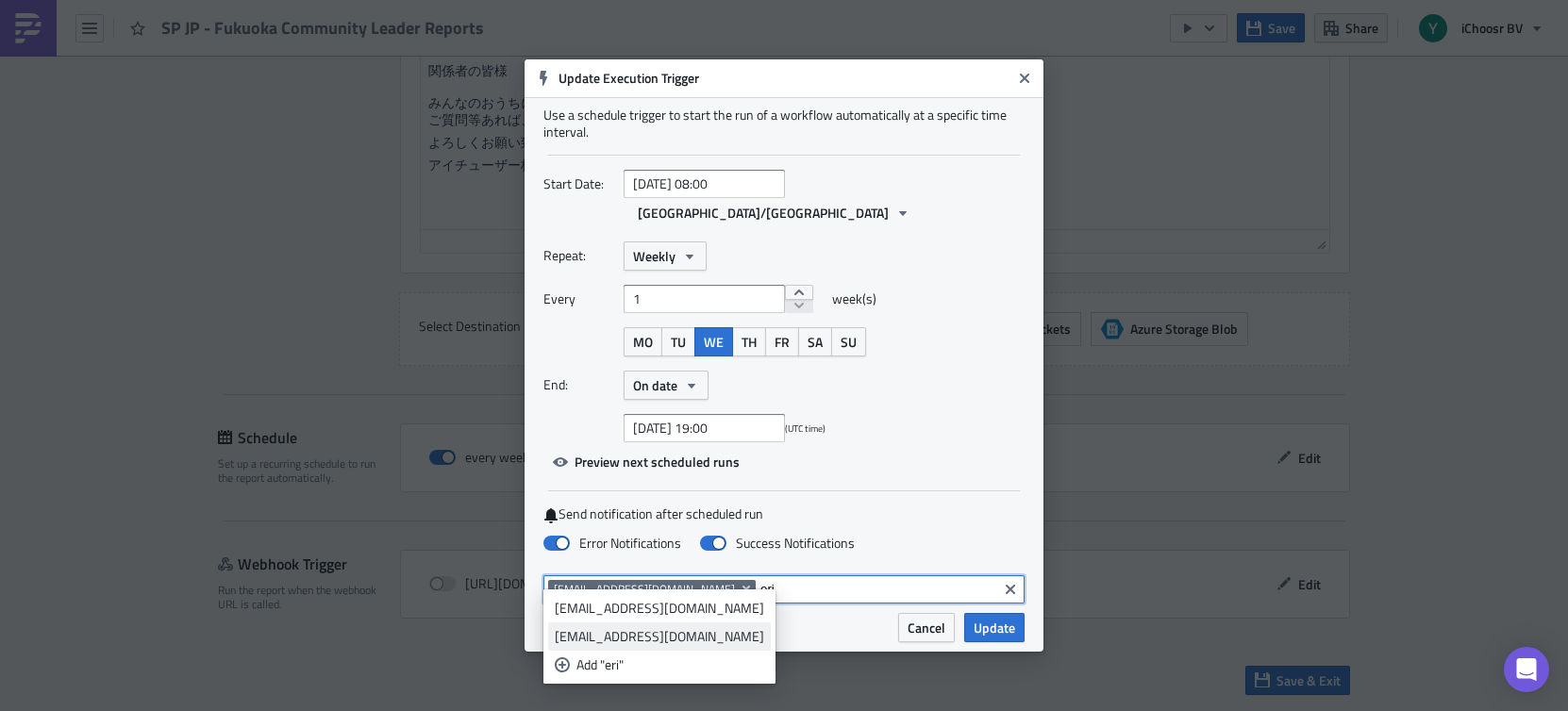
type input "eri"
click at [690, 640] on div "[EMAIL_ADDRESS][DOMAIN_NAME]" at bounding box center [659, 637] width 209 height 19
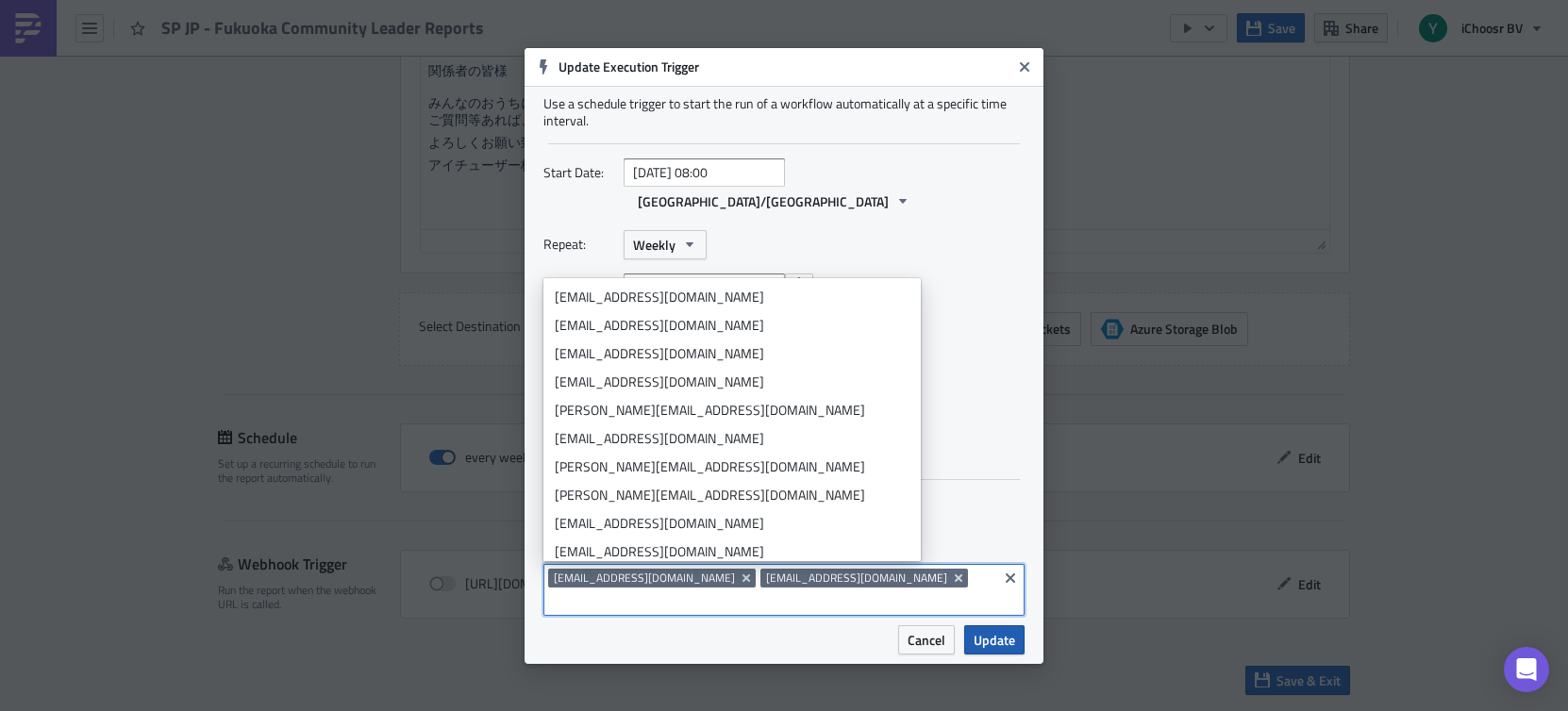
click at [1003, 630] on span "Update" at bounding box center [994, 640] width 41 height 20
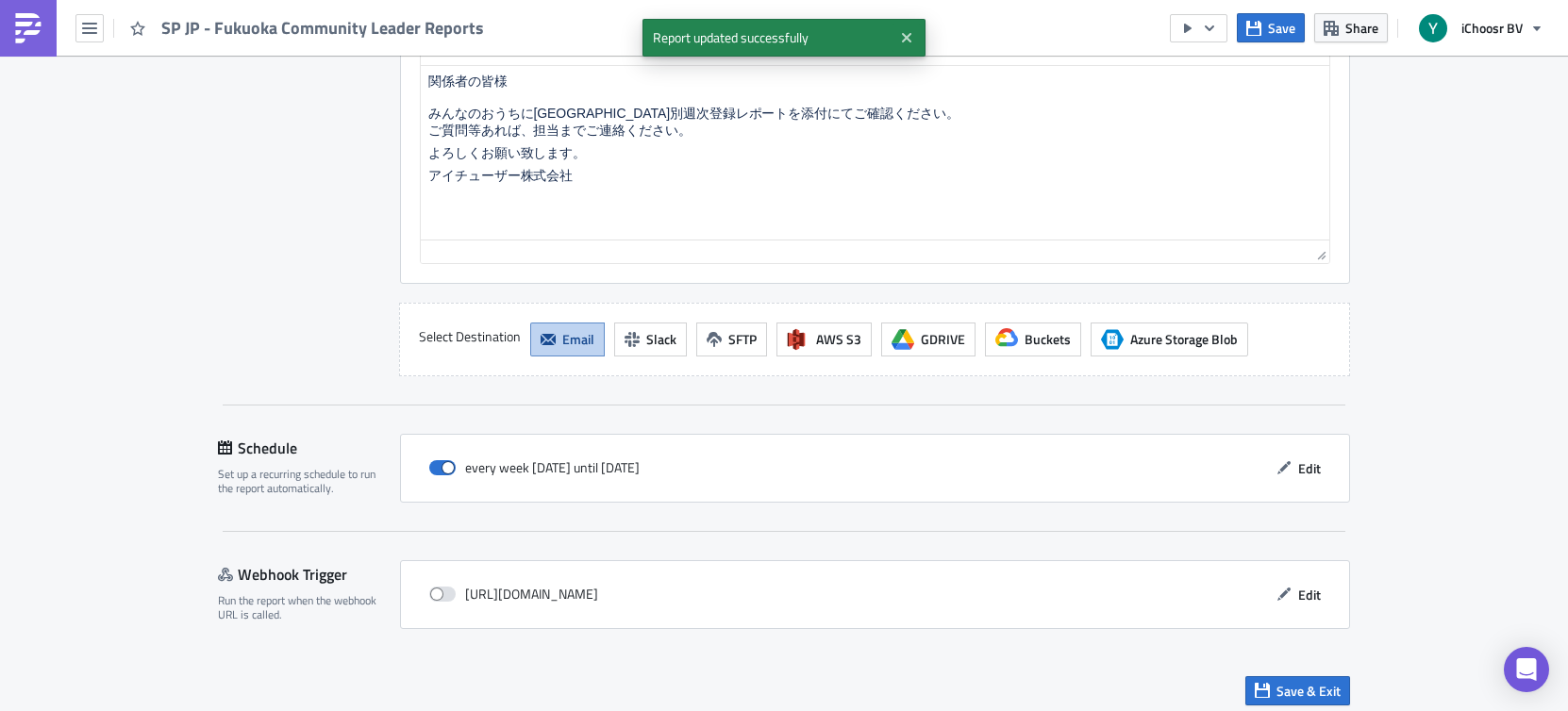
scroll to position [1745, 0]
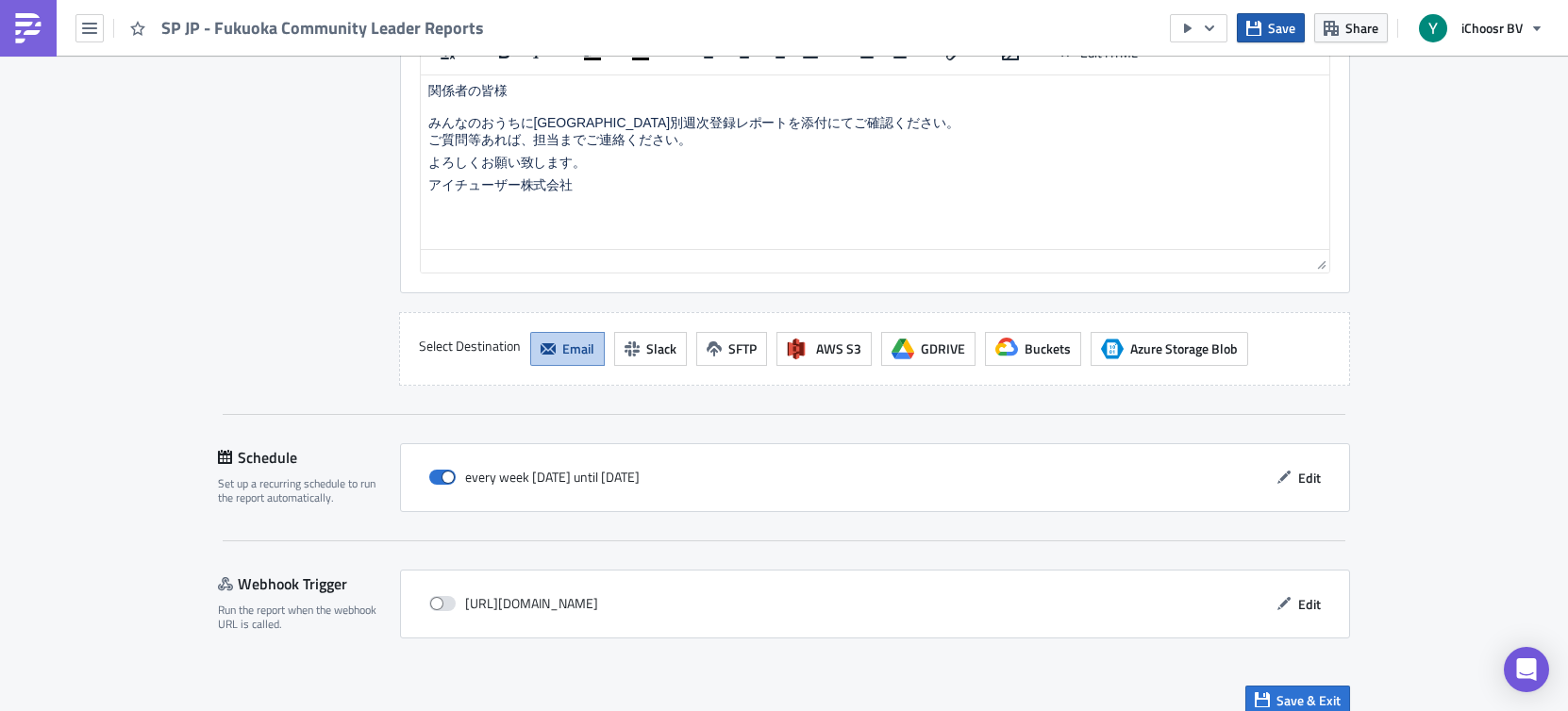
click at [1268, 30] on span "Save" at bounding box center [1282, 28] width 27 height 20
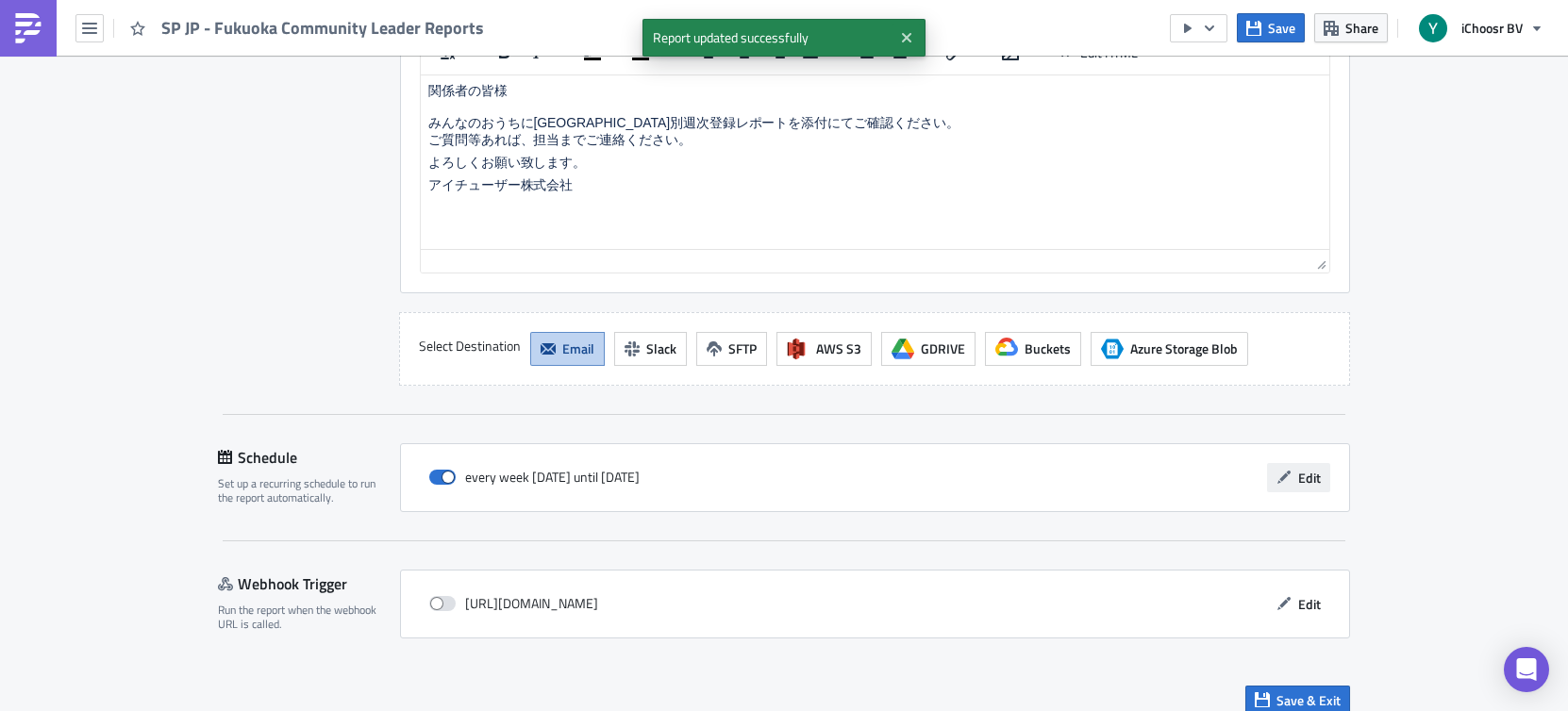
click at [1268, 485] on span "Edit" at bounding box center [1309, 478] width 22 height 20
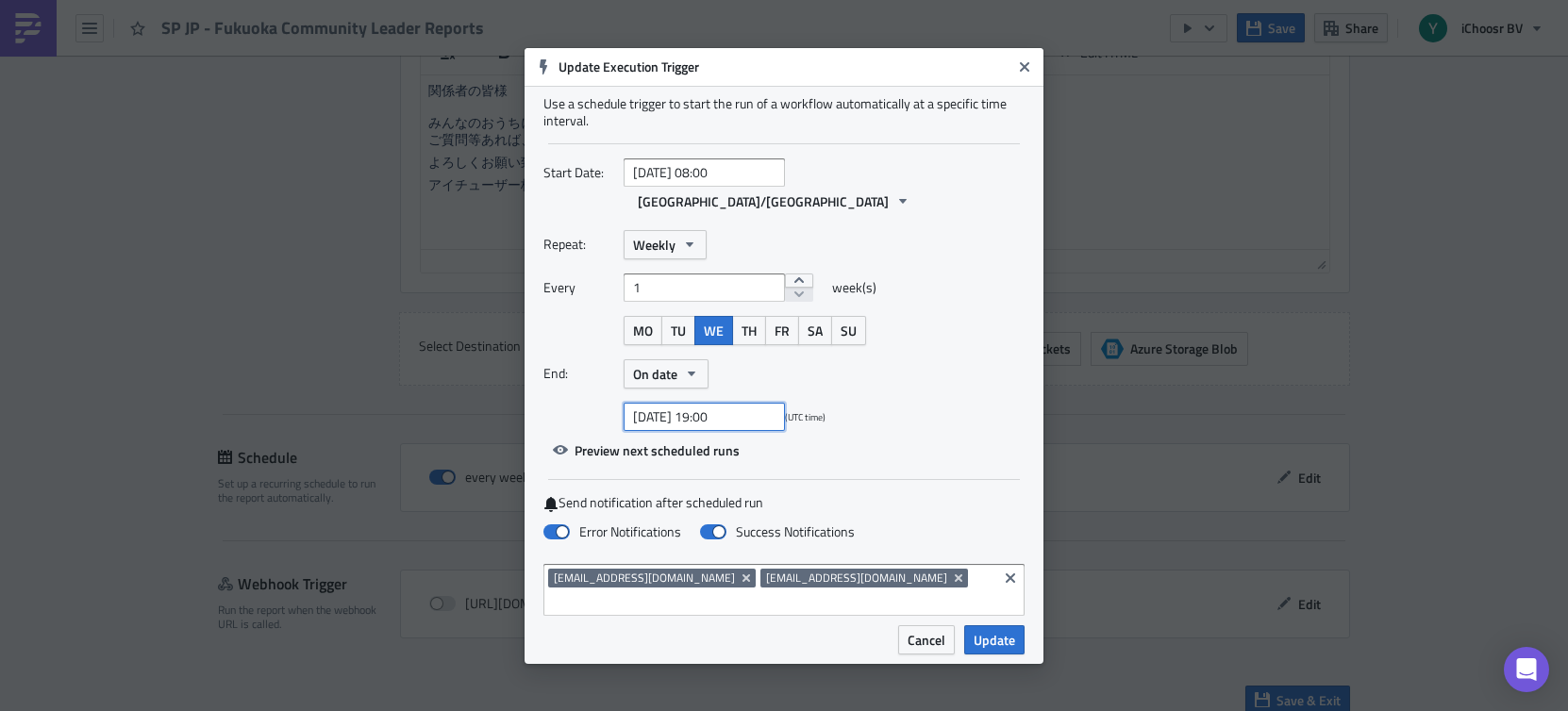
select select "8"
select select "2025"
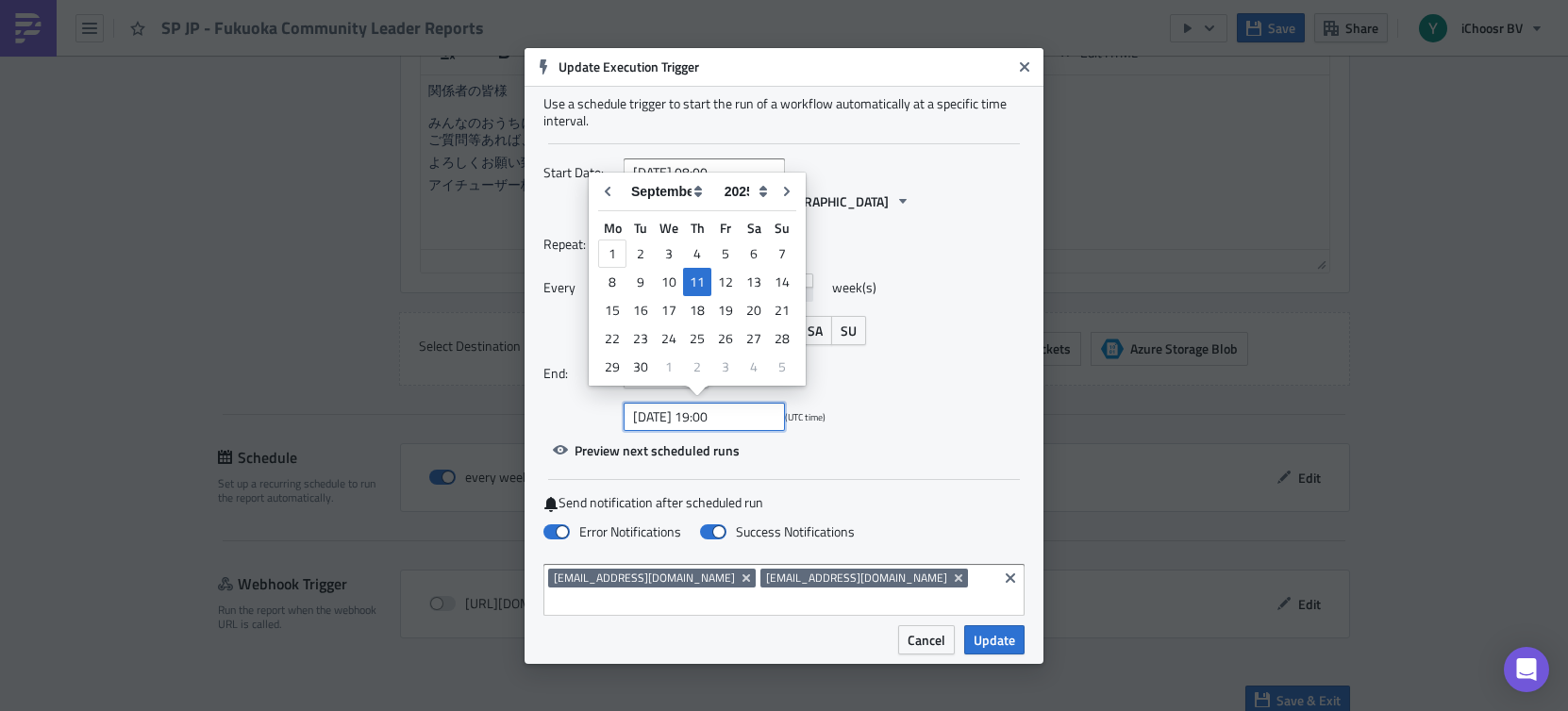
click at [743, 415] on input "[DATE] 19:00" at bounding box center [704, 416] width 161 height 28
click at [782, 191] on icon "Go to next month" at bounding box center [787, 192] width 15 height 15
type input "[DATE] 19:00"
select select "9"
click at [782, 191] on icon "Go to next month" at bounding box center [787, 192] width 15 height 15
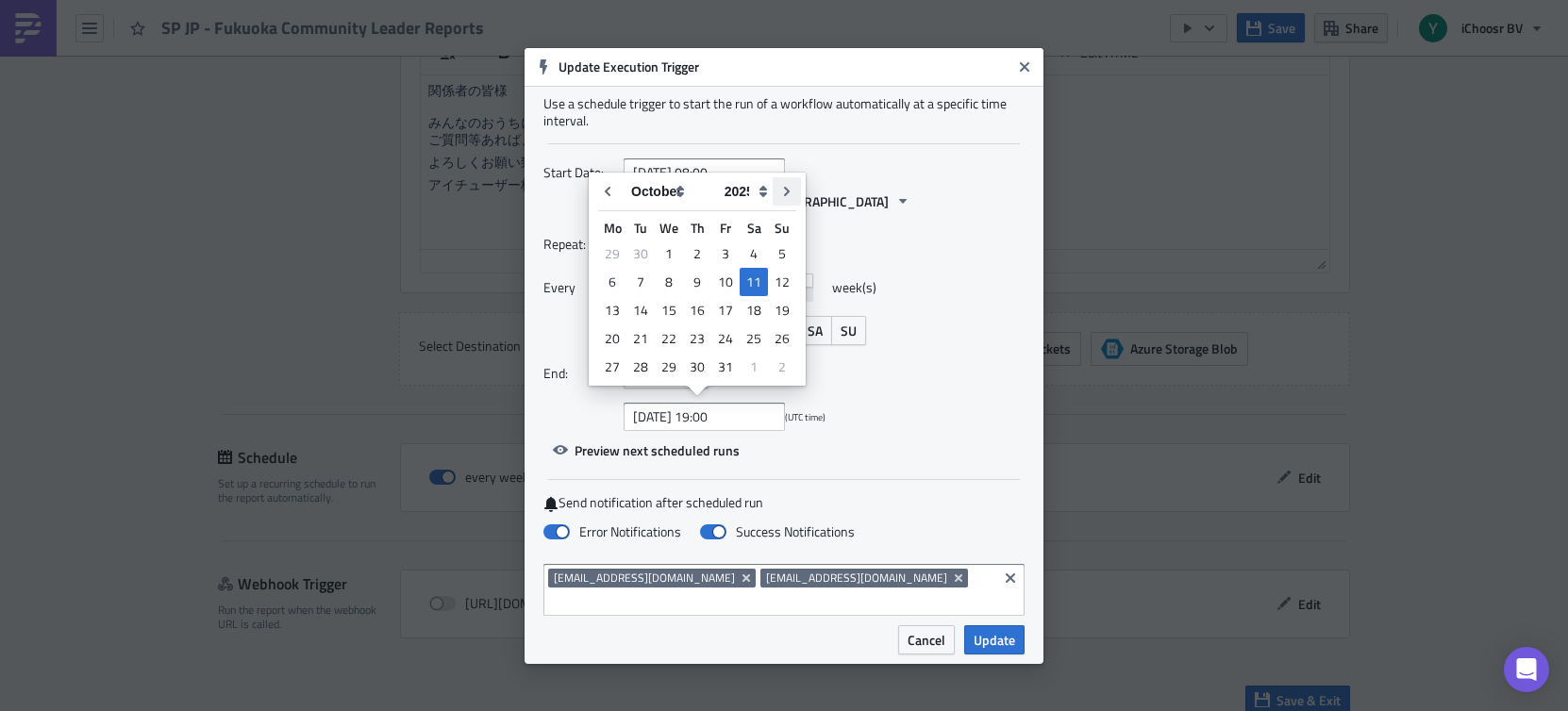
type input "[DATE] 19:00"
select select "10"
click at [782, 191] on icon "Go to next month" at bounding box center [787, 192] width 15 height 15
type input "[DATE] 19:00"
select select "11"
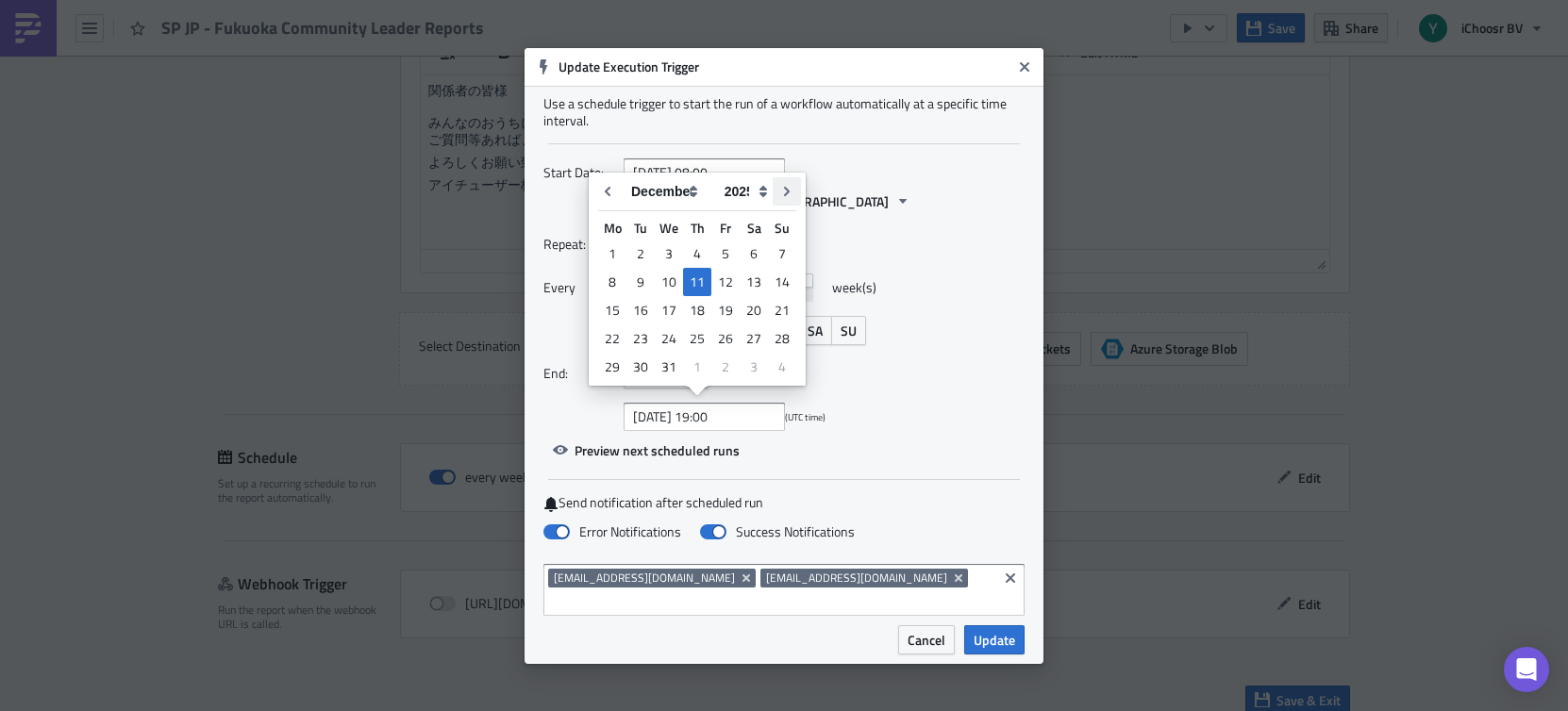
click at [782, 191] on icon "Go to next month" at bounding box center [787, 192] width 15 height 15
type input "[DATE] 19:00"
select select "0"
select select "2026"
click at [667, 285] on div "7" at bounding box center [668, 281] width 28 height 26
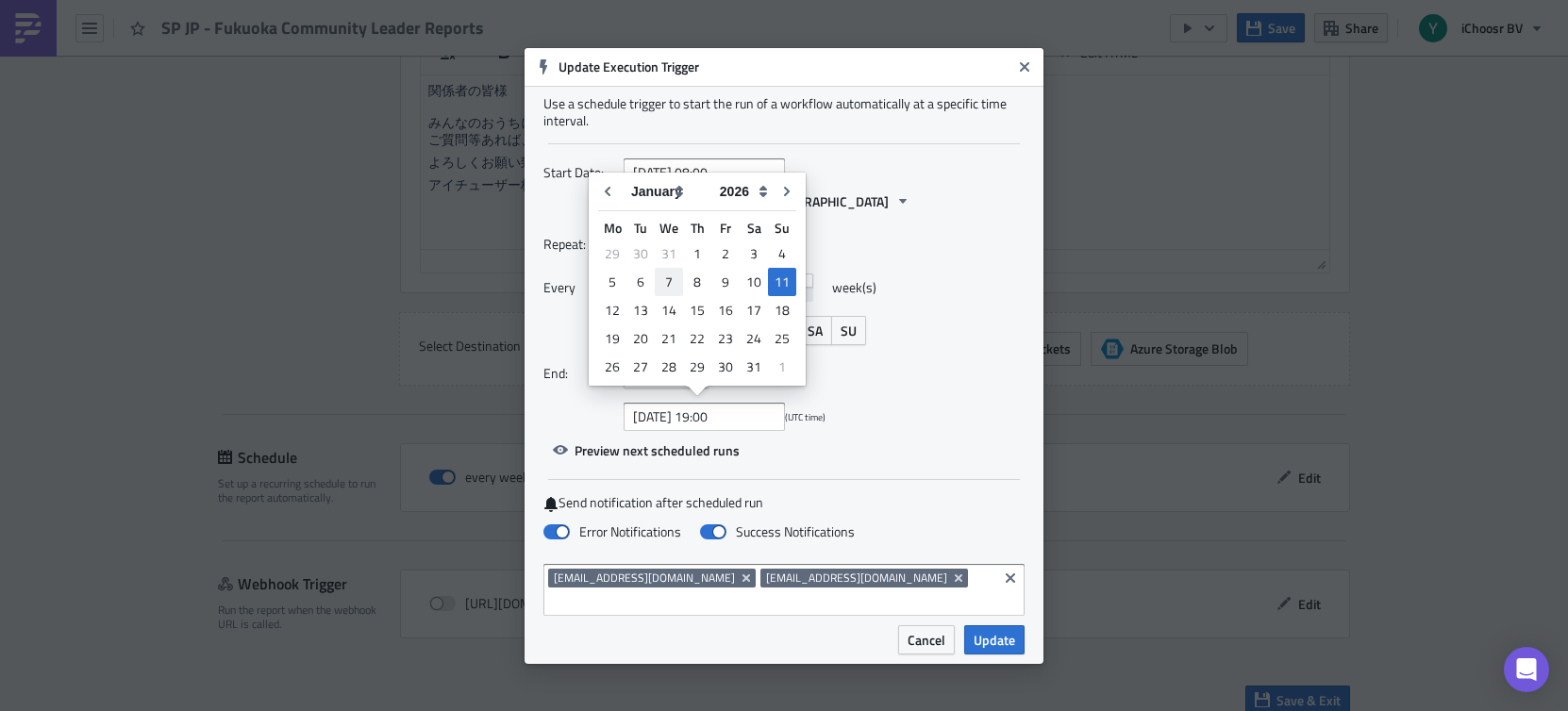
type input "[DATE] 19:00"
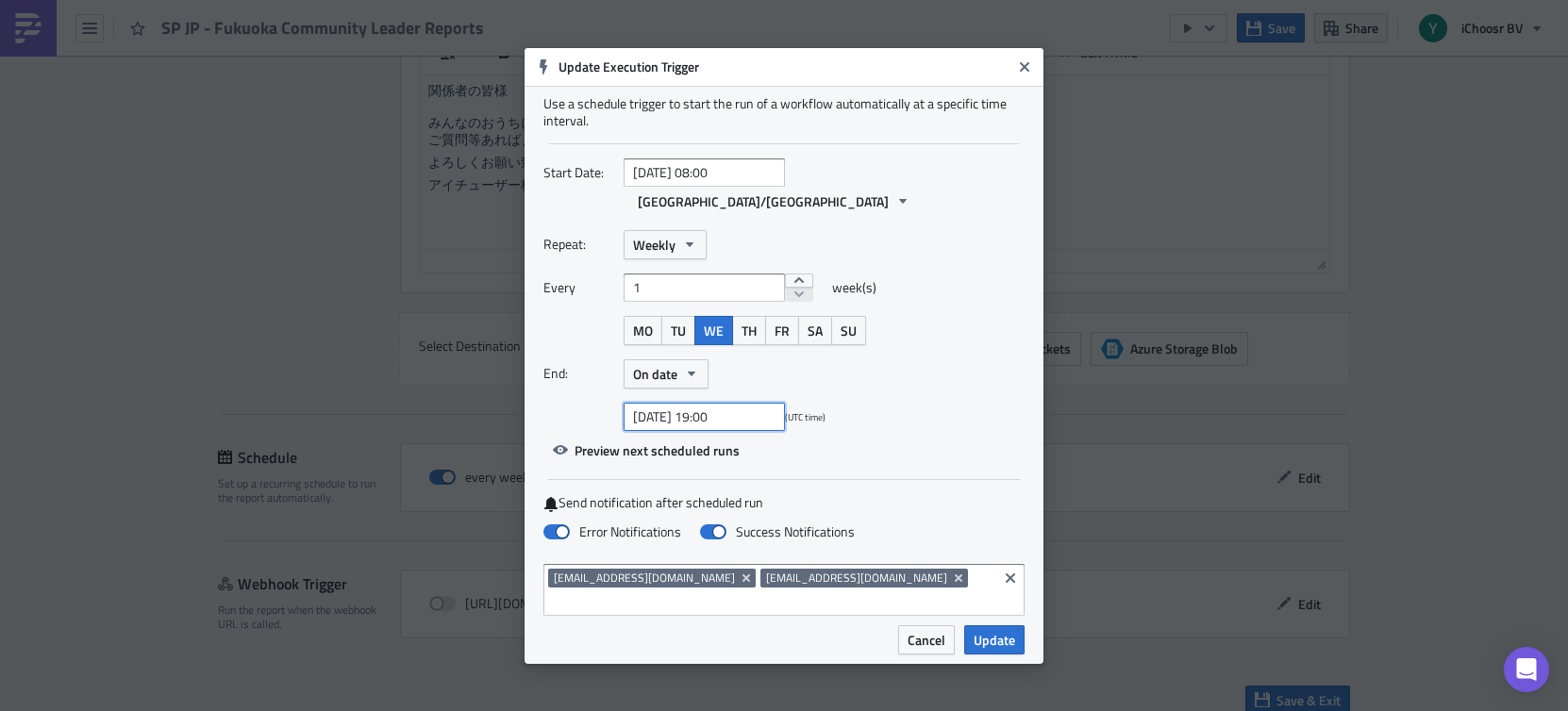
click at [705, 413] on input "[DATE] 19:00" at bounding box center [704, 416] width 161 height 28
select select "2026"
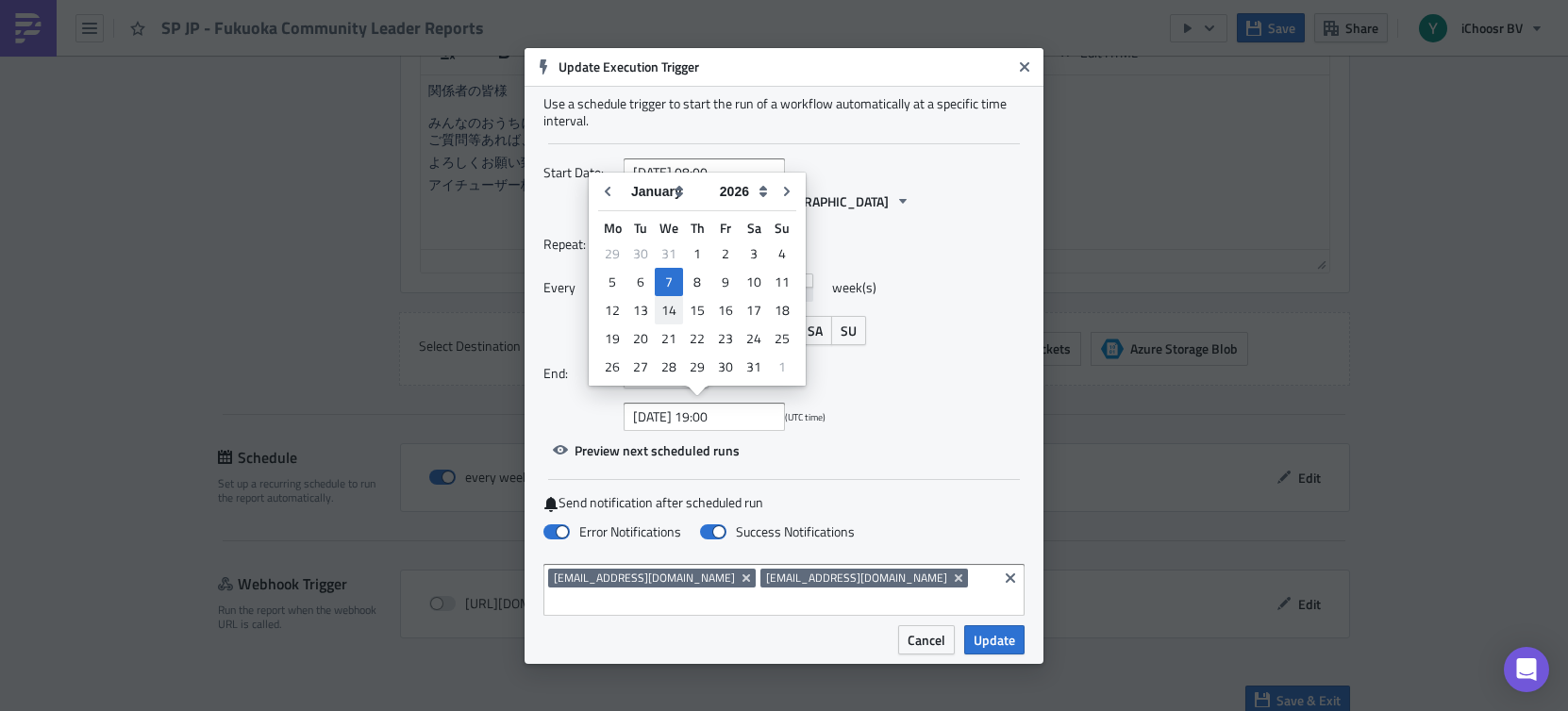
click at [669, 309] on div "14" at bounding box center [668, 309] width 28 height 26
type input "[DATE] 19:00"
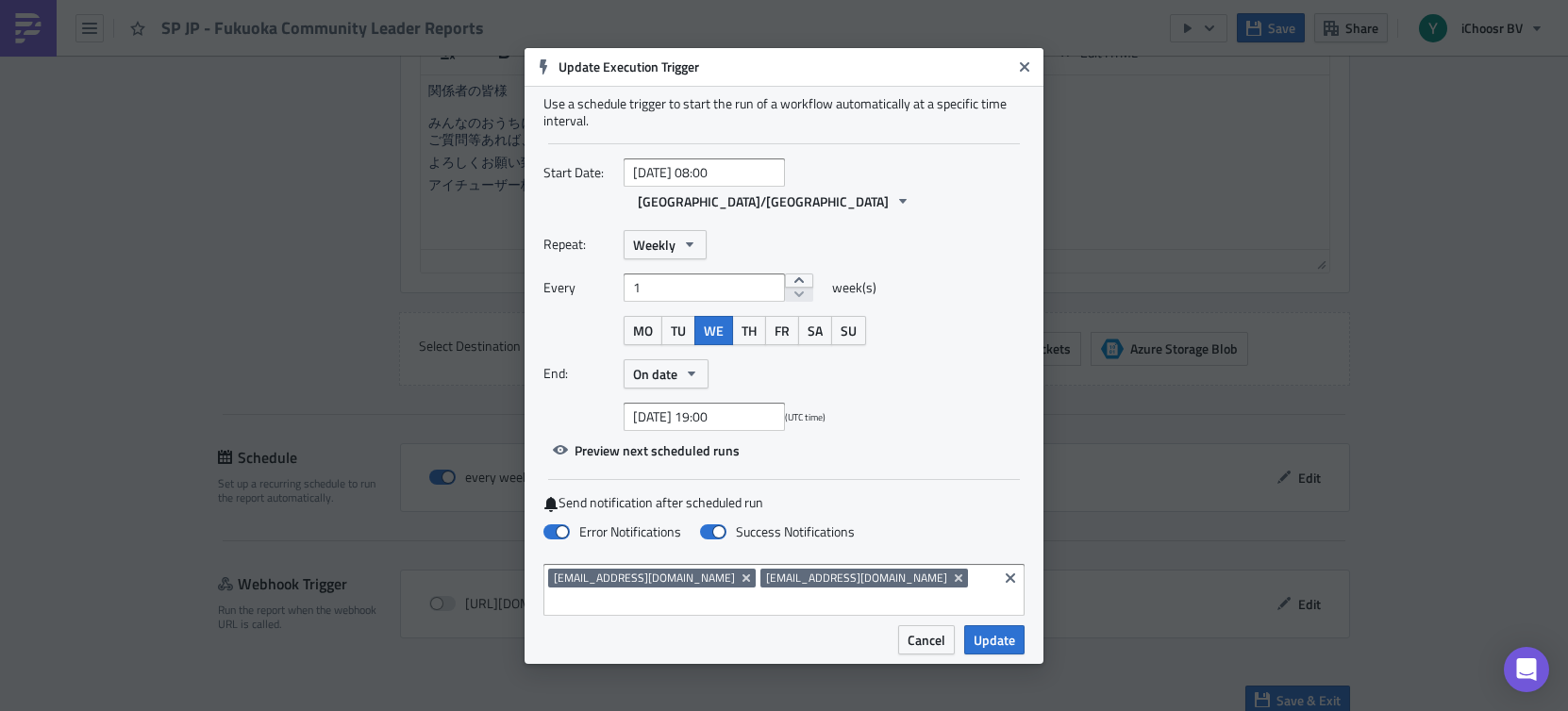
click at [999, 630] on span "Update" at bounding box center [994, 640] width 41 height 20
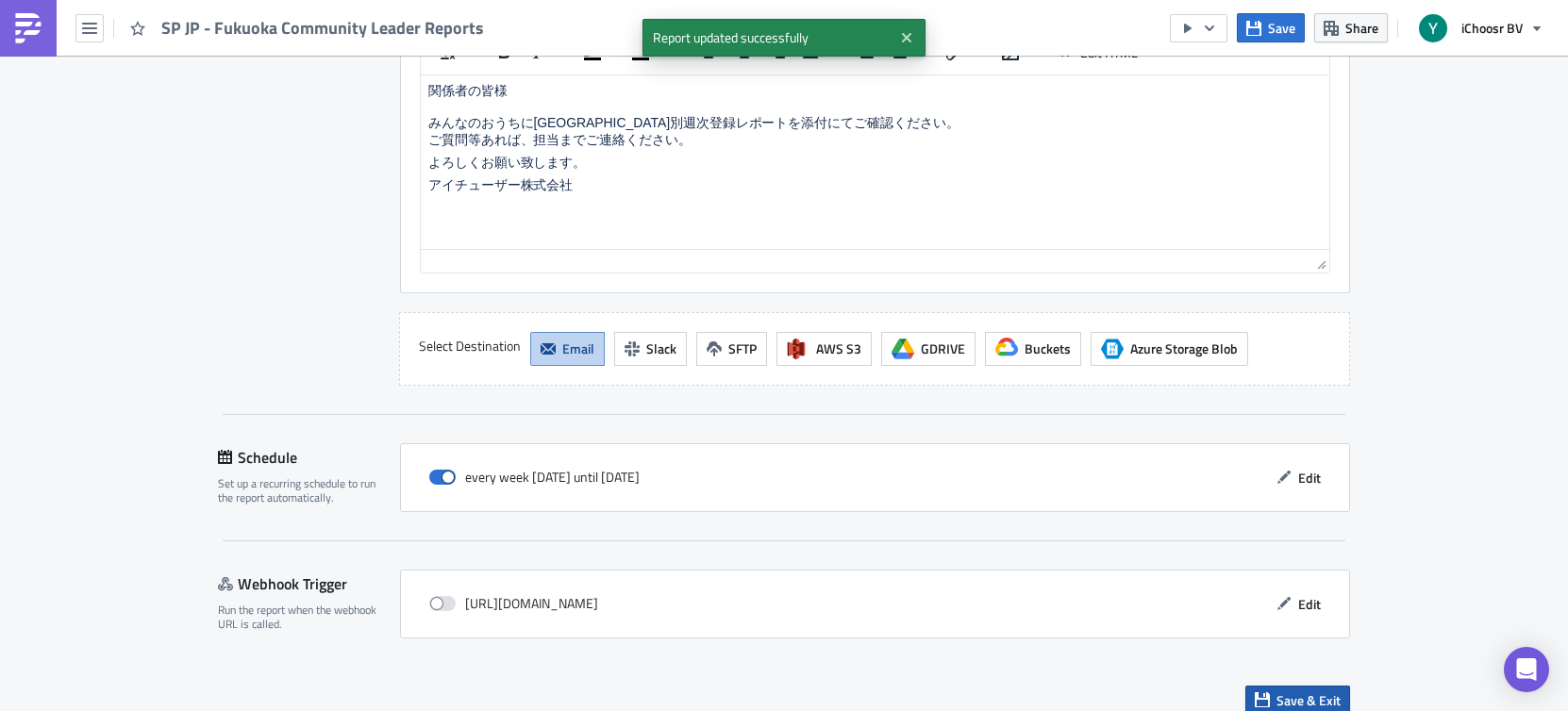
click at [1268, 697] on span "Save & Exit" at bounding box center [1308, 700] width 65 height 20
